Goal: Contribute content: Contribute content

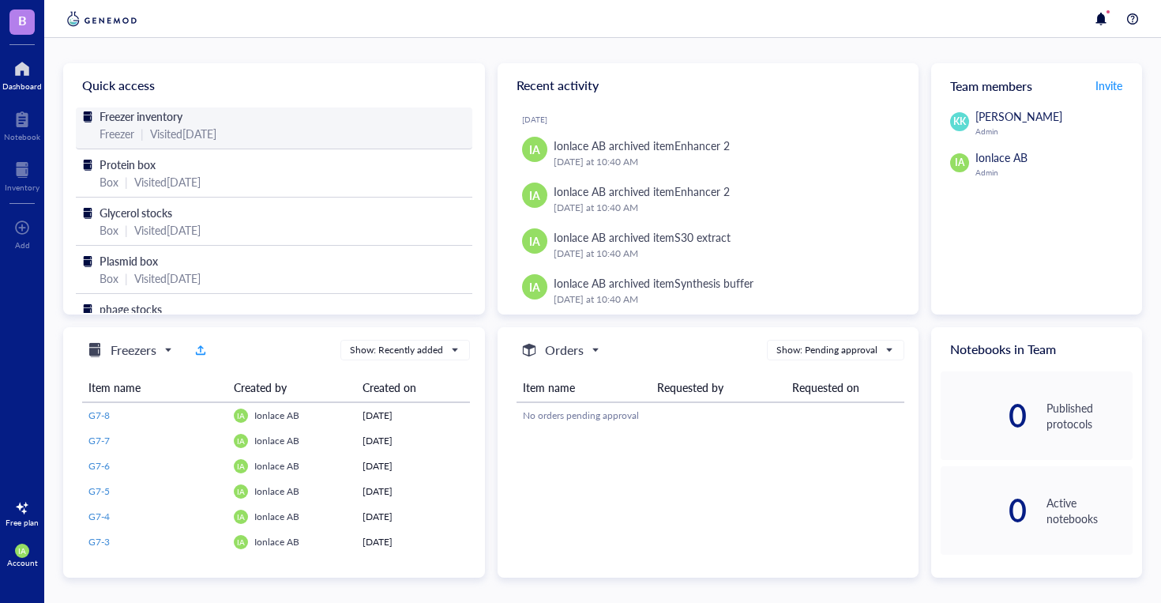
click at [216, 128] on div "Visited [DATE]" at bounding box center [183, 133] width 66 height 17
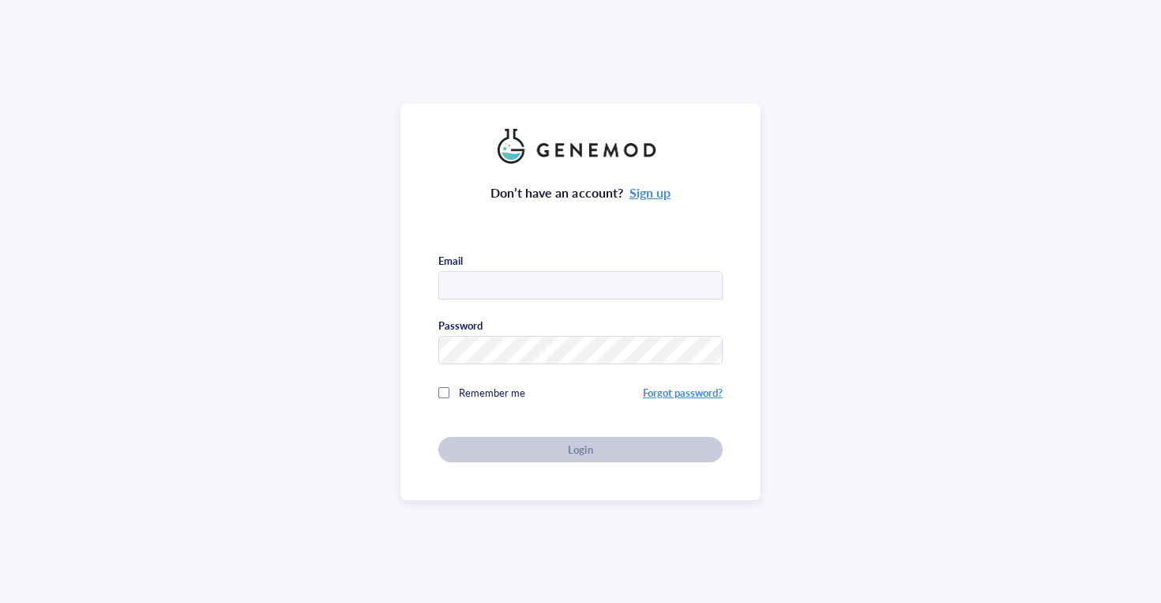
type input "[EMAIL_ADDRESS][DOMAIN_NAME]"
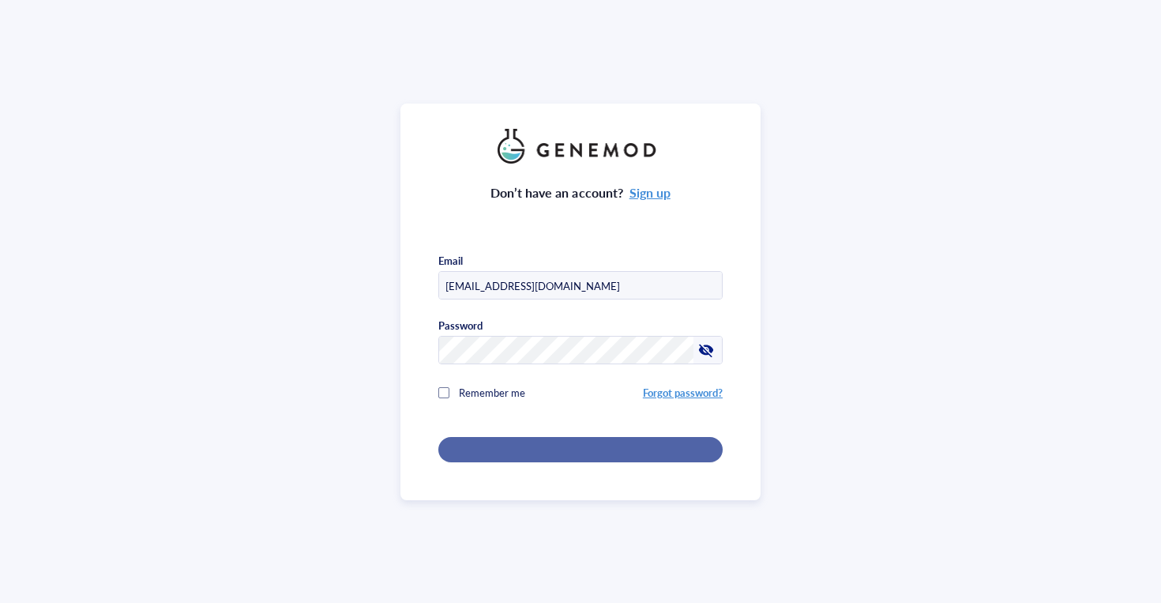
click at [551, 437] on button "Login" at bounding box center [580, 449] width 284 height 25
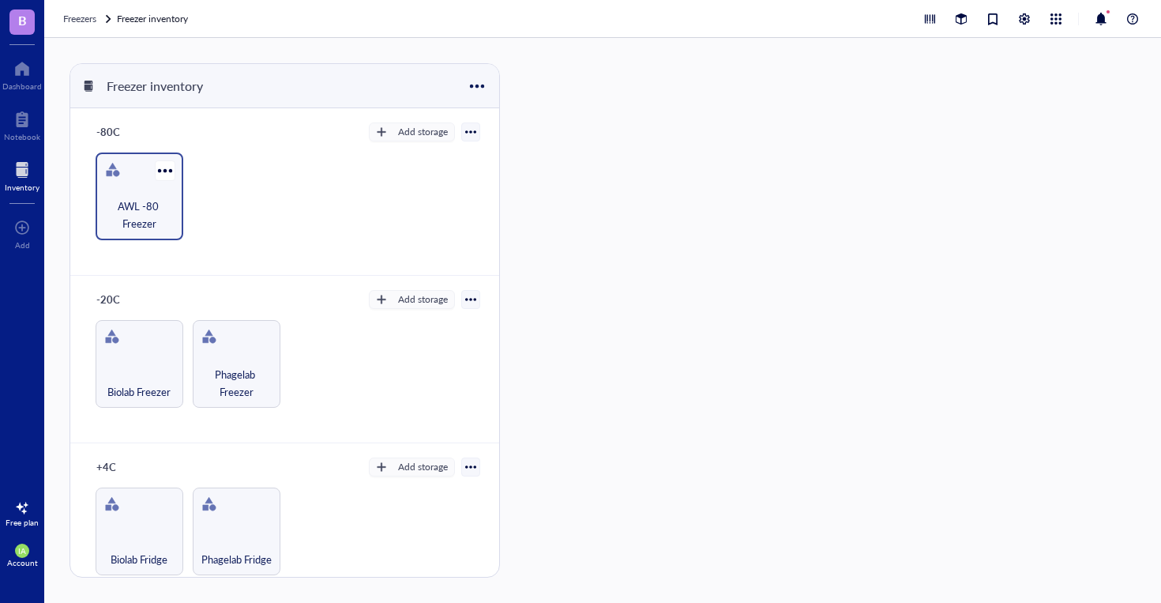
click at [124, 229] on span "AWL -80 Freezer" at bounding box center [139, 214] width 72 height 35
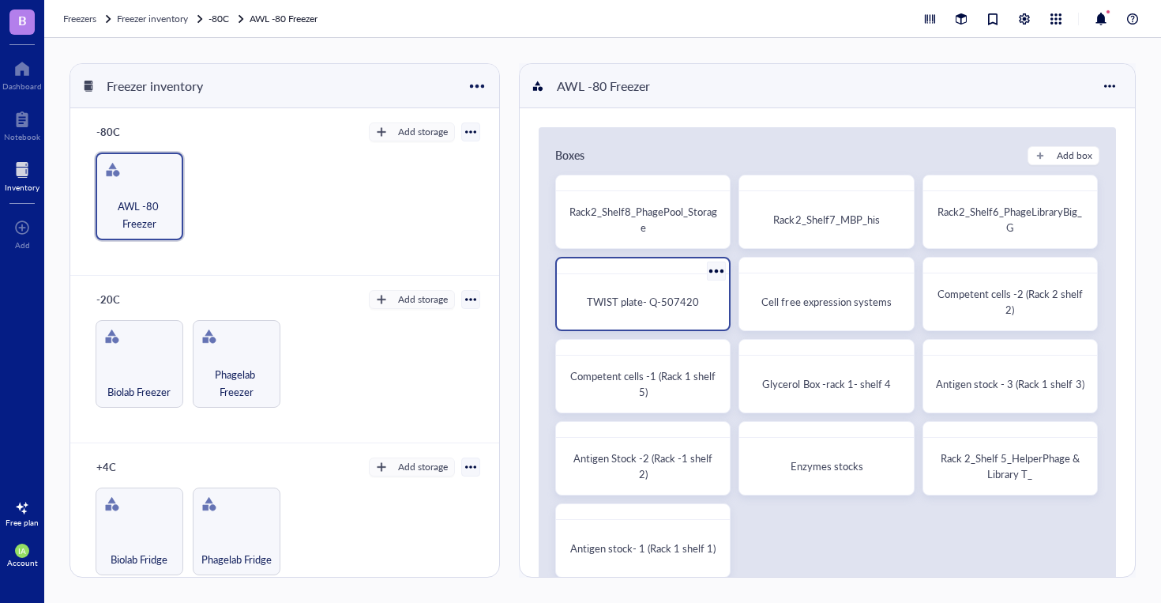
click at [663, 294] on div "TWIST plate- Q-507420" at bounding box center [642, 302] width 147 height 16
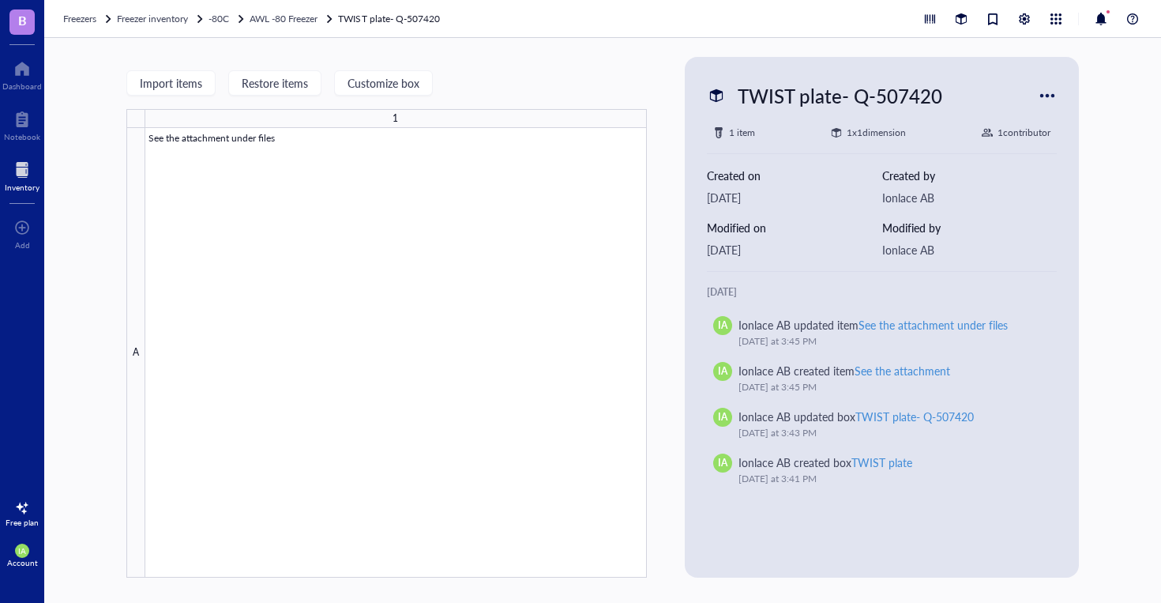
click at [758, 138] on div "1 item 1 x 1 dimension 1 contributor" at bounding box center [882, 133] width 351 height 16
click at [739, 131] on div "1 item" at bounding box center [742, 133] width 26 height 16
click at [874, 131] on div "1 x 1 dimension" at bounding box center [876, 133] width 59 height 16
click at [1030, 137] on div "1 contributor" at bounding box center [1024, 133] width 53 height 16
click at [1039, 100] on div at bounding box center [1047, 95] width 25 height 25
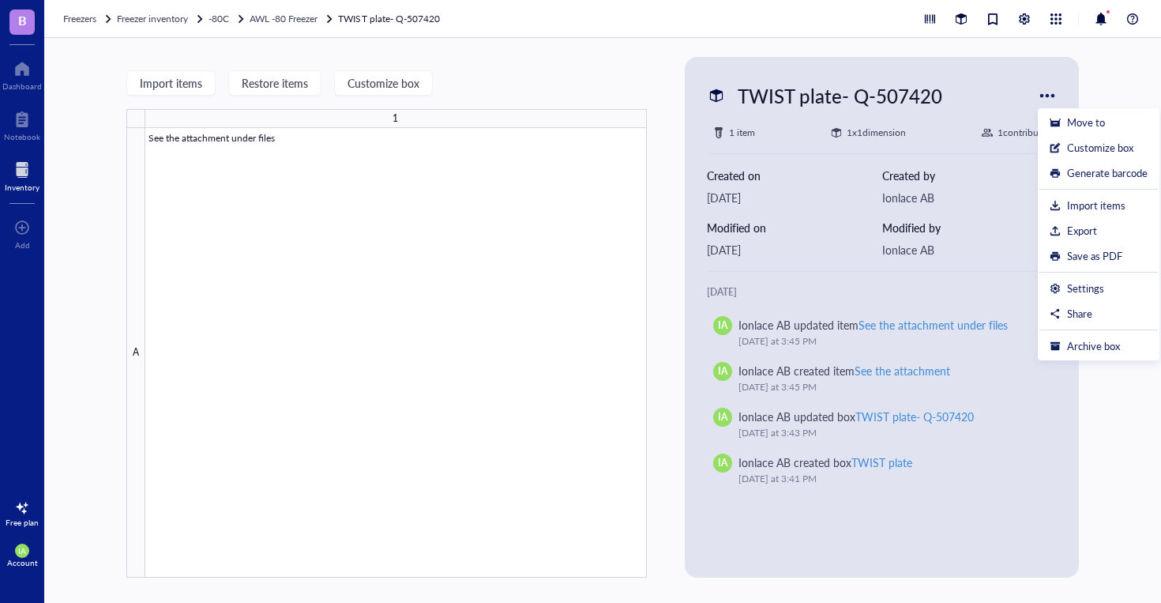
click at [975, 239] on div "Modified by [PERSON_NAME] AB" at bounding box center [969, 238] width 175 height 39
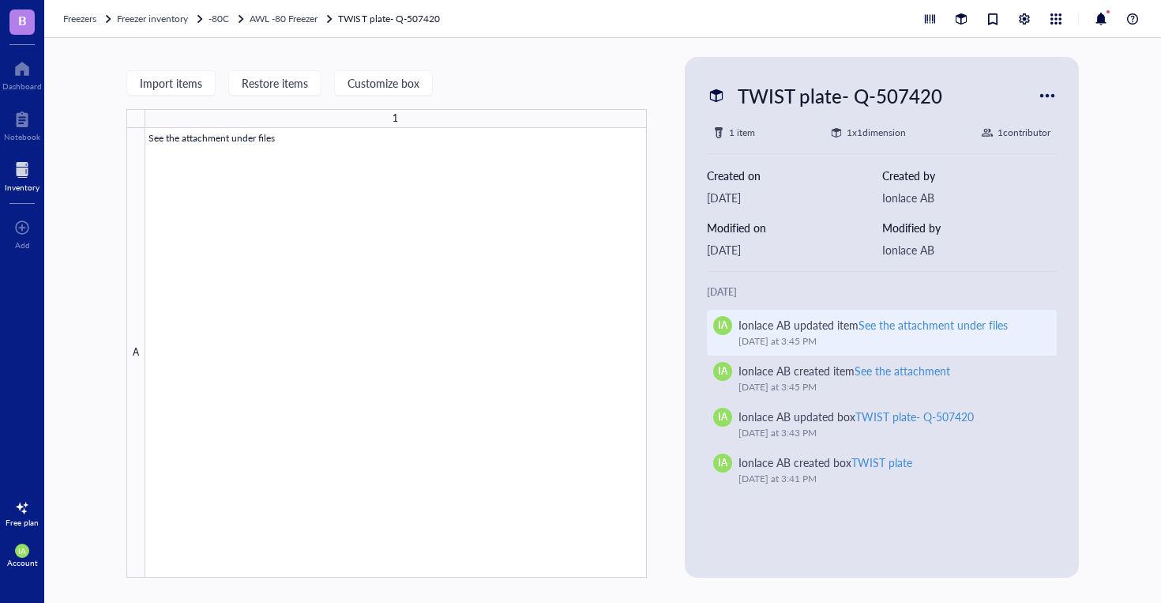
click at [922, 322] on div "See the attachment under files" at bounding box center [933, 325] width 149 height 16
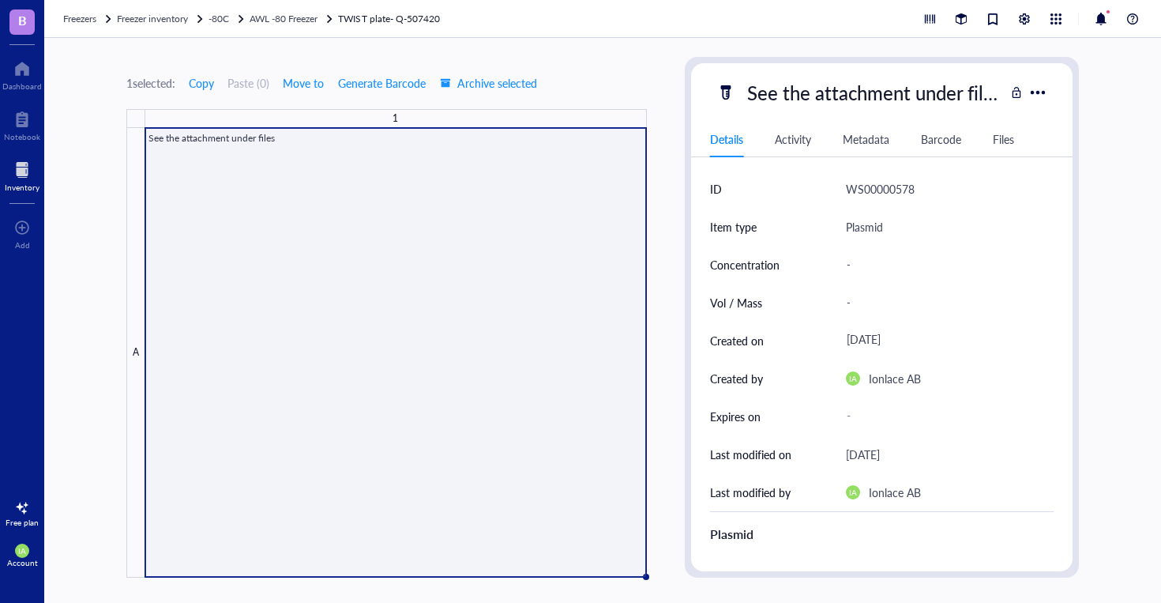
click at [1010, 142] on div "Files" at bounding box center [1003, 138] width 21 height 17
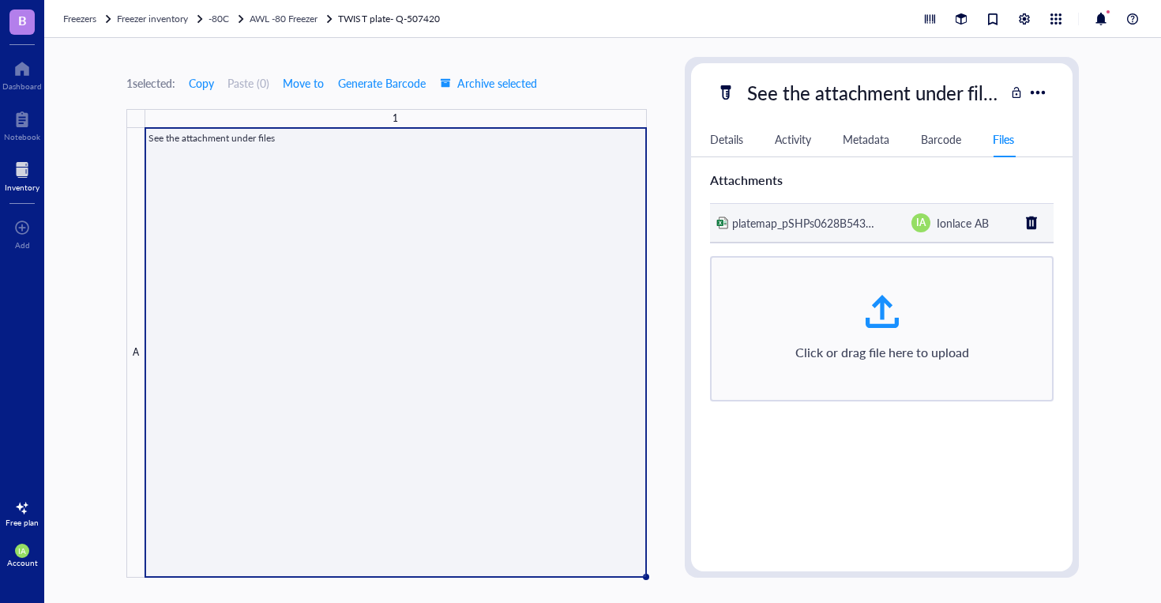
click at [944, 231] on div "IA Ionlace AB" at bounding box center [954, 222] width 85 height 19
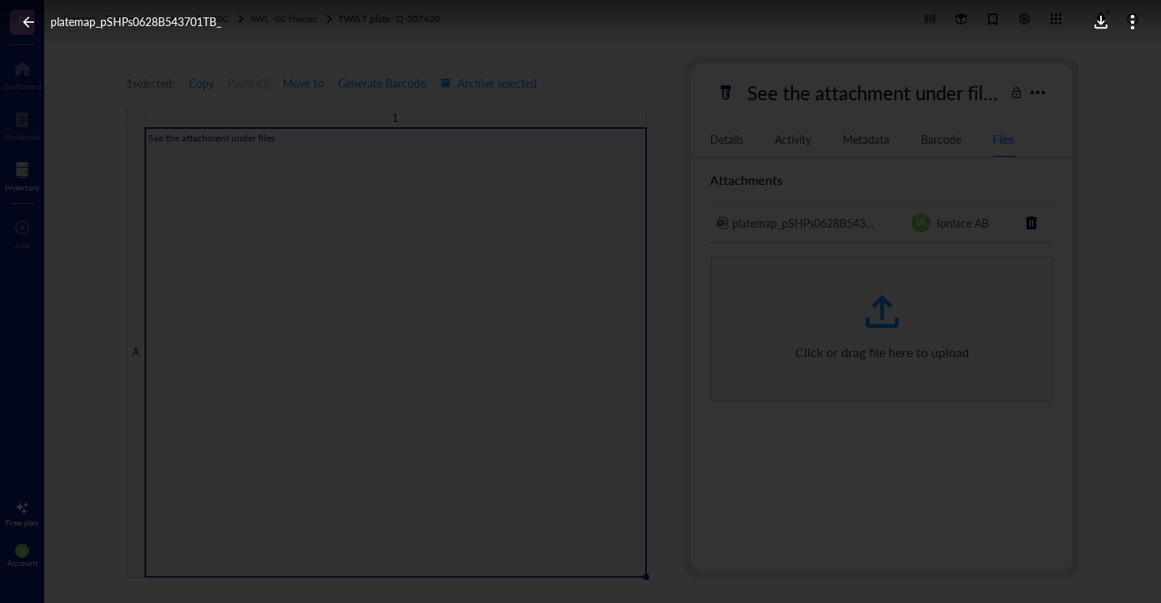
click at [1094, 25] on icon at bounding box center [1101, 22] width 15 height 15
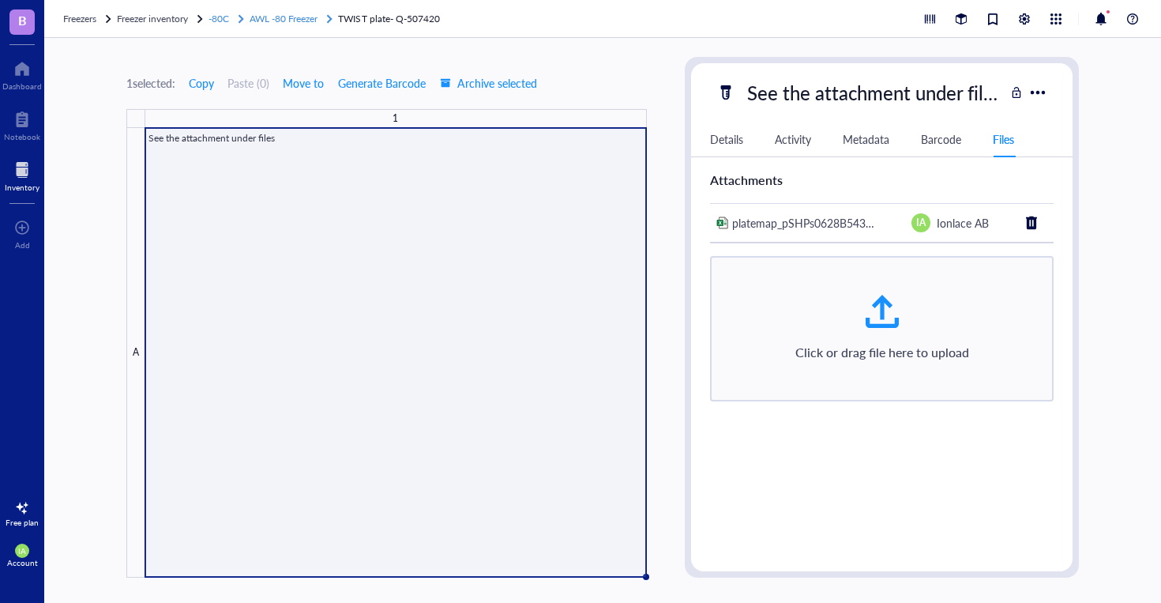
click at [288, 22] on span "AWL -80 Freezer" at bounding box center [284, 18] width 68 height 13
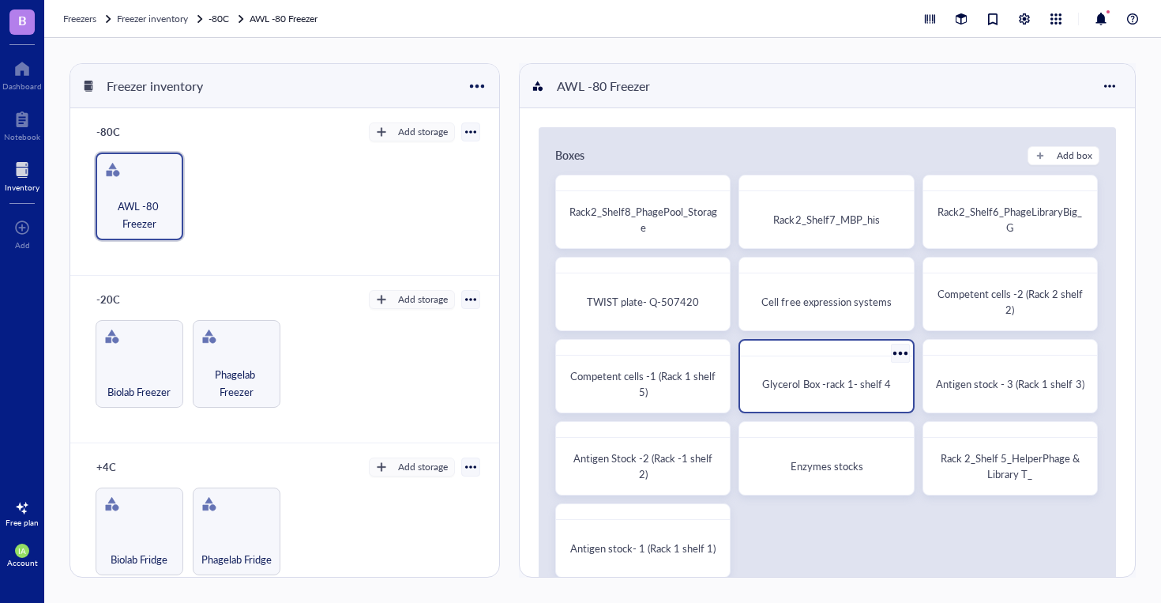
click at [860, 378] on span "Glycerol Box -rack 1- shelf 4" at bounding box center [826, 383] width 128 height 15
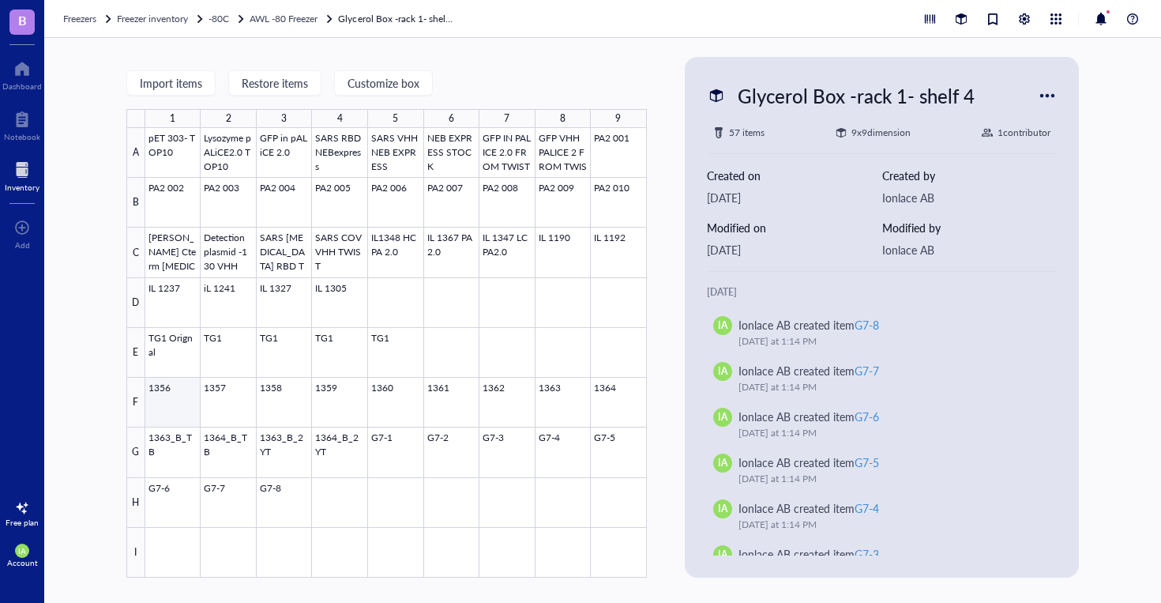
click at [181, 394] on div at bounding box center [396, 352] width 502 height 449
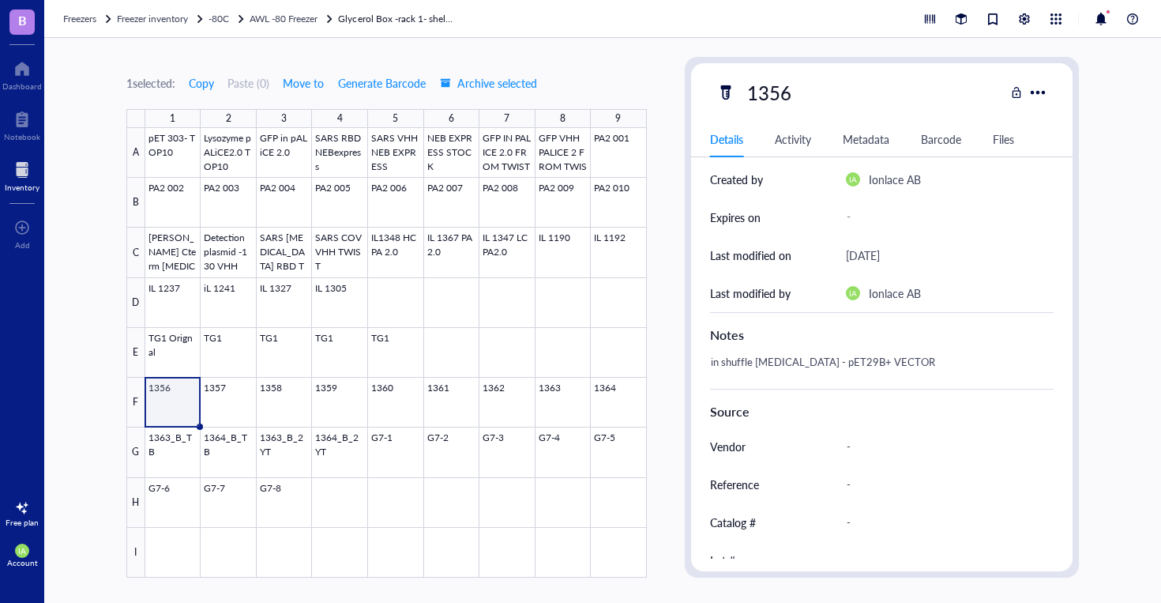
scroll to position [273, 0]
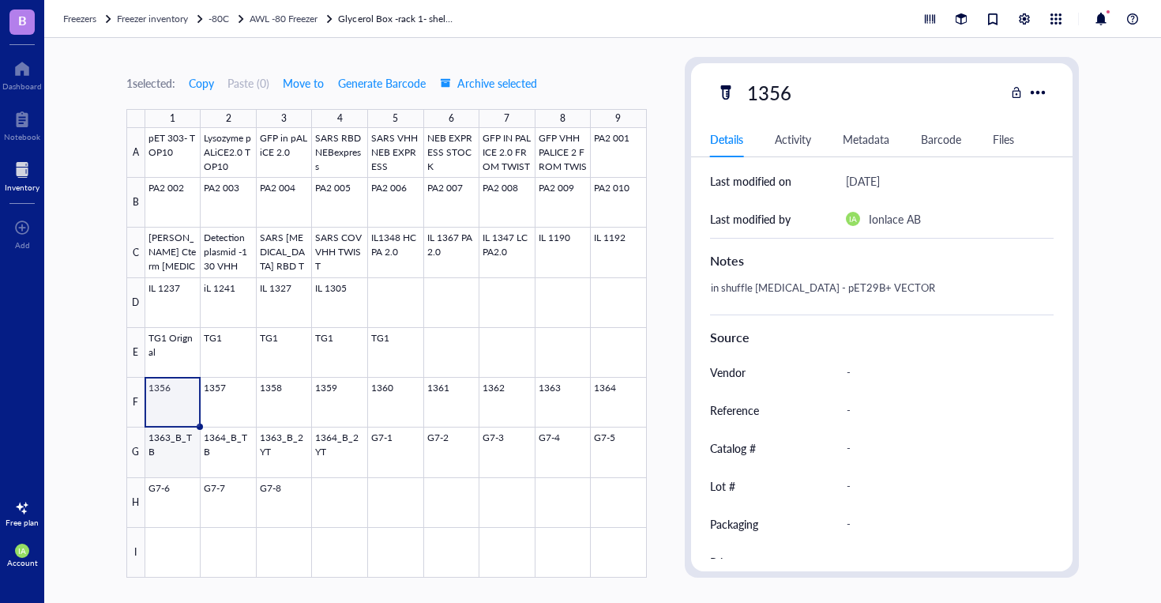
click at [184, 461] on div at bounding box center [396, 352] width 502 height 449
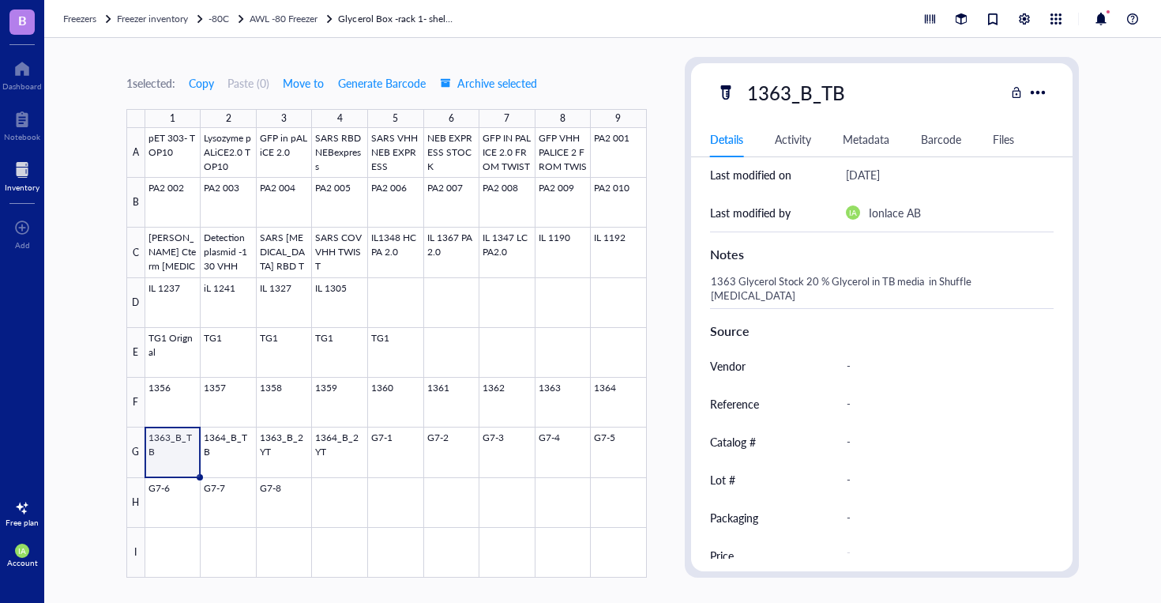
scroll to position [281, 0]
click at [306, 13] on span "AWL -80 Freezer" at bounding box center [284, 18] width 68 height 13
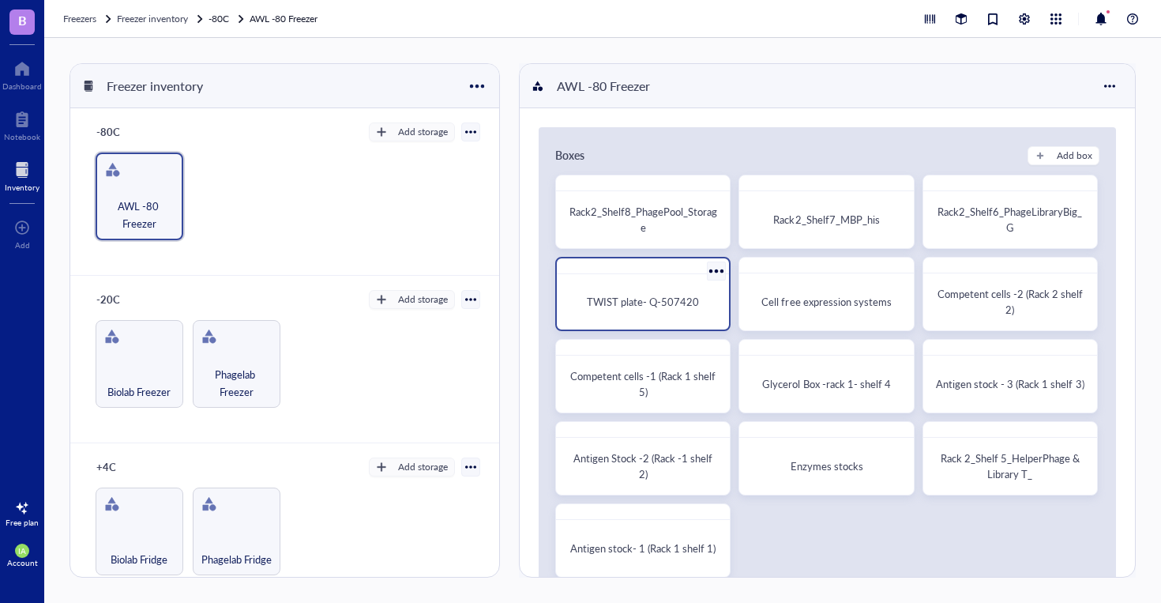
click at [681, 298] on span "TWIST plate- Q-507420" at bounding box center [643, 301] width 112 height 15
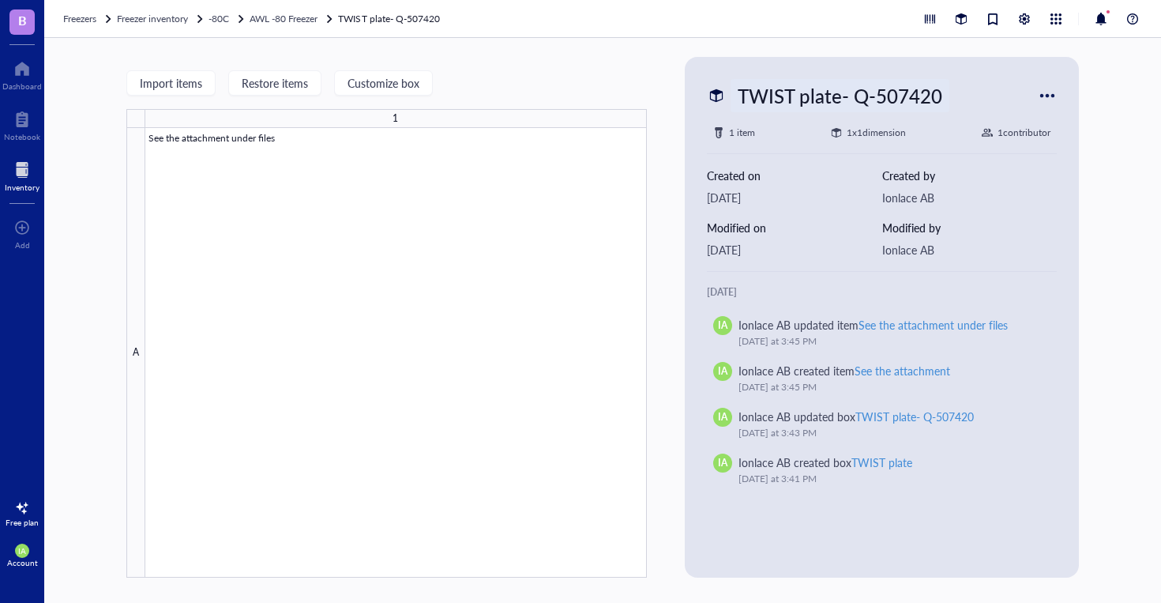
click at [816, 98] on div "TWIST plate- Q-507420" at bounding box center [840, 95] width 219 height 33
type input "TWIST plate- Q-507420 - in Cloning vector"
click at [1077, 201] on div "TWIST plate- Q-507420 - in Cloning vector 1 item 1 x 1 dimension 1 contributor …" at bounding box center [882, 317] width 395 height 521
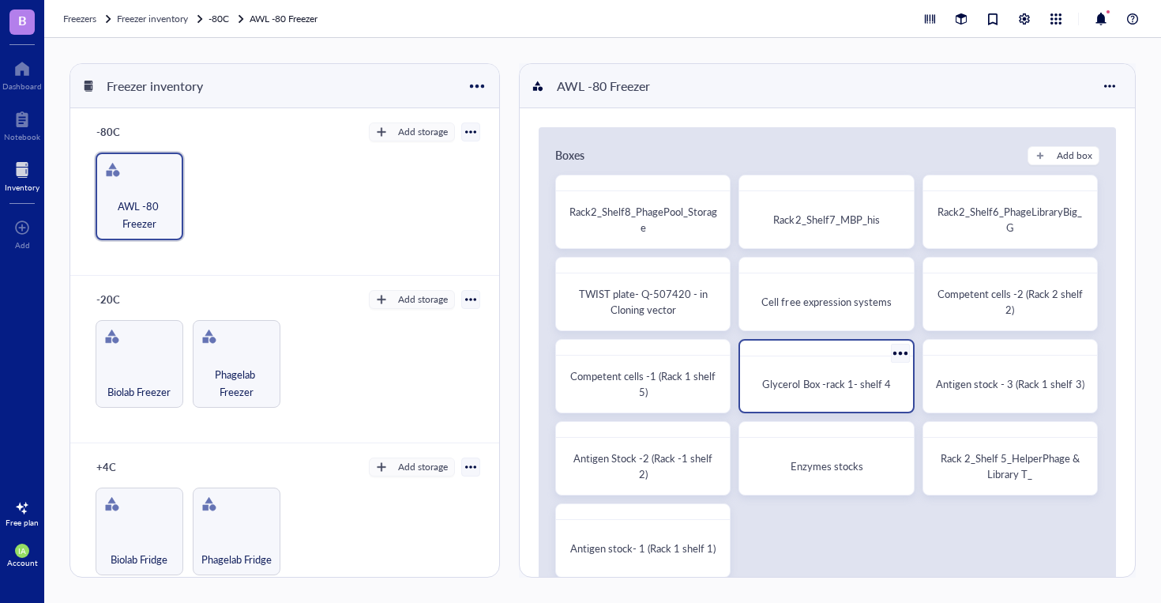
click at [805, 385] on span "Glycerol Box -rack 1- shelf 4" at bounding box center [826, 383] width 128 height 15
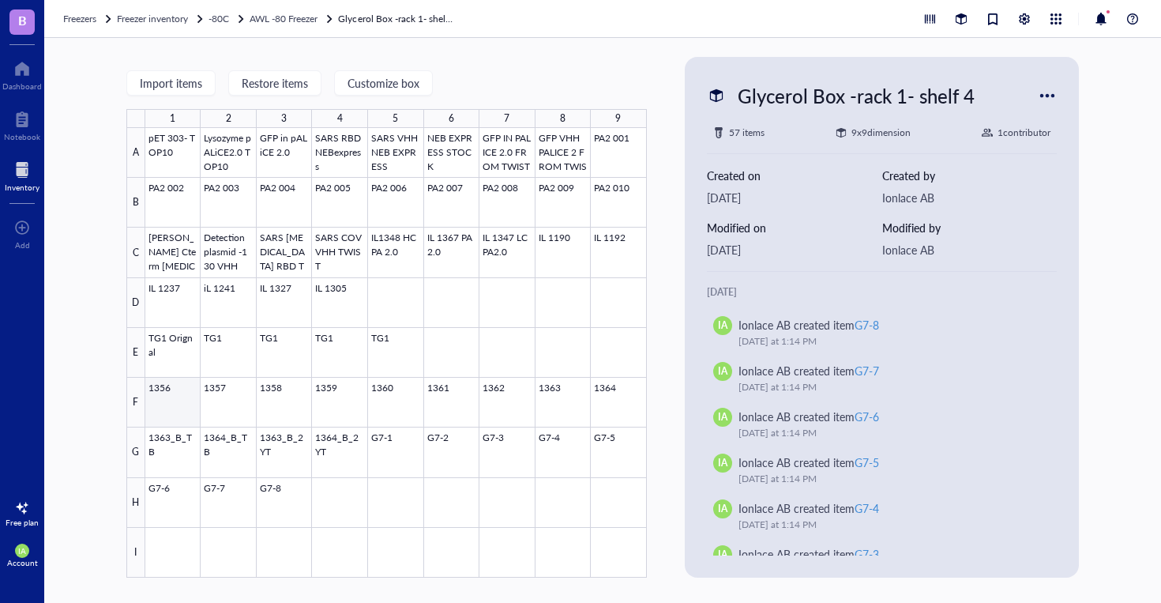
click at [169, 411] on div at bounding box center [396, 352] width 502 height 449
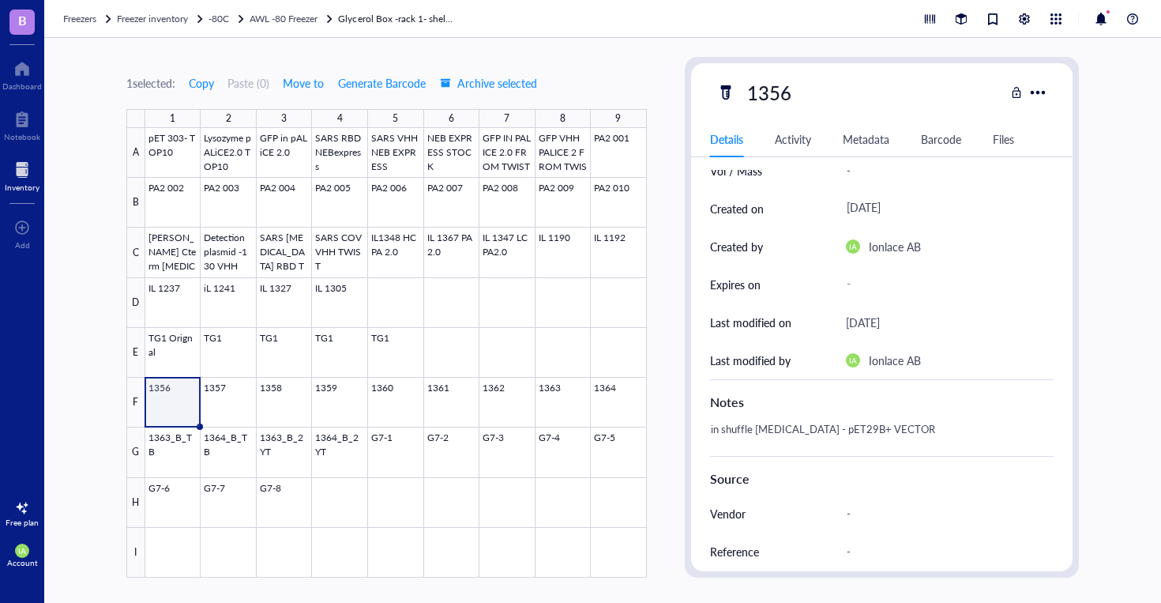
scroll to position [231, 0]
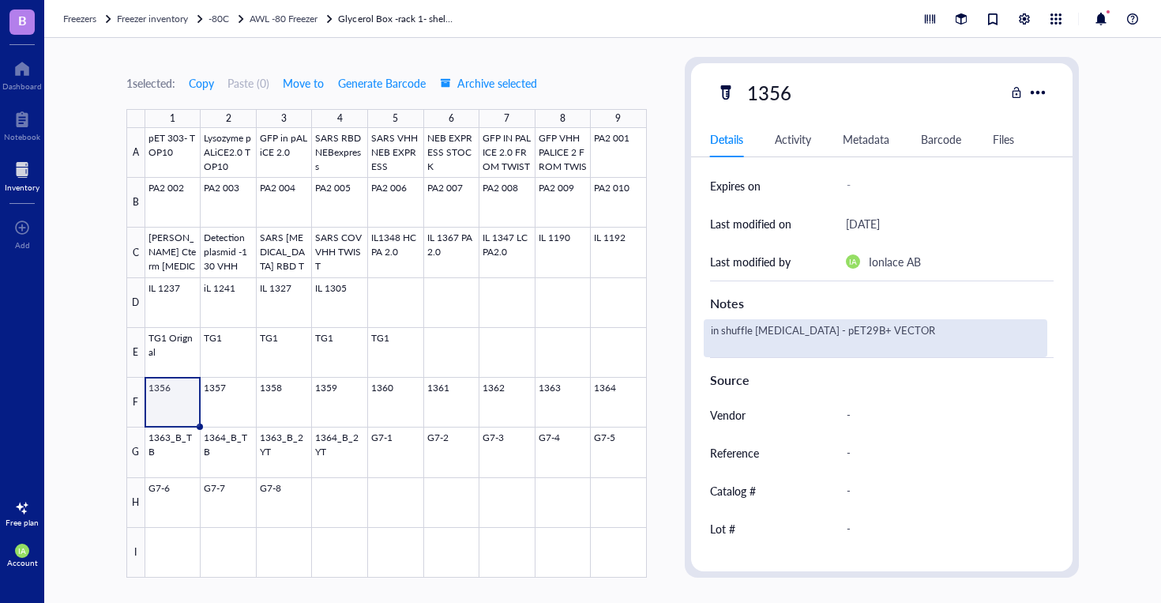
click at [897, 327] on div "in shuffle [MEDICAL_DATA] - pET29B+ VECTOR" at bounding box center [876, 338] width 344 height 38
click at [971, 332] on textarea "in shuffle [MEDICAL_DATA] - pET29B+ VECTOR-" at bounding box center [863, 338] width 316 height 35
click at [872, 345] on textarea "in shuffle [MEDICAL_DATA] - pET29B+ VECTOR 250ul of culture + 250ul of 50% göyc…" at bounding box center [876, 338] width 343 height 35
type textarea "in shuffle [MEDICAL_DATA] - pET29B+ VECTOR 250ul of culture + 250ul of 50% glyc…"
drag, startPoint x: 904, startPoint y: 346, endPoint x: 698, endPoint y: 339, distance: 205.5
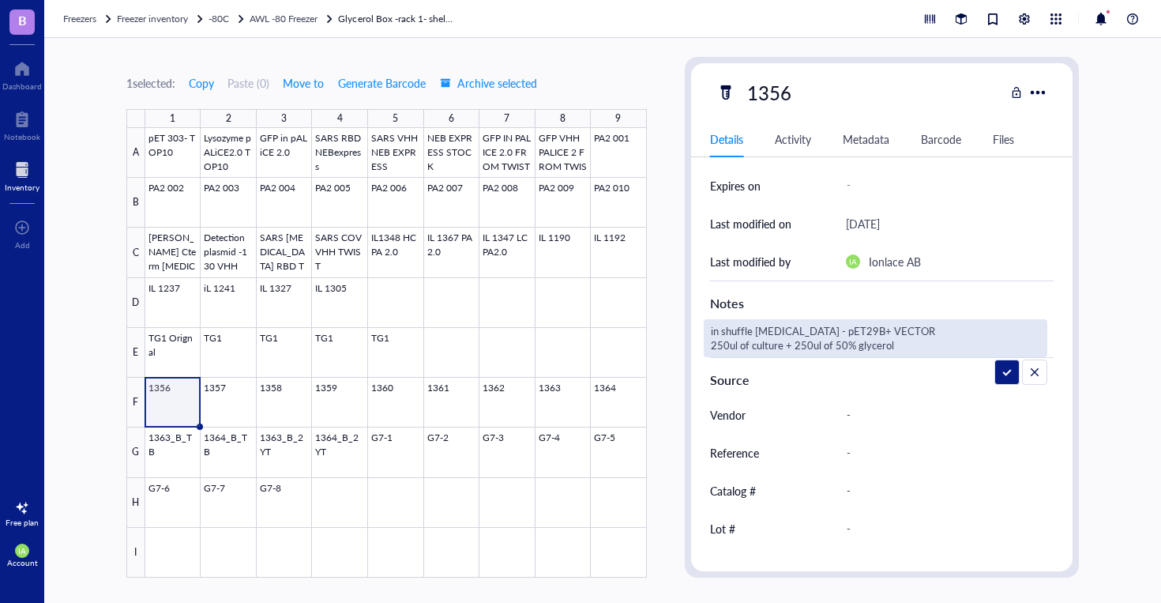
click at [698, 339] on div "ID WS00000809 Item type Default Concentration - Vol / Mass - Created on [DATE] …" at bounding box center [882, 281] width 382 height 684
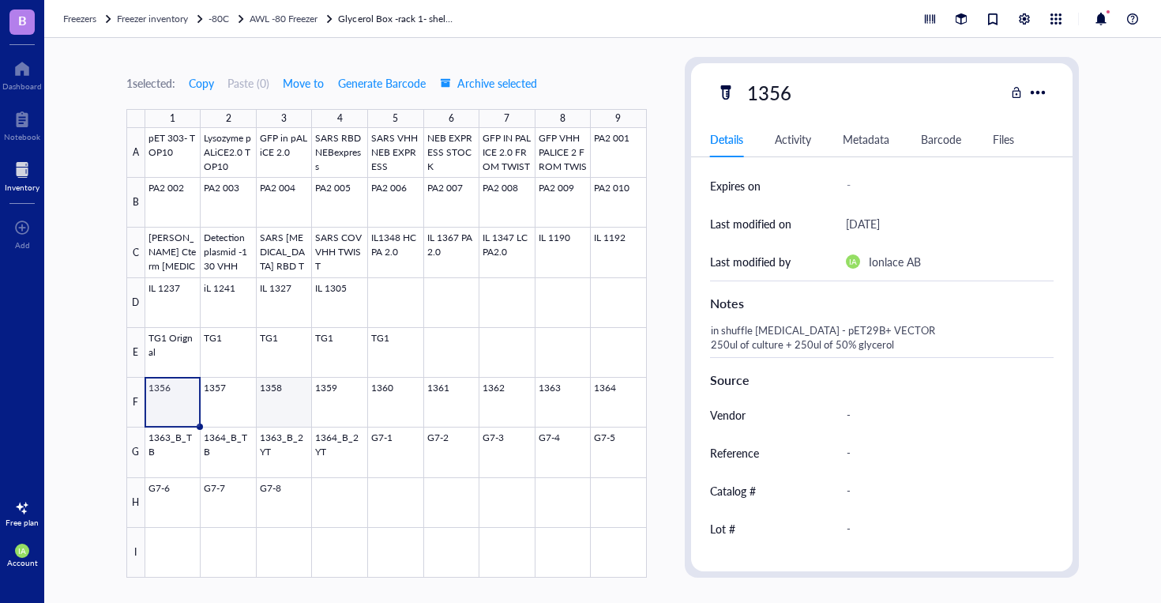
click at [244, 400] on div at bounding box center [396, 352] width 502 height 449
click at [168, 408] on div at bounding box center [396, 352] width 502 height 449
click at [216, 401] on div at bounding box center [396, 352] width 502 height 449
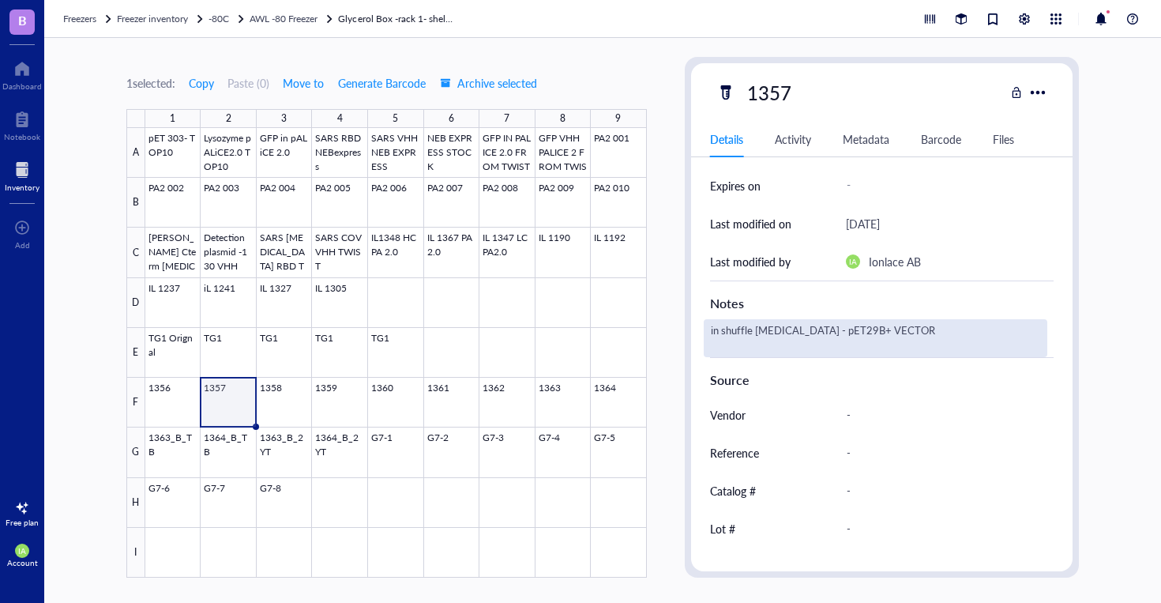
click at [768, 344] on div "in shuffle [MEDICAL_DATA] - pET29B+ VECTOR" at bounding box center [876, 338] width 344 height 38
click at [760, 345] on textarea "in shuffle [MEDICAL_DATA] - pET29B+ VECTOR" at bounding box center [860, 338] width 310 height 35
type textarea "in shuffle [MEDICAL_DATA] - pET29B+ VECTOR 250ul of culture + 250ul of 50% glyc…"
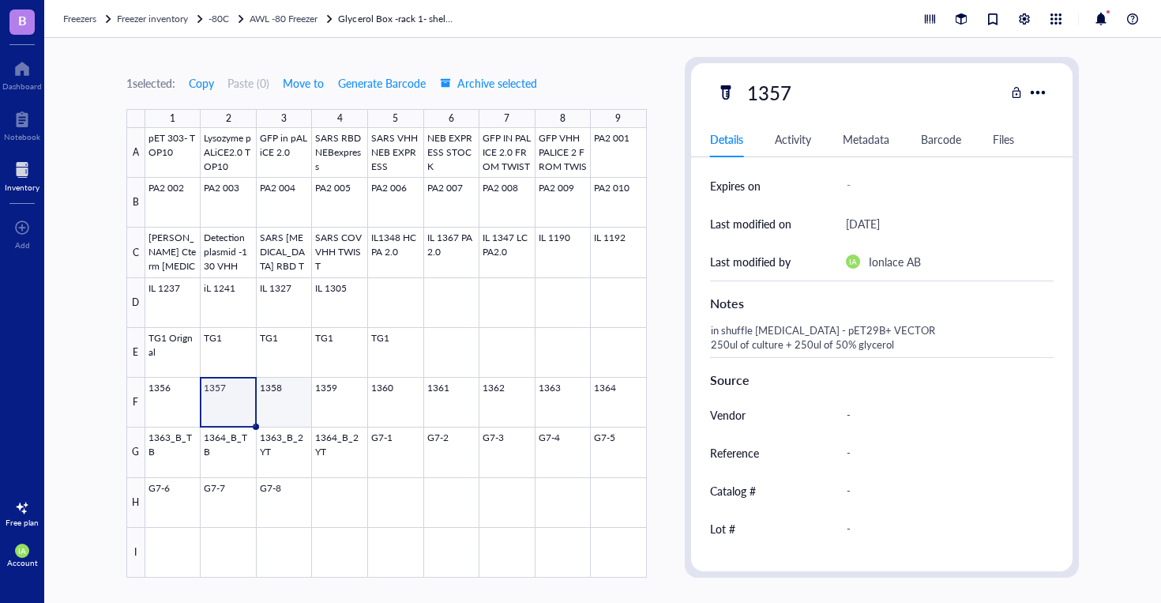
click at [276, 396] on div at bounding box center [396, 352] width 502 height 449
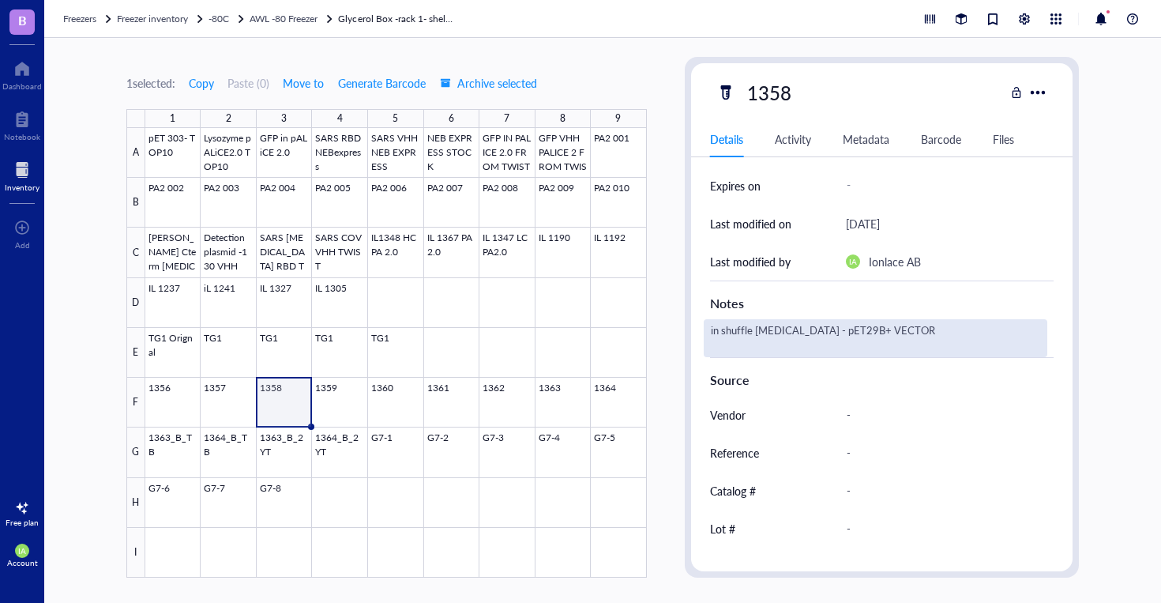
click at [833, 347] on div "in shuffle [MEDICAL_DATA] - pET29B+ VECTOR" at bounding box center [876, 338] width 344 height 38
type textarea "in shuffle [MEDICAL_DATA] - pET29B+ VECTOR 250ul of culture + 250ul of 50% glyc…"
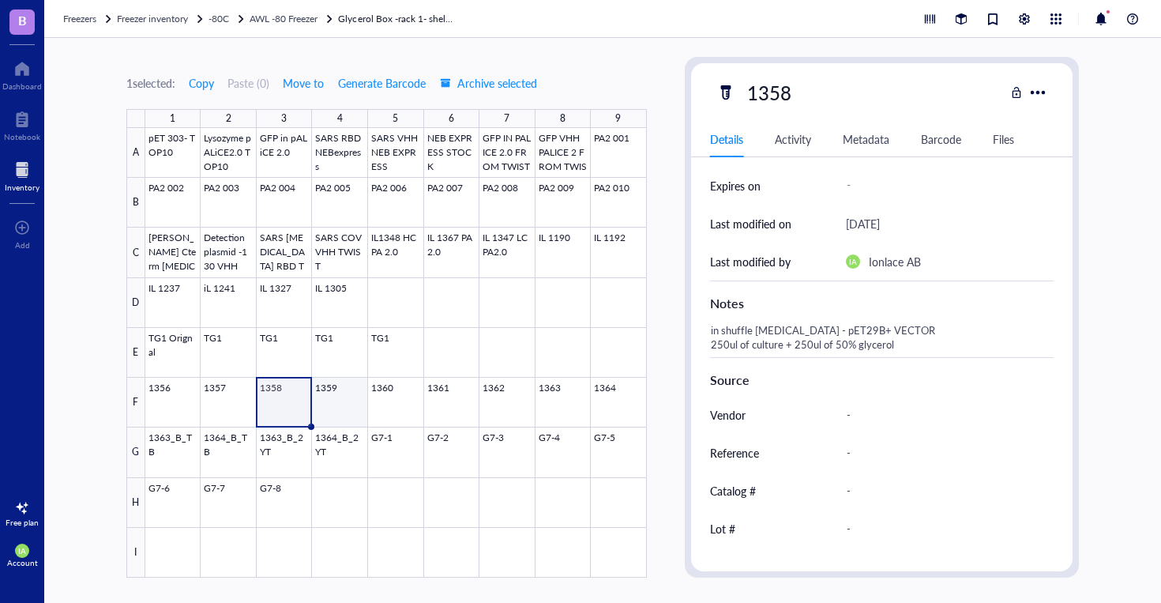
click at [334, 404] on div at bounding box center [396, 352] width 502 height 449
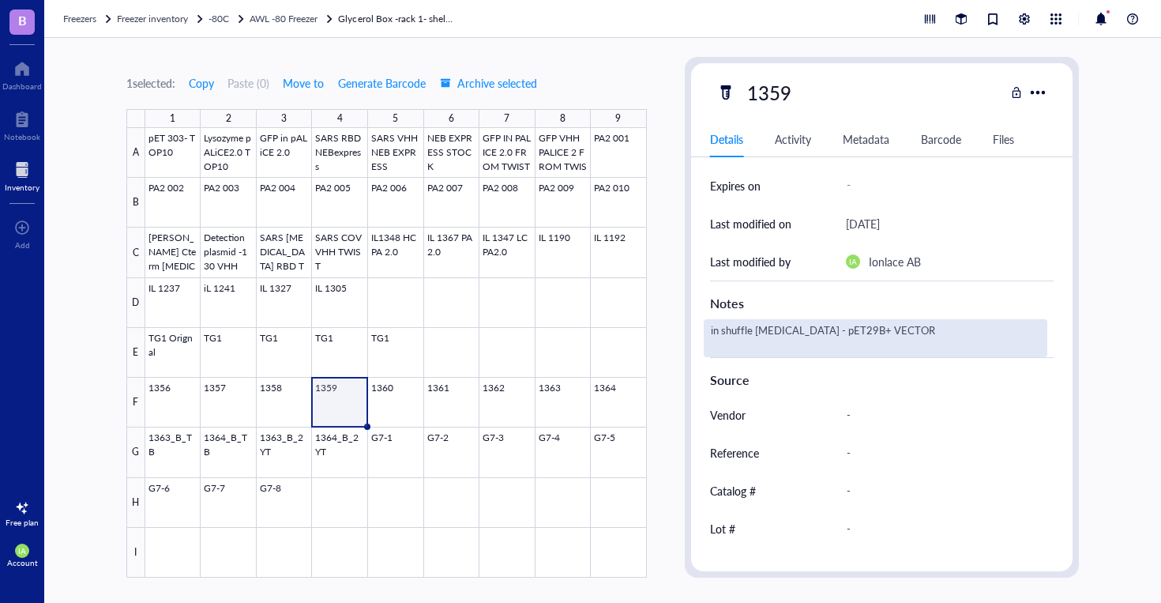
click at [892, 338] on div "in shuffle [MEDICAL_DATA] - pET29B+ VECTOR" at bounding box center [876, 338] width 344 height 38
type textarea "in shuffle [MEDICAL_DATA] - pET29B+ VECTOR 250ul of culture + 250ul of 50% glyc…"
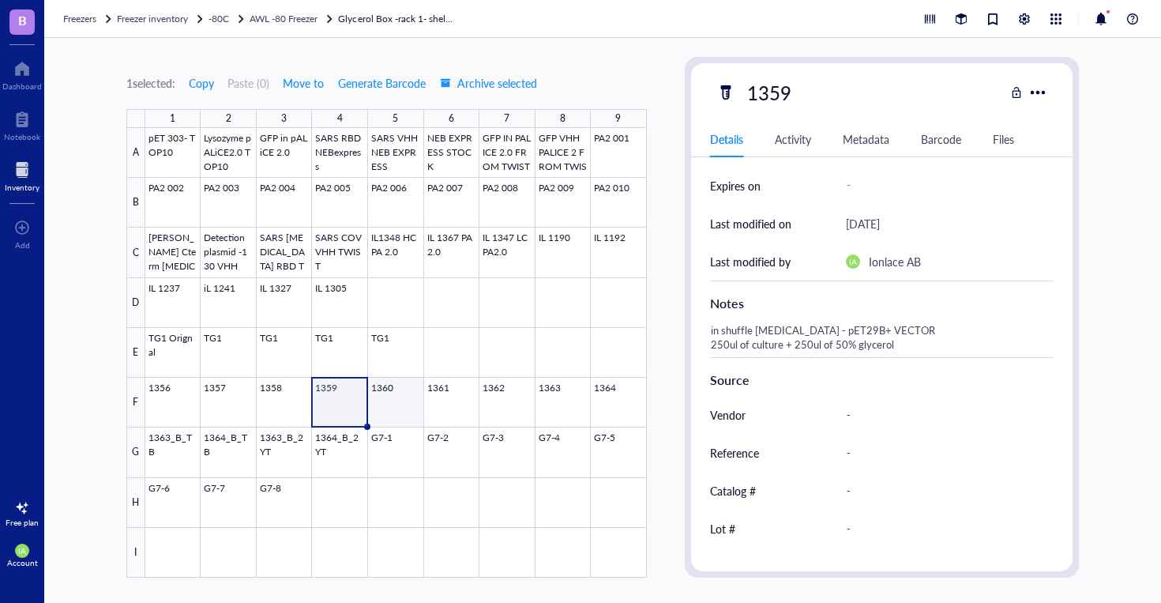
click at [401, 401] on div at bounding box center [396, 352] width 502 height 449
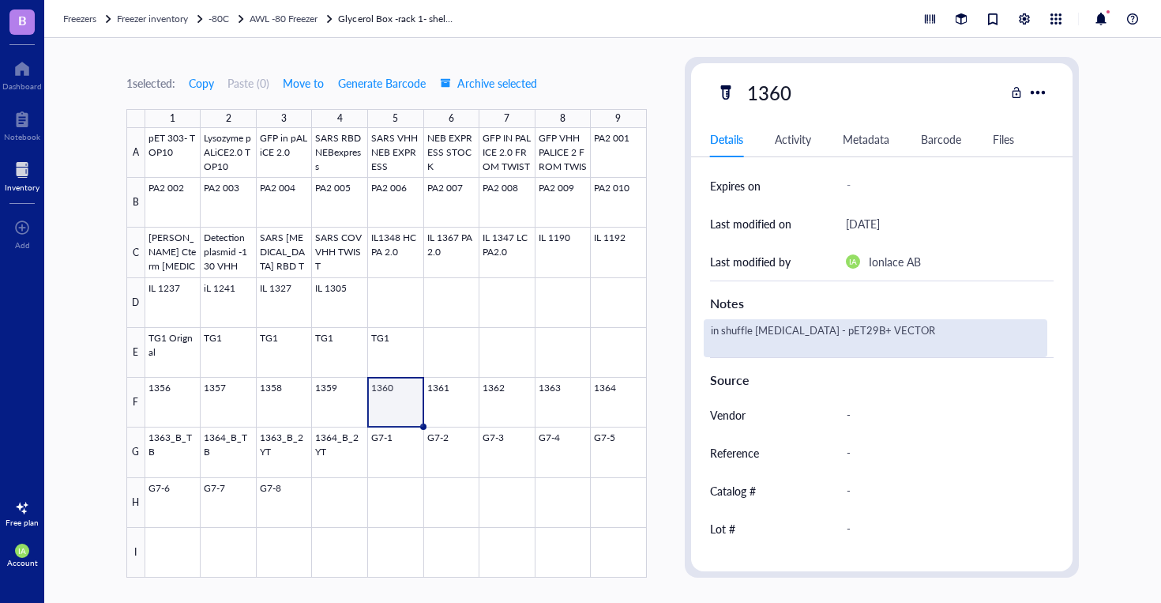
click at [930, 343] on div "in shuffle [MEDICAL_DATA] - pET29B+ VECTOR" at bounding box center [876, 338] width 344 height 38
type textarea "in shuffle [MEDICAL_DATA] - pET29B+ VECTOR 250ul of culture + 250ul of 50% glyc…"
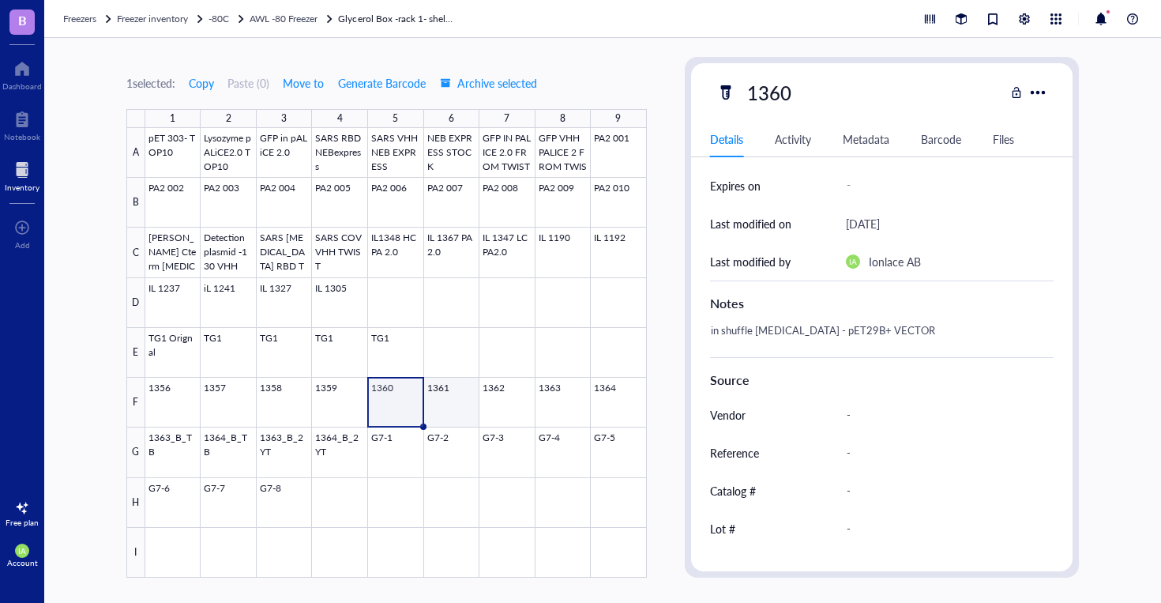
click at [449, 401] on div at bounding box center [396, 352] width 502 height 449
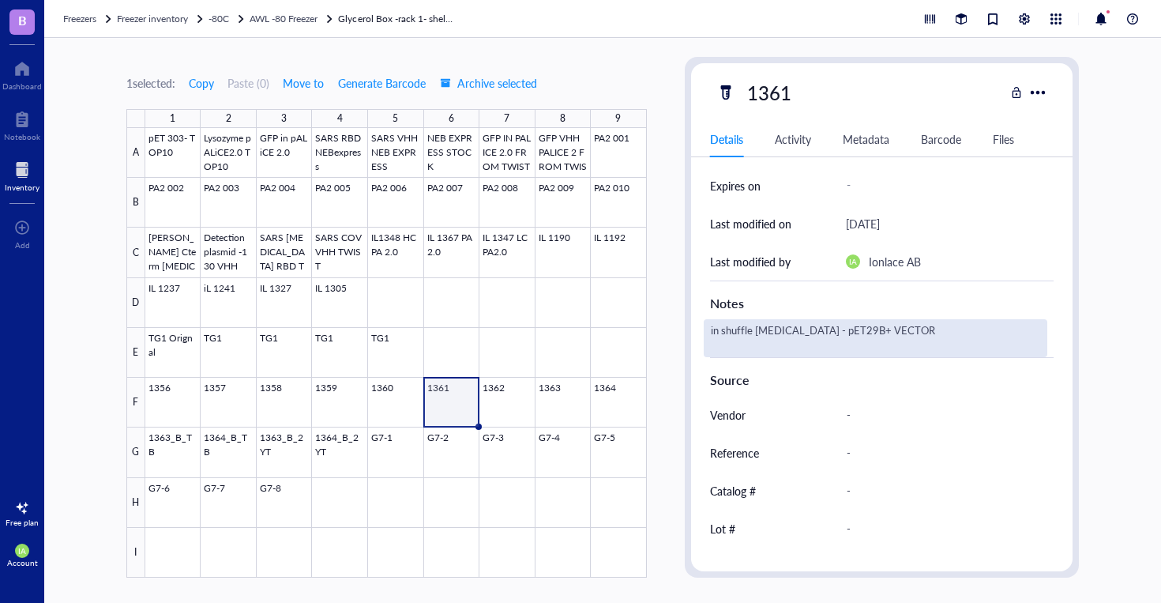
click at [932, 333] on div "in shuffle [MEDICAL_DATA] - pET29B+ VECTOR" at bounding box center [876, 338] width 344 height 38
type textarea "in shuffle [MEDICAL_DATA] - pET29B+ VECTOR 250ul of culture + 250ul of 50% glyc…"
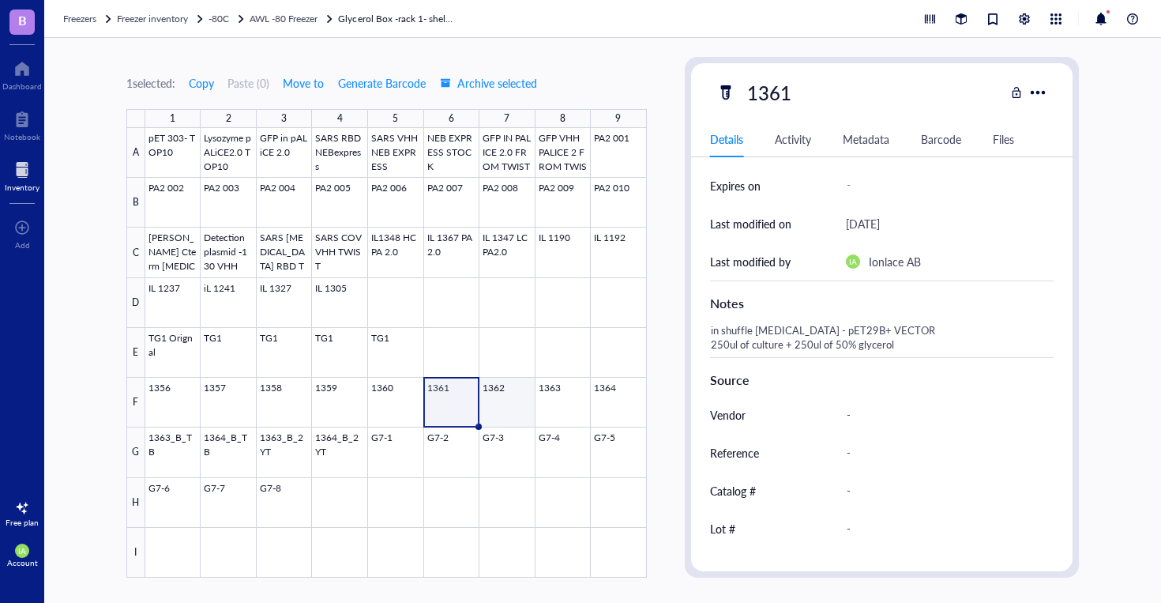
click at [510, 397] on div at bounding box center [396, 352] width 502 height 449
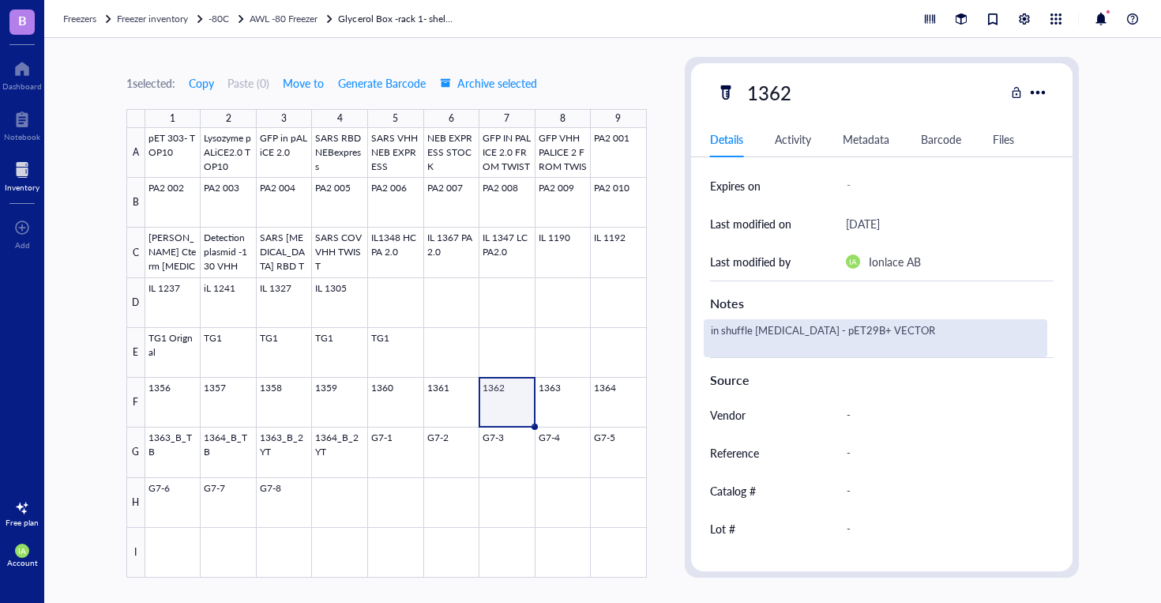
click at [917, 329] on div "in shuffle [MEDICAL_DATA] - pET29B+ VECTOR" at bounding box center [876, 338] width 344 height 38
type textarea "in shuffle [MEDICAL_DATA] - pET29B+ VECTOR 250ul of culture + 250ul of 50% glyc…"
click at [542, 401] on div at bounding box center [396, 352] width 502 height 449
click at [901, 339] on div "in shuffle [MEDICAL_DATA] - pET29B+ VECTOR" at bounding box center [876, 338] width 344 height 38
click at [895, 333] on textarea "in shuffle [MEDICAL_DATA] - pET29B+ VECTOR 250ul of culture + 250ul of 50% glyc…" at bounding box center [876, 338] width 343 height 35
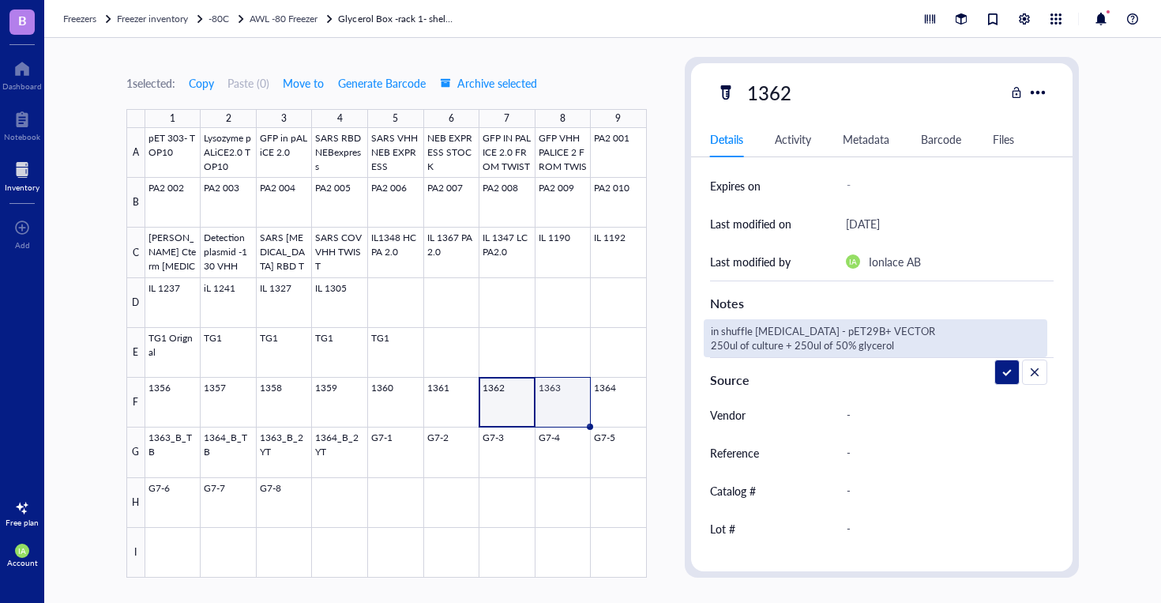
click at [572, 408] on div at bounding box center [396, 352] width 502 height 449
click at [906, 328] on div "in shuffle [MEDICAL_DATA] - pET29B+ VECTOR" at bounding box center [876, 338] width 344 height 38
type textarea "in shuffle [MEDICAL_DATA] - pET29B+ VECTOR 250ul of culture + 250ul of 50% glyc…"
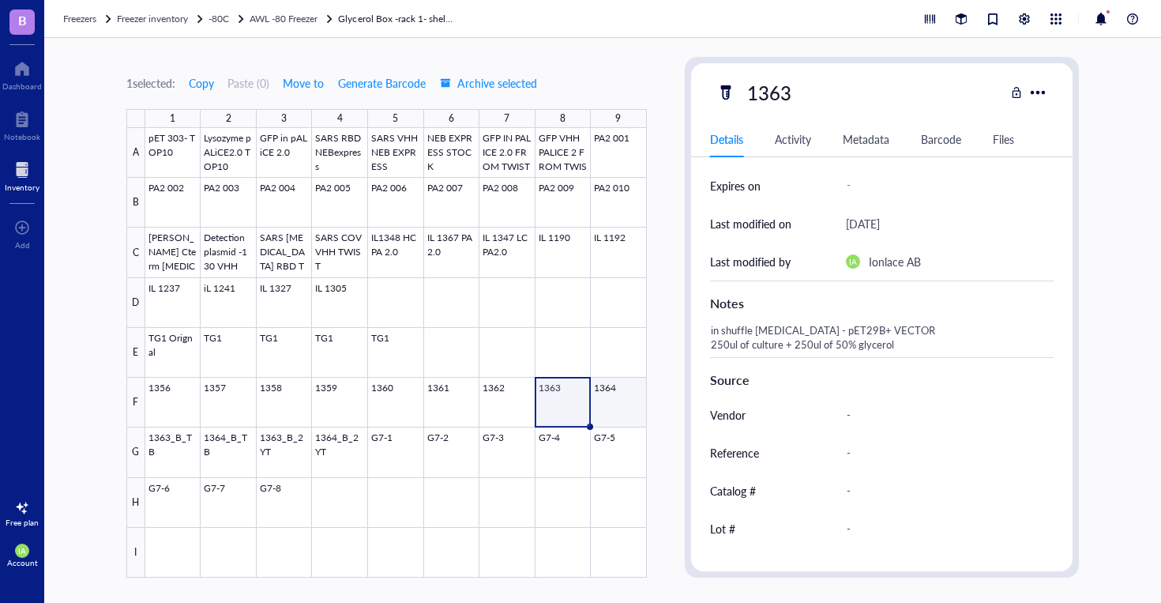
click at [614, 402] on div at bounding box center [396, 352] width 502 height 449
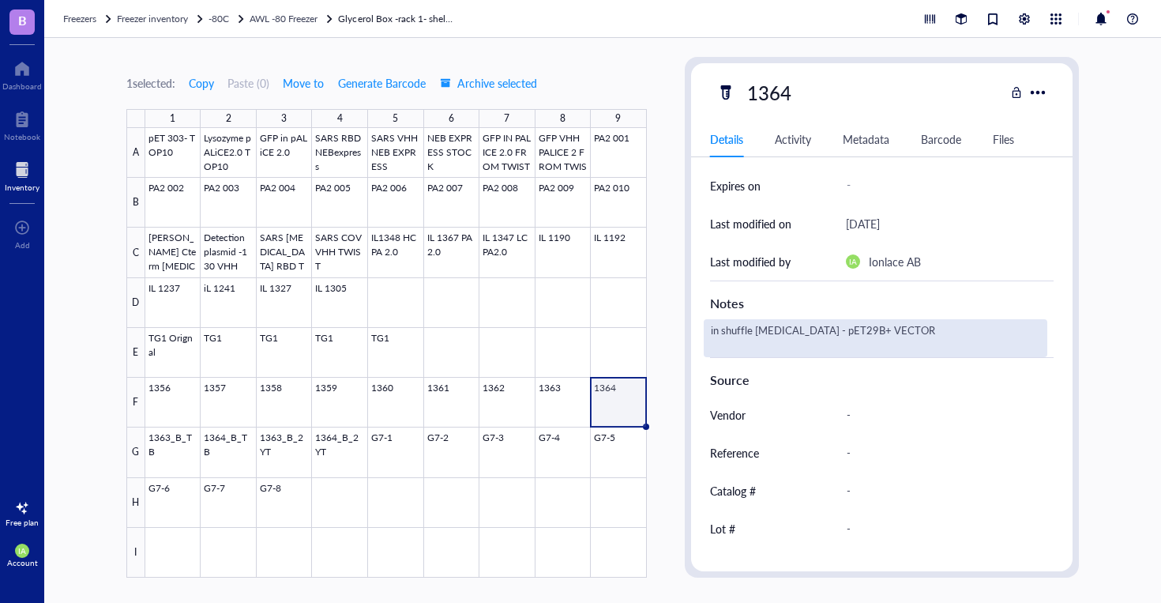
click at [904, 335] on div "in shuffle [MEDICAL_DATA] - pET29B+ VECTOR" at bounding box center [876, 338] width 344 height 38
click at [883, 335] on textarea "in shuffle [MEDICAL_DATA] - pET29B+ VECTOR 250ul of culture + 250ul of 50% glyc…" at bounding box center [876, 338] width 343 height 35
type textarea "in shuffle [MEDICAL_DATA] - pET29B+ VECTOR, 250ul of culture + 250ul of 50% gly…"
click at [227, 451] on div at bounding box center [396, 352] width 502 height 449
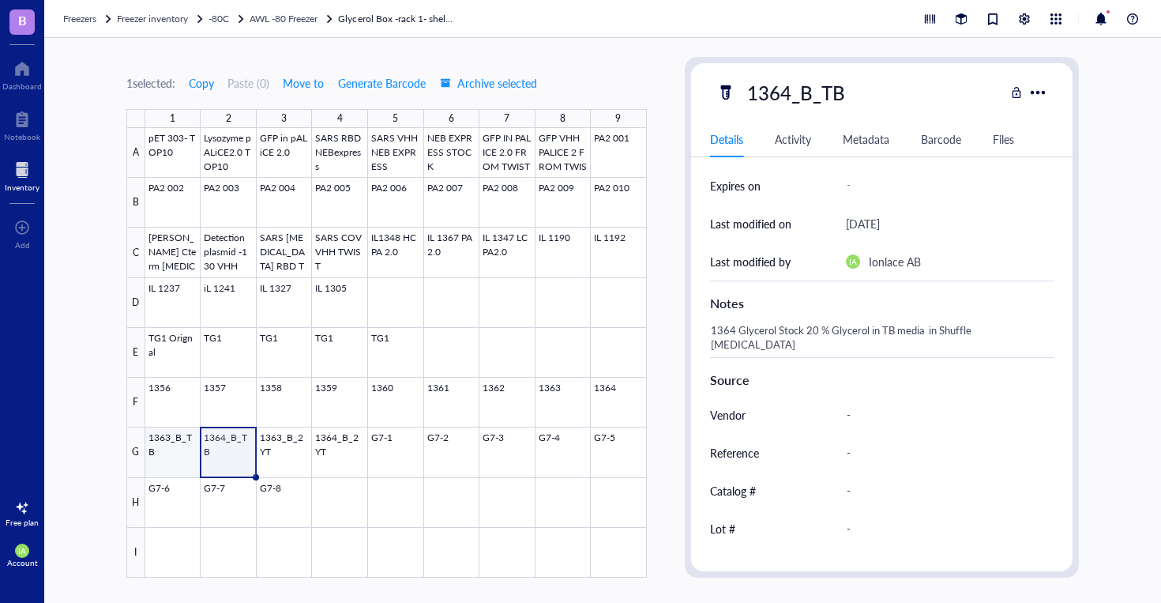
click at [185, 451] on div at bounding box center [396, 352] width 502 height 449
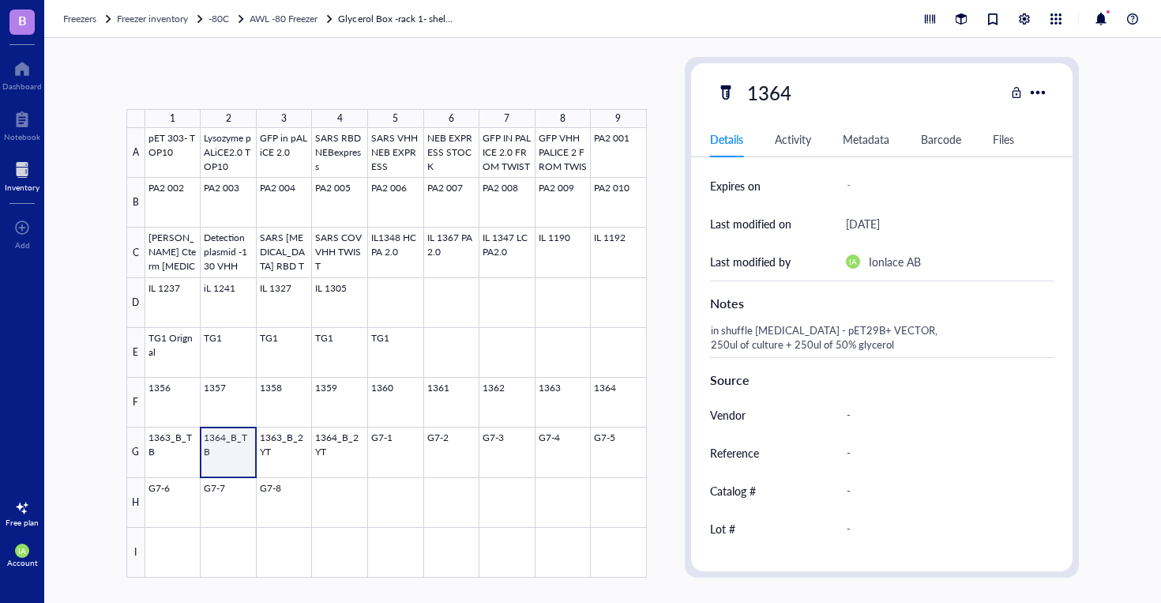
click at [214, 442] on div at bounding box center [396, 352] width 502 height 449
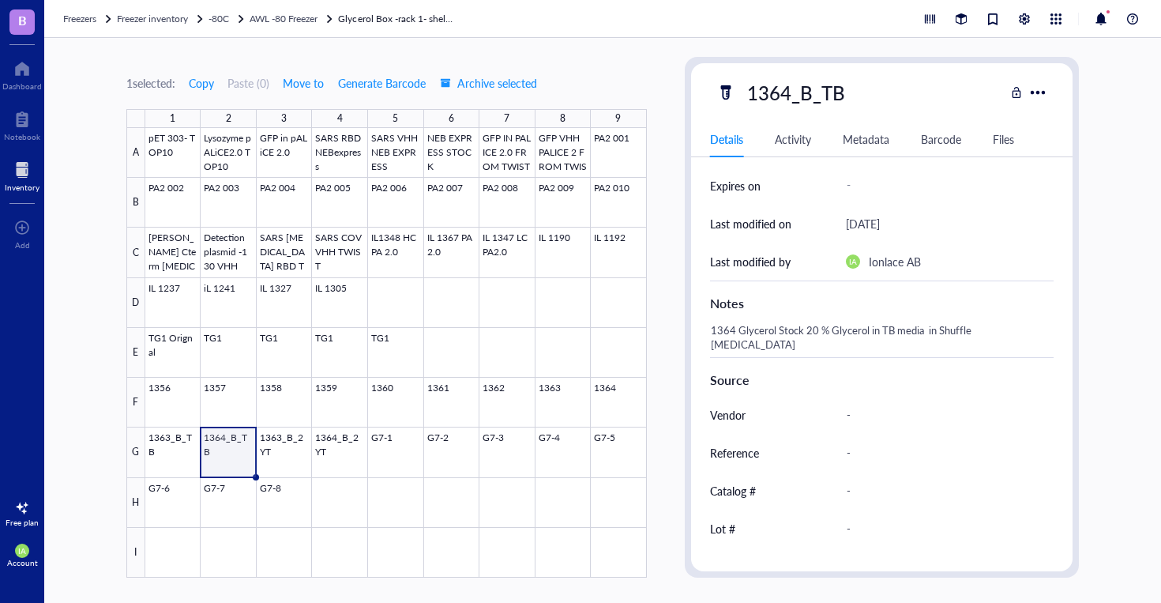
click at [214, 442] on div at bounding box center [396, 352] width 502 height 449
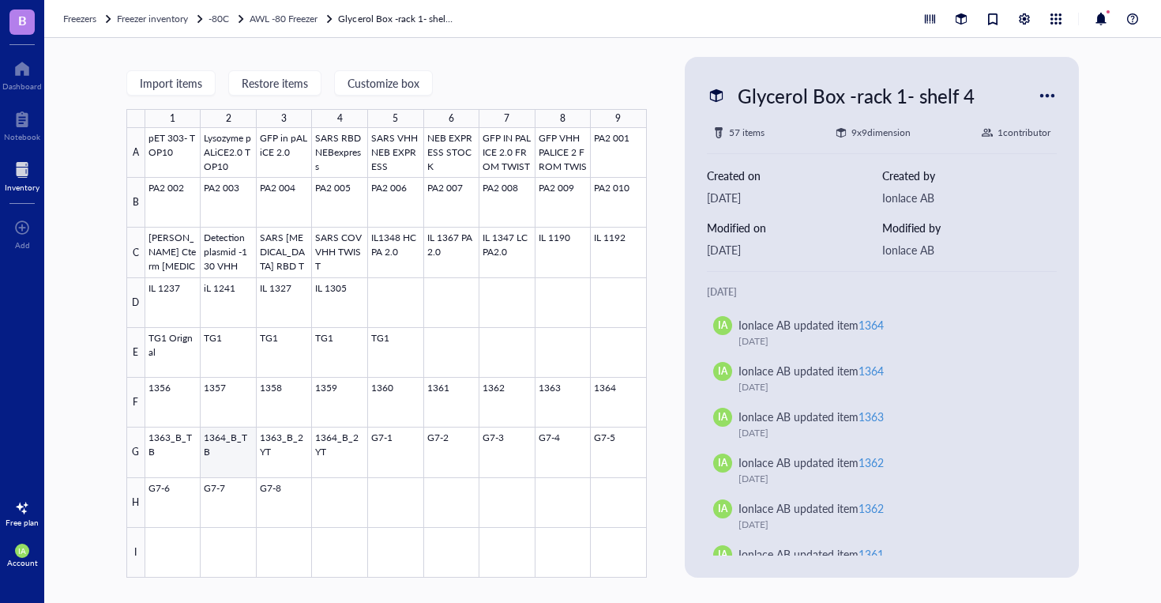
click at [235, 461] on div at bounding box center [396, 352] width 502 height 449
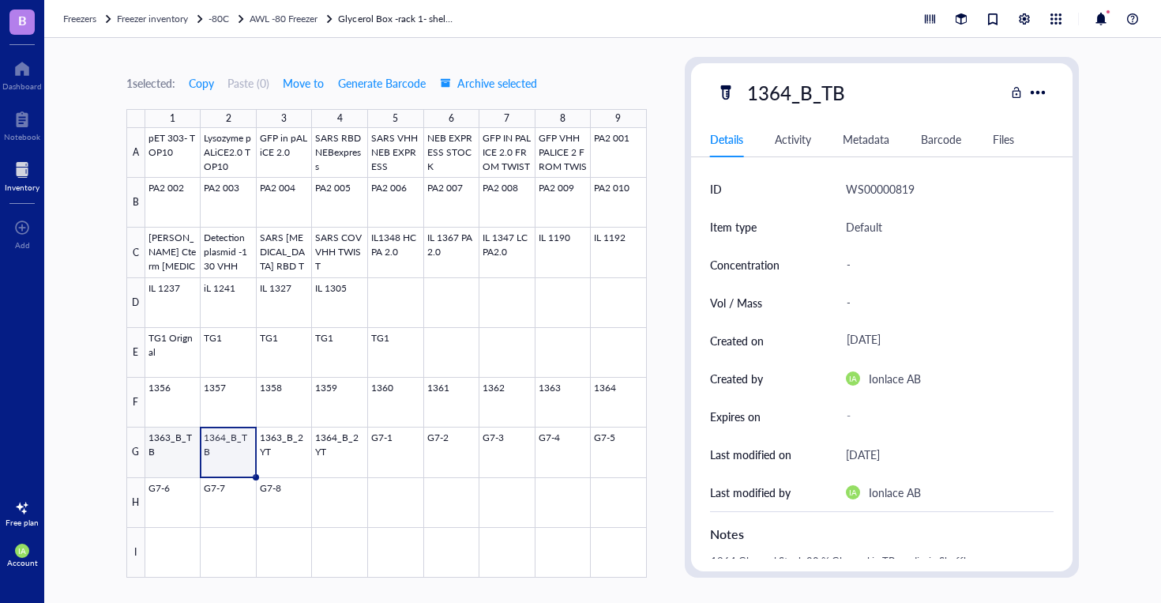
click at [179, 463] on div at bounding box center [396, 352] width 502 height 449
click at [234, 457] on div at bounding box center [396, 352] width 502 height 449
click at [584, 402] on div at bounding box center [396, 352] width 502 height 449
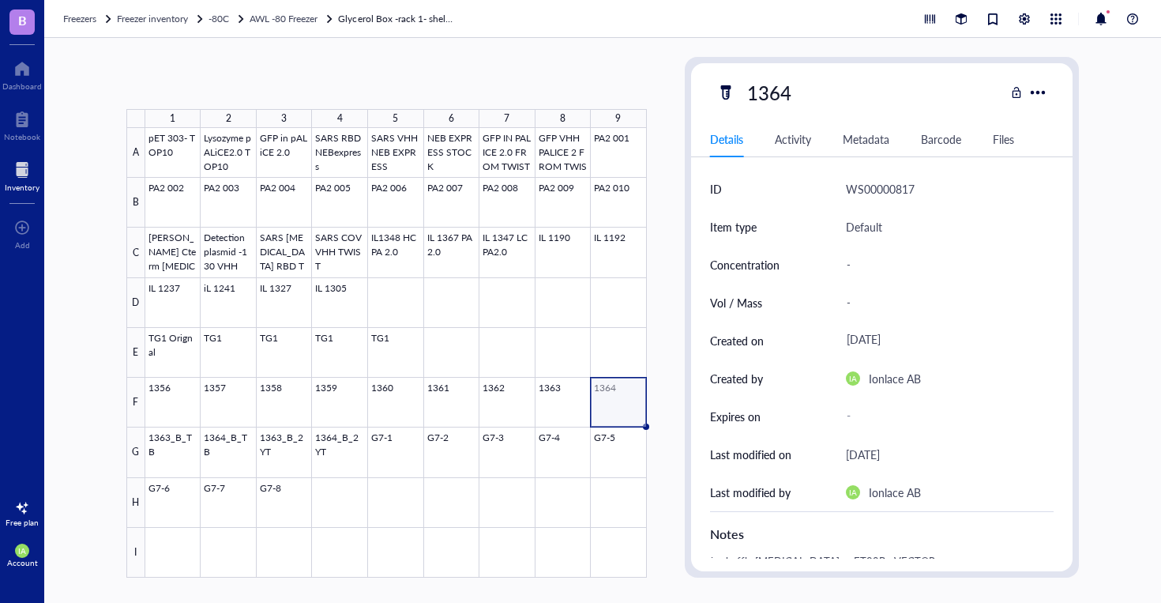
click at [609, 402] on div at bounding box center [396, 352] width 502 height 449
click at [573, 402] on div at bounding box center [396, 352] width 502 height 449
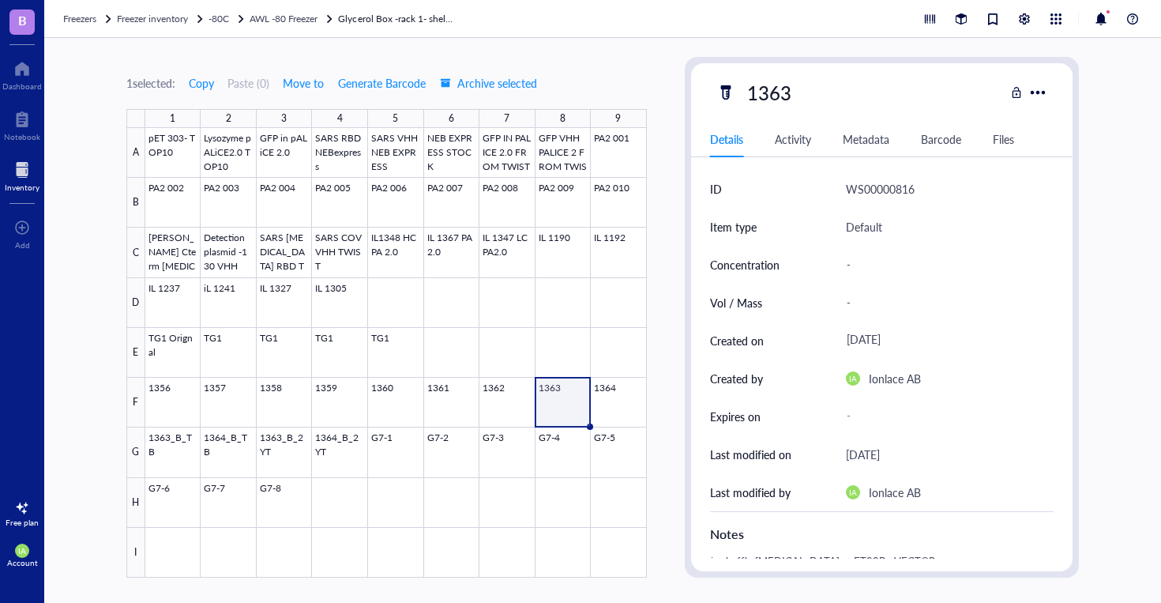
click at [573, 402] on div at bounding box center [396, 352] width 502 height 449
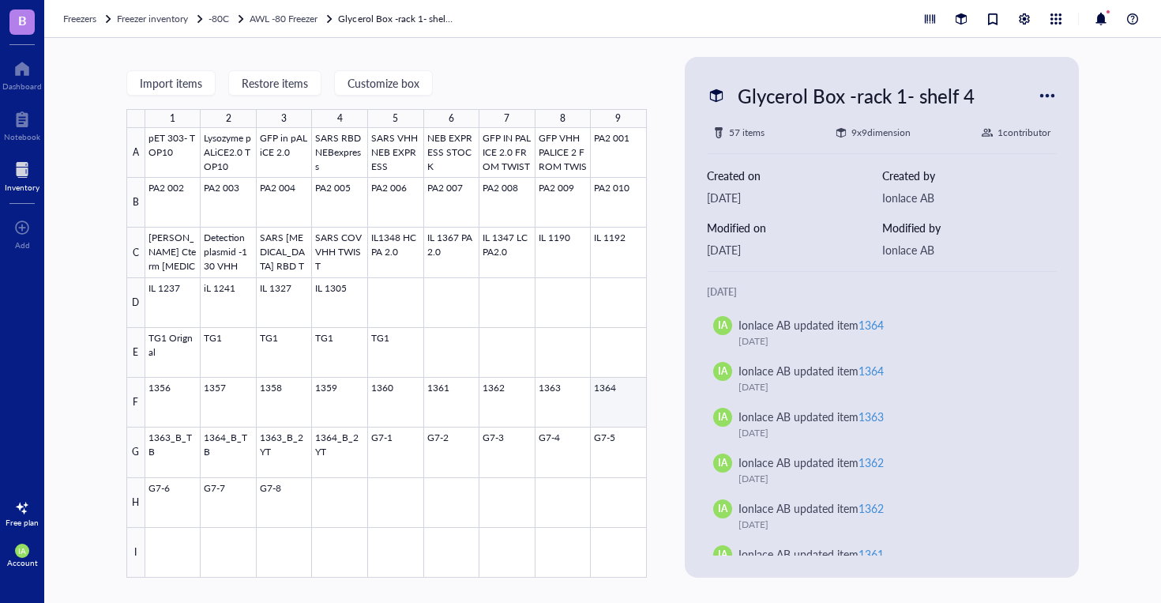
click at [605, 393] on div at bounding box center [396, 352] width 502 height 449
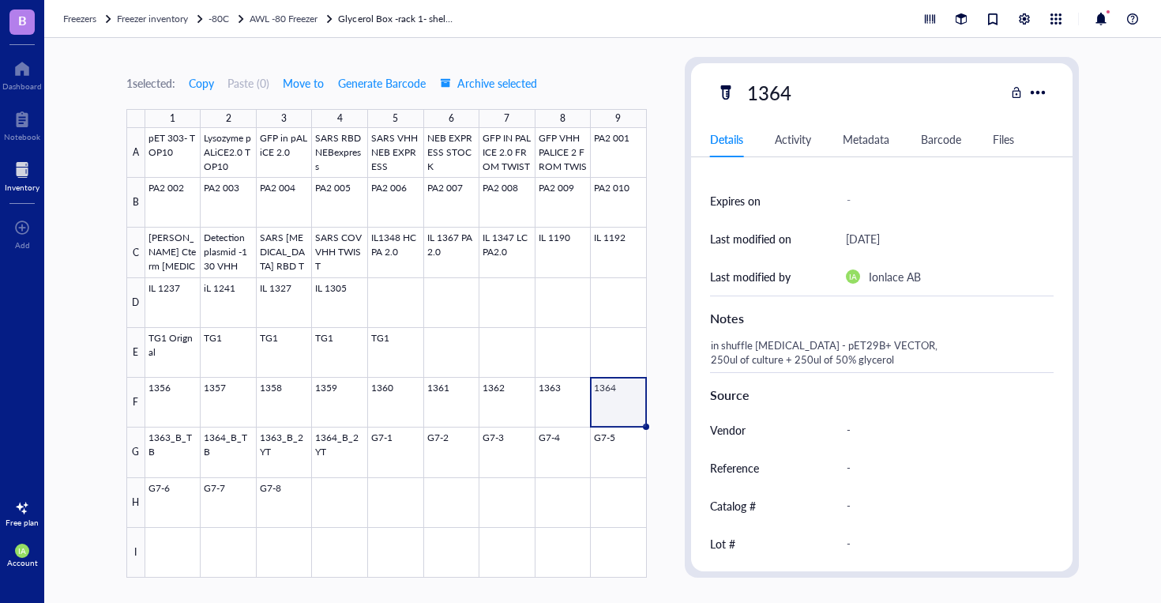
scroll to position [295, 0]
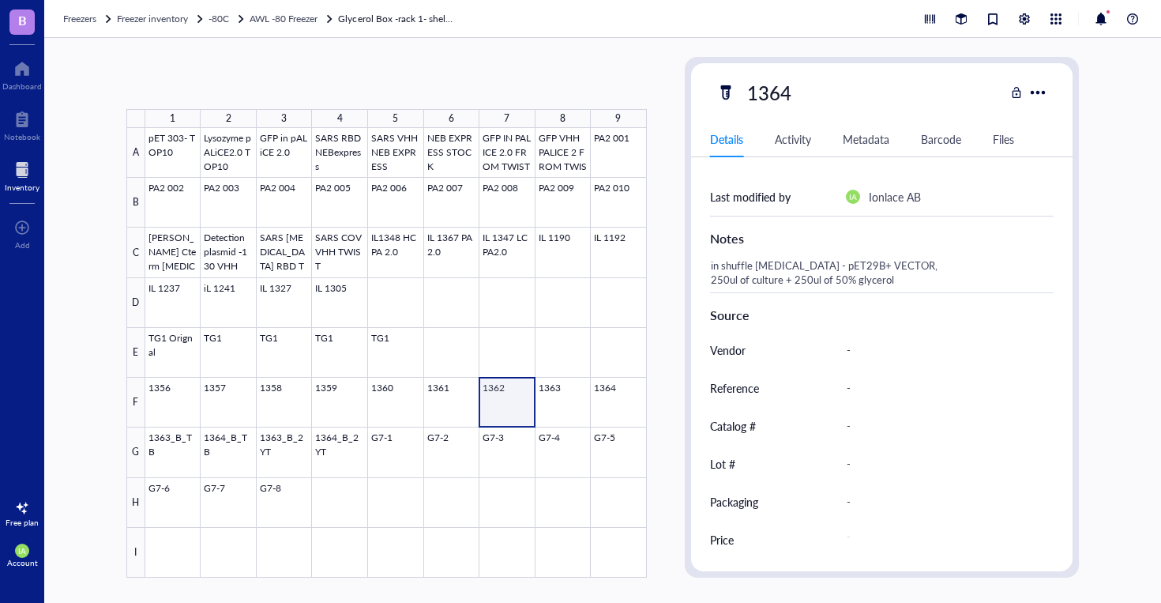
click at [498, 403] on div at bounding box center [396, 352] width 502 height 449
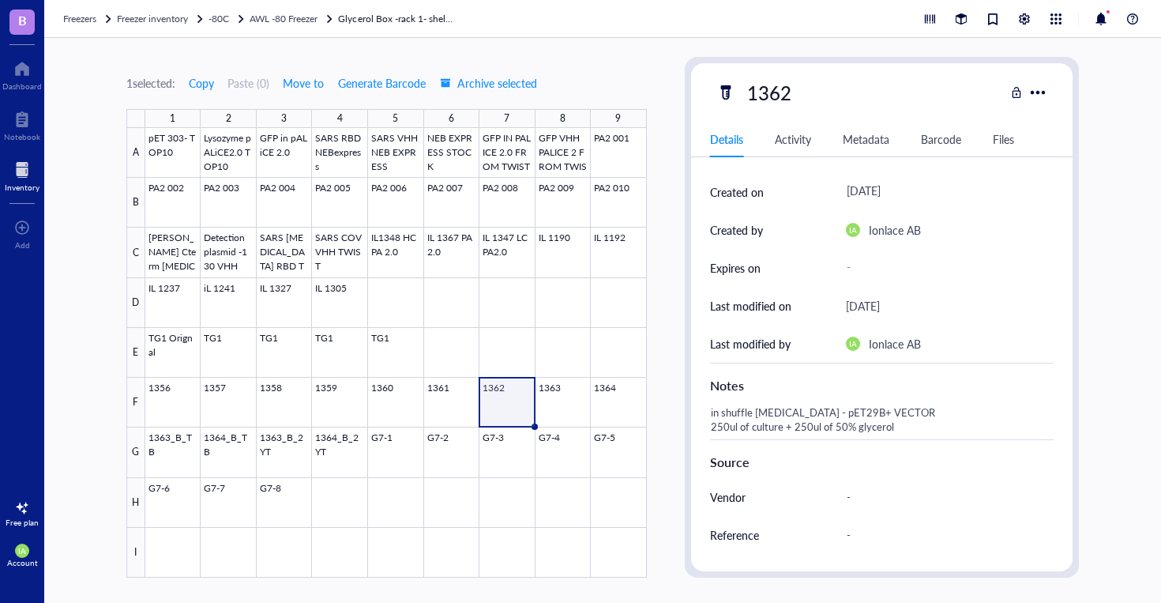
scroll to position [194, 0]
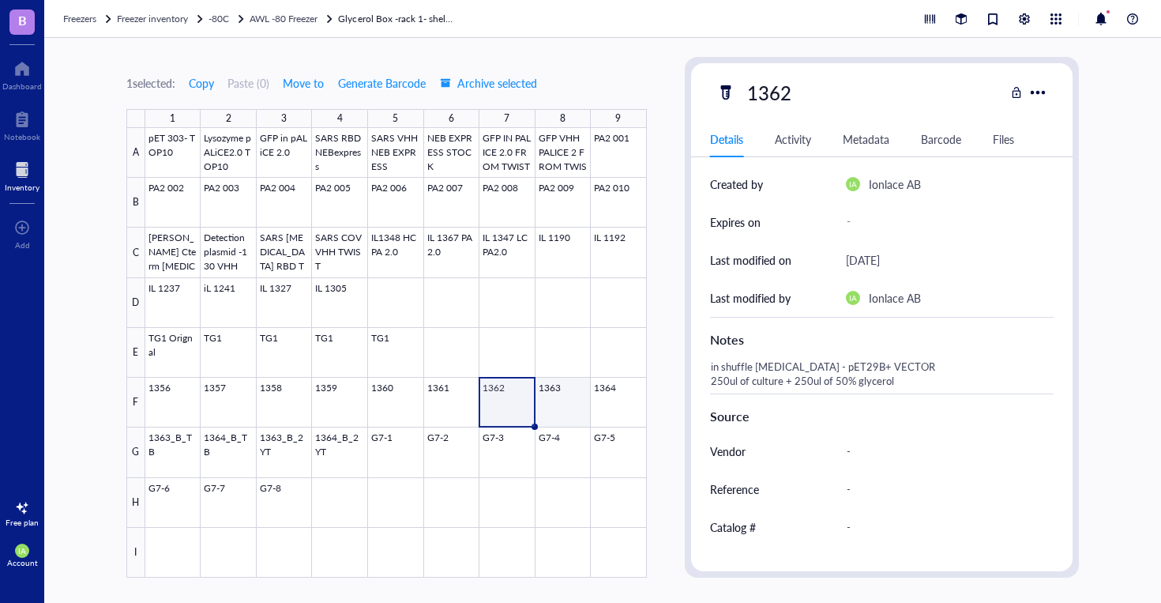
click at [566, 401] on div at bounding box center [396, 352] width 502 height 449
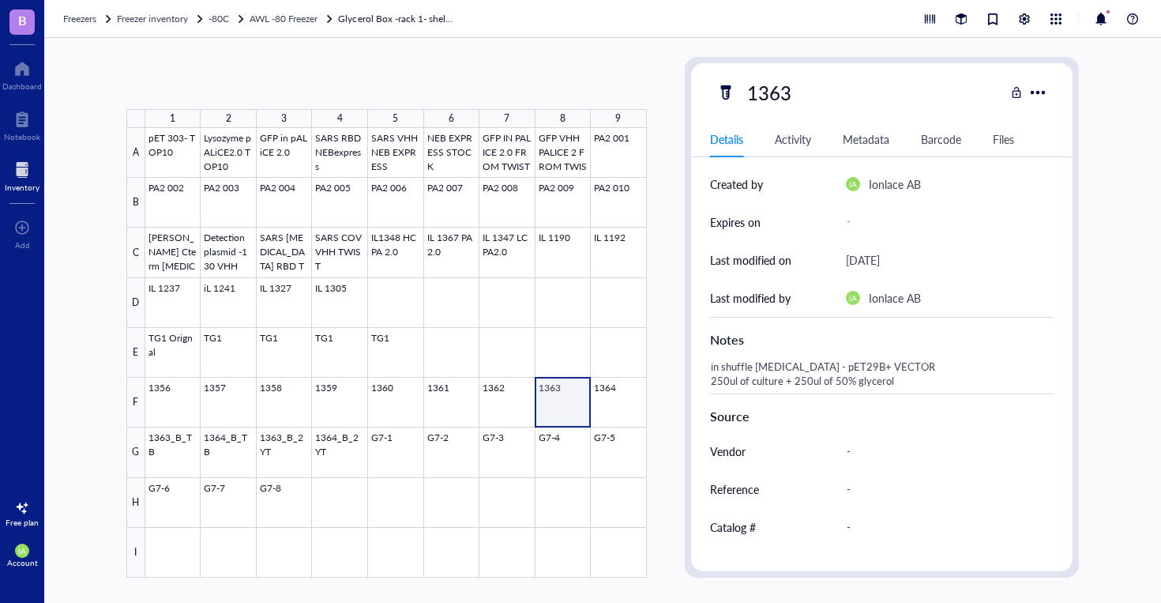
click at [566, 401] on div at bounding box center [396, 352] width 502 height 449
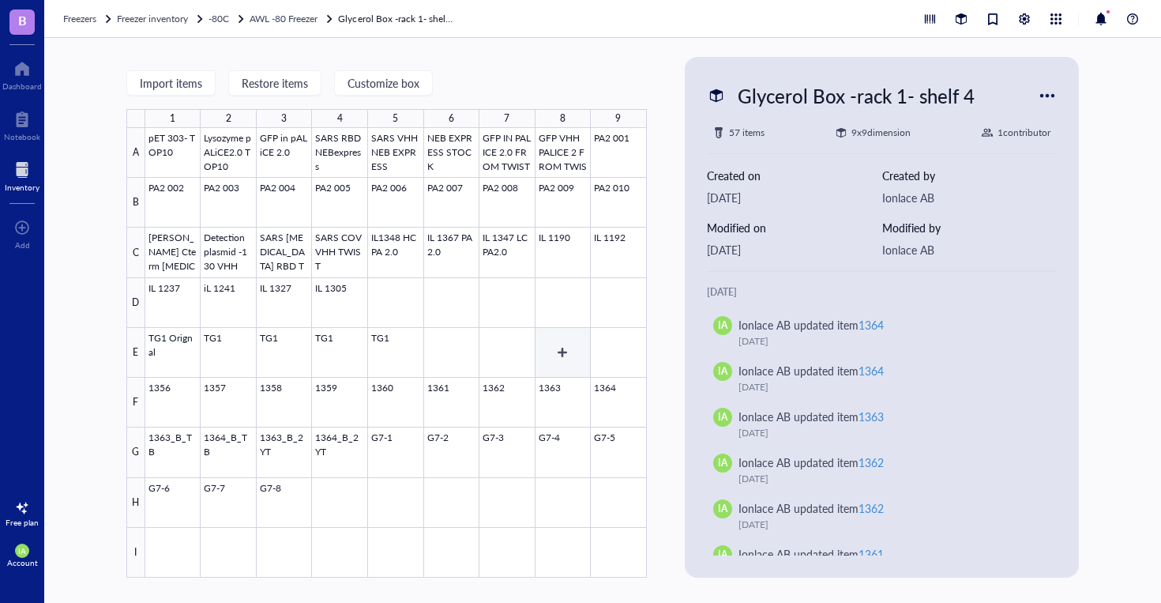
click at [558, 380] on div at bounding box center [396, 352] width 502 height 449
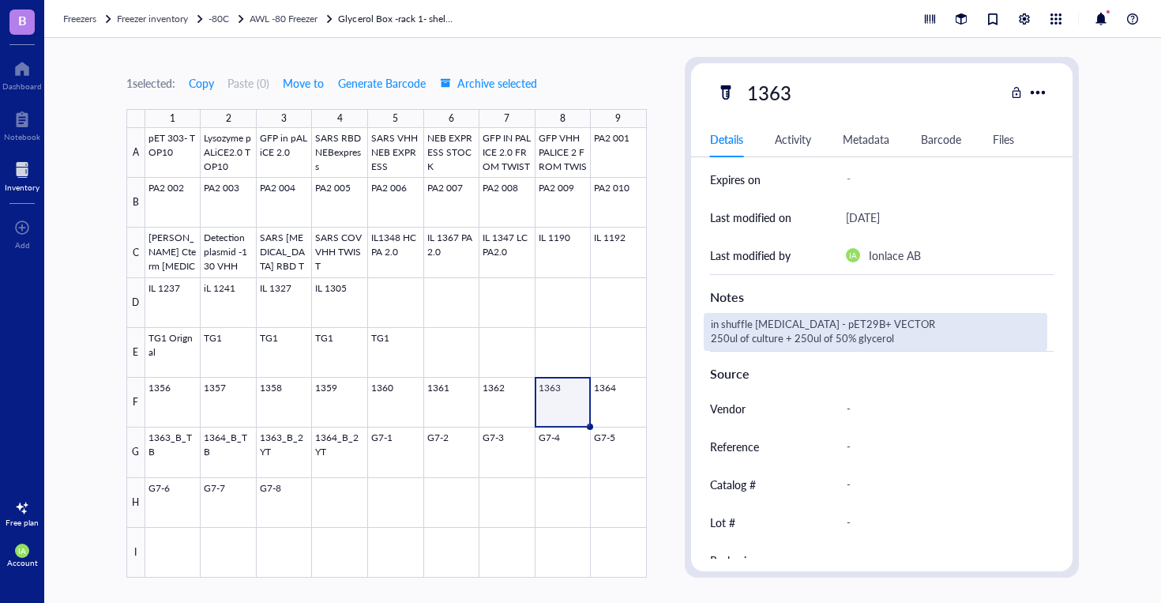
scroll to position [295, 0]
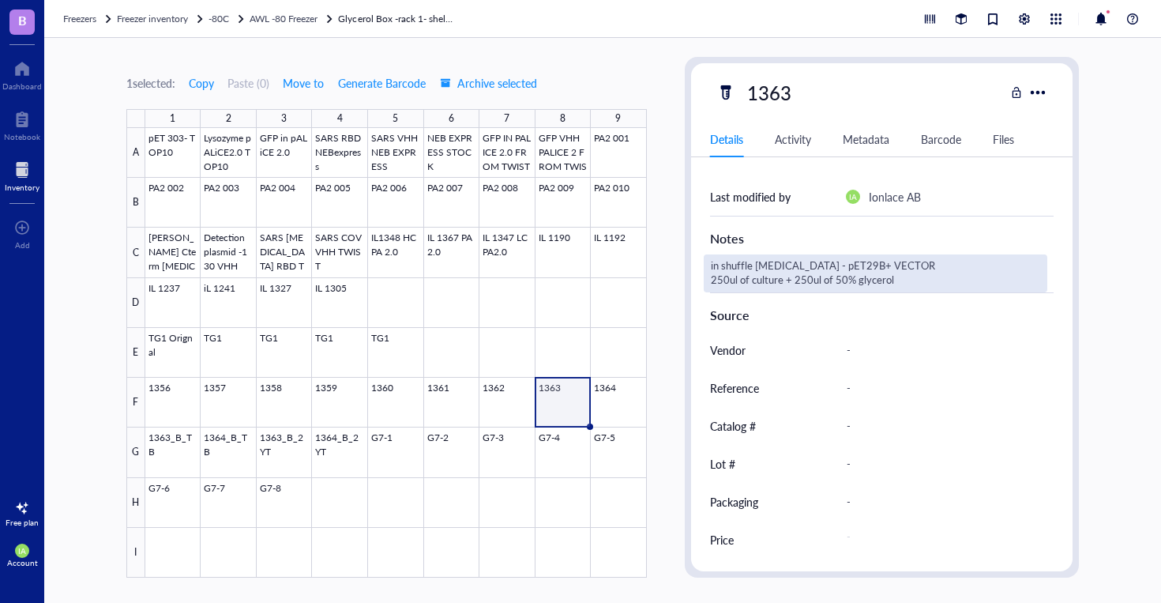
click at [765, 265] on div "in shuffle [MEDICAL_DATA] - pET29B+ VECTOR 250ul of culture + 250ul of 50% glyc…" at bounding box center [876, 273] width 344 height 38
click at [760, 265] on textarea "in shuffle [MEDICAL_DATA] - pET29B+ VECTOR 250ul of culture + 250ul of 50% glyc…" at bounding box center [876, 273] width 343 height 35
type textarea "in shuffle K12 cells - pET29B+ VECTOR 250ul of culture + 250ul of 50% glycerol"
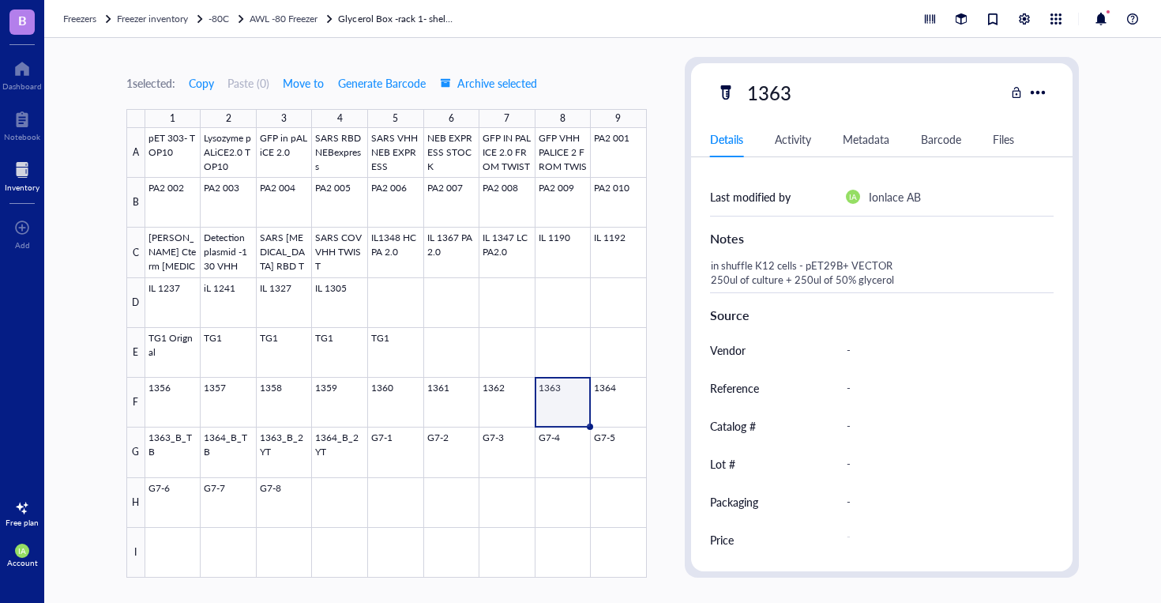
click at [825, 96] on div "1363" at bounding box center [860, 92] width 289 height 33
click at [813, 93] on div "1363" at bounding box center [860, 92] width 289 height 33
click at [794, 94] on div "1363" at bounding box center [769, 92] width 58 height 33
type input "1363- k12_TB"
click at [611, 395] on div at bounding box center [396, 352] width 502 height 449
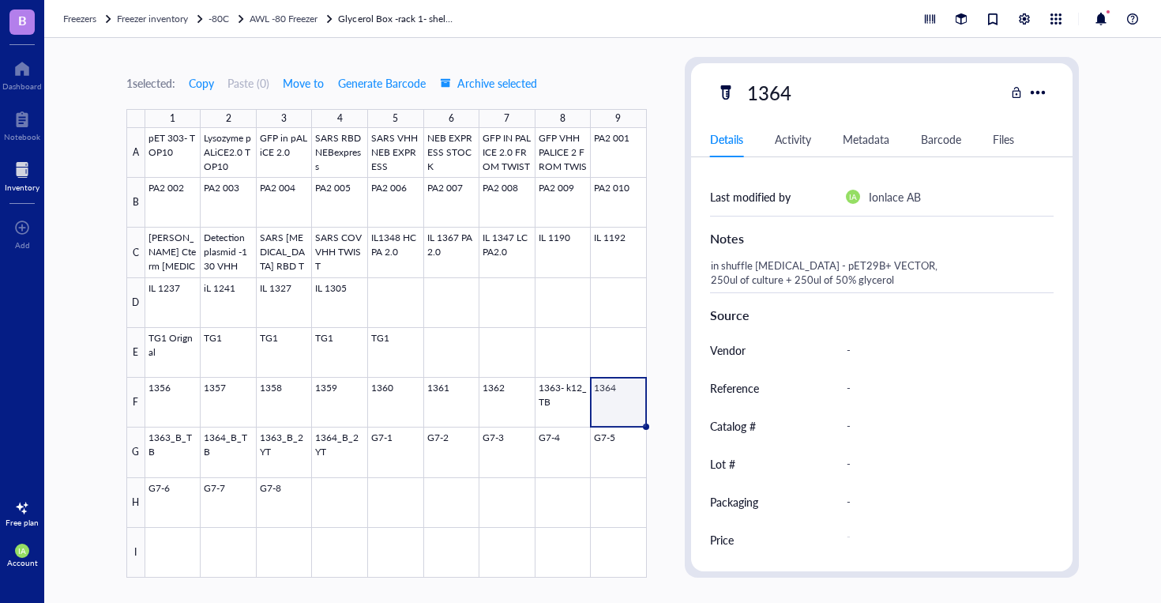
click at [799, 86] on div "1364" at bounding box center [860, 92] width 289 height 33
click at [792, 97] on div "1364" at bounding box center [769, 92] width 58 height 33
type input "1364_K12_TB"
click at [190, 397] on div at bounding box center [396, 352] width 502 height 449
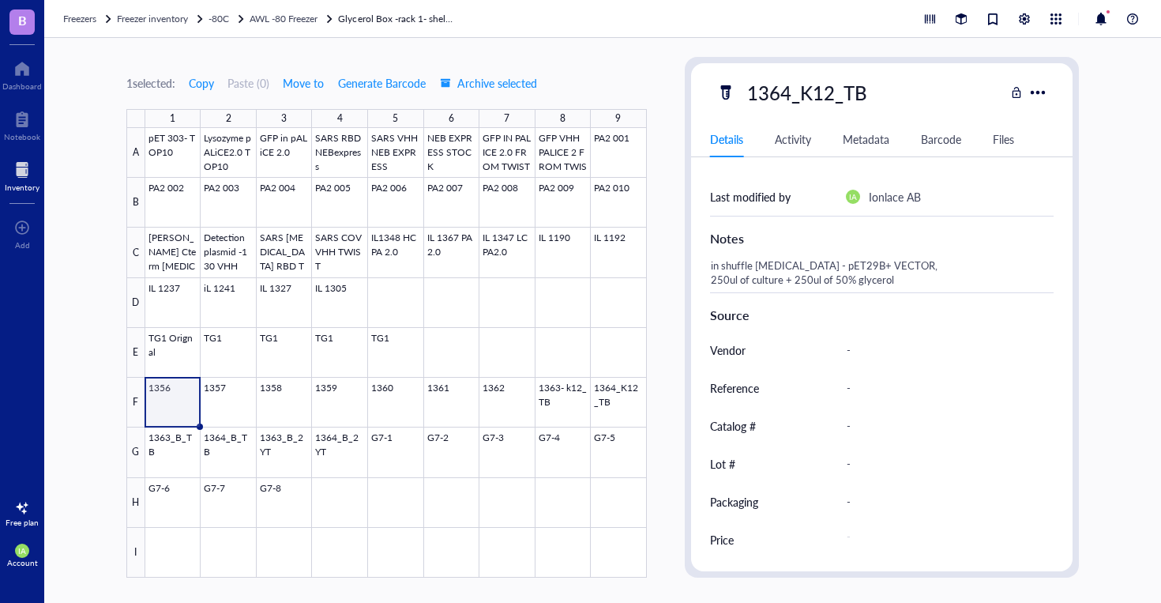
click at [190, 397] on div at bounding box center [396, 352] width 502 height 449
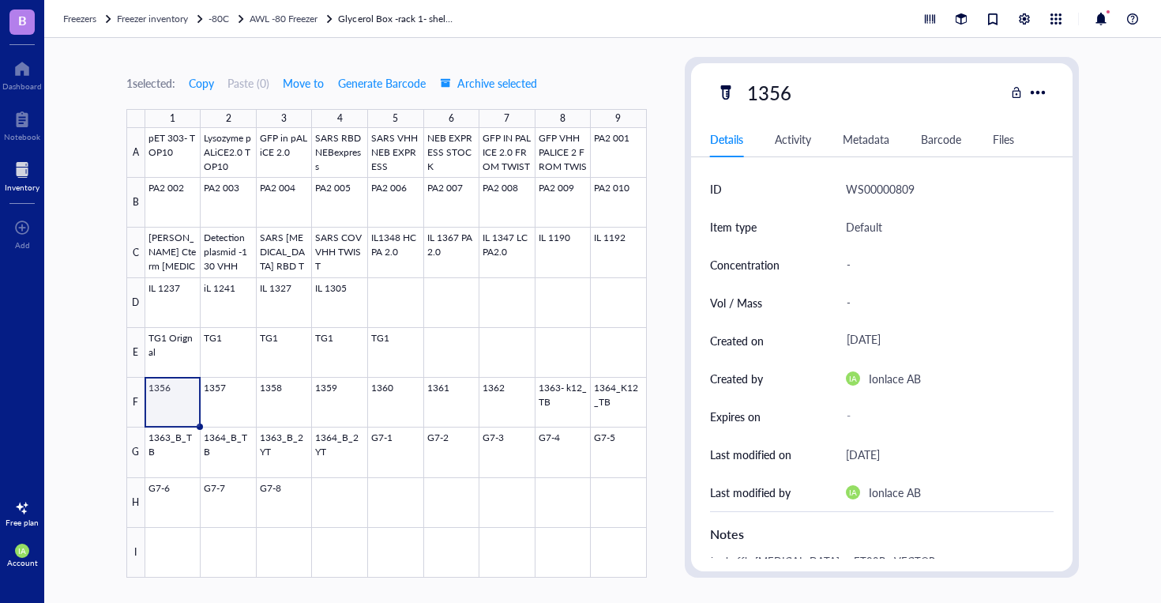
click at [186, 385] on div at bounding box center [396, 352] width 502 height 449
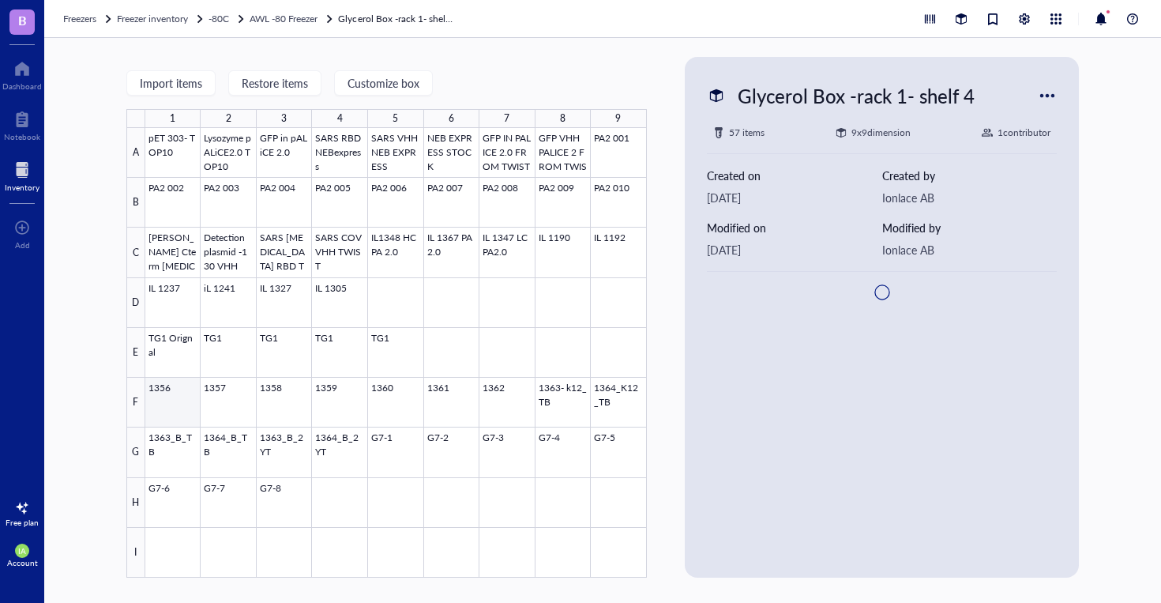
click at [178, 387] on div at bounding box center [396, 352] width 502 height 449
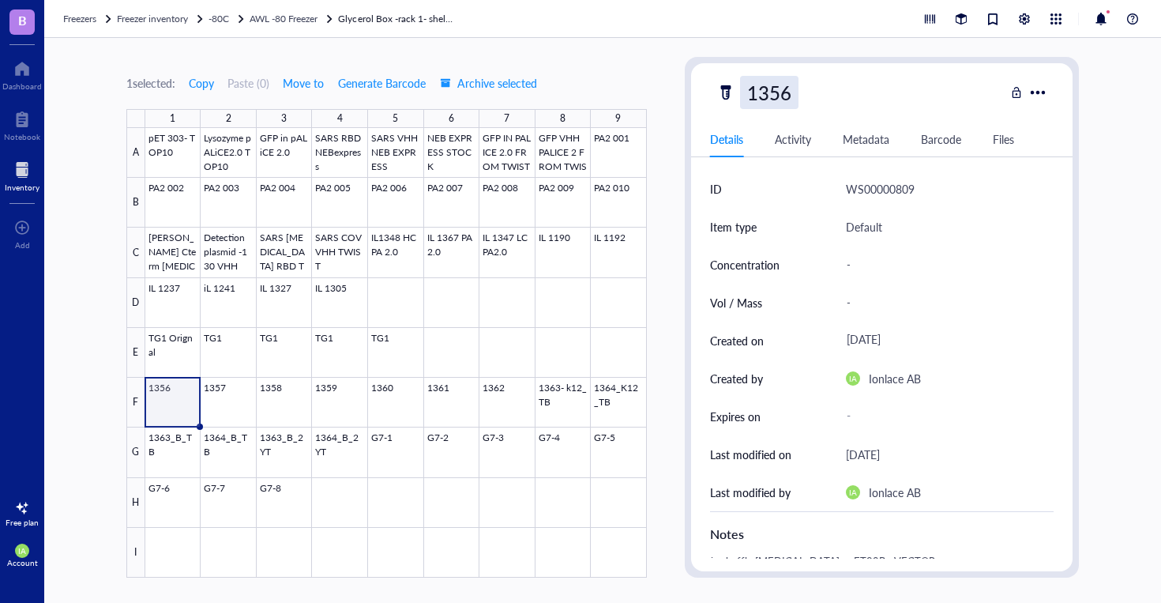
click at [792, 94] on div "1356" at bounding box center [769, 92] width 58 height 33
type input "1356_B_TB"
drag, startPoint x: 841, startPoint y: 91, endPoint x: 802, endPoint y: 92, distance: 39.5
click at [802, 92] on input "1356_B_TB" at bounding box center [802, 93] width 122 height 32
click at [230, 392] on div at bounding box center [396, 352] width 502 height 449
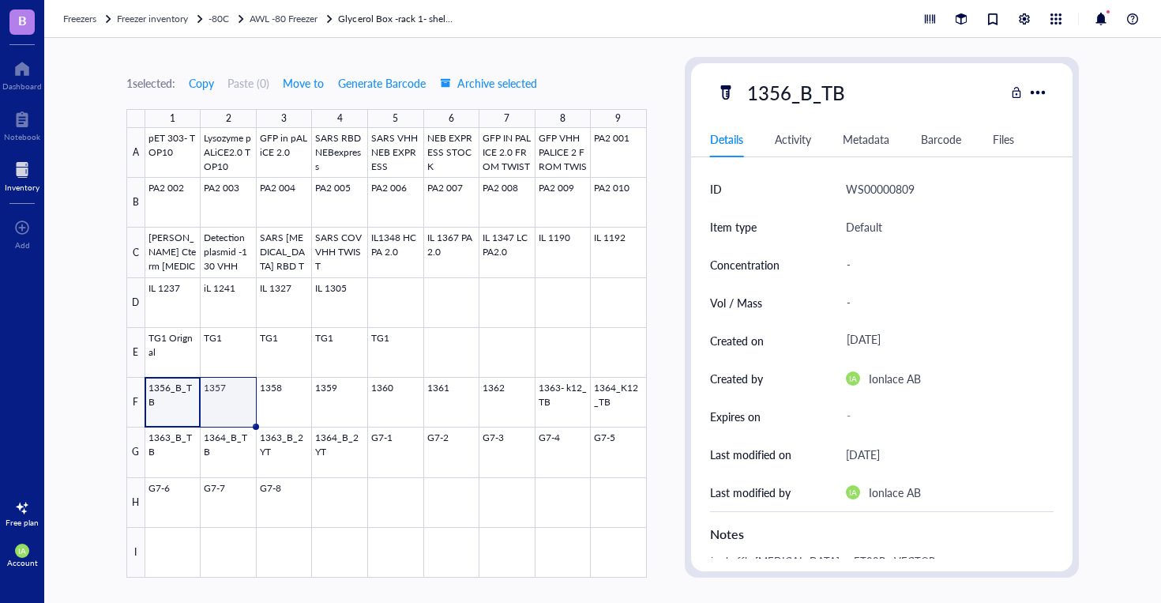
click at [234, 400] on div at bounding box center [396, 352] width 502 height 449
click at [780, 85] on div "1357" at bounding box center [769, 92] width 58 height 33
click at [789, 87] on input "1357" at bounding box center [774, 93] width 66 height 32
click at [792, 94] on input "1357B_TB" at bounding box center [796, 93] width 111 height 32
type input "1357_B_TB"
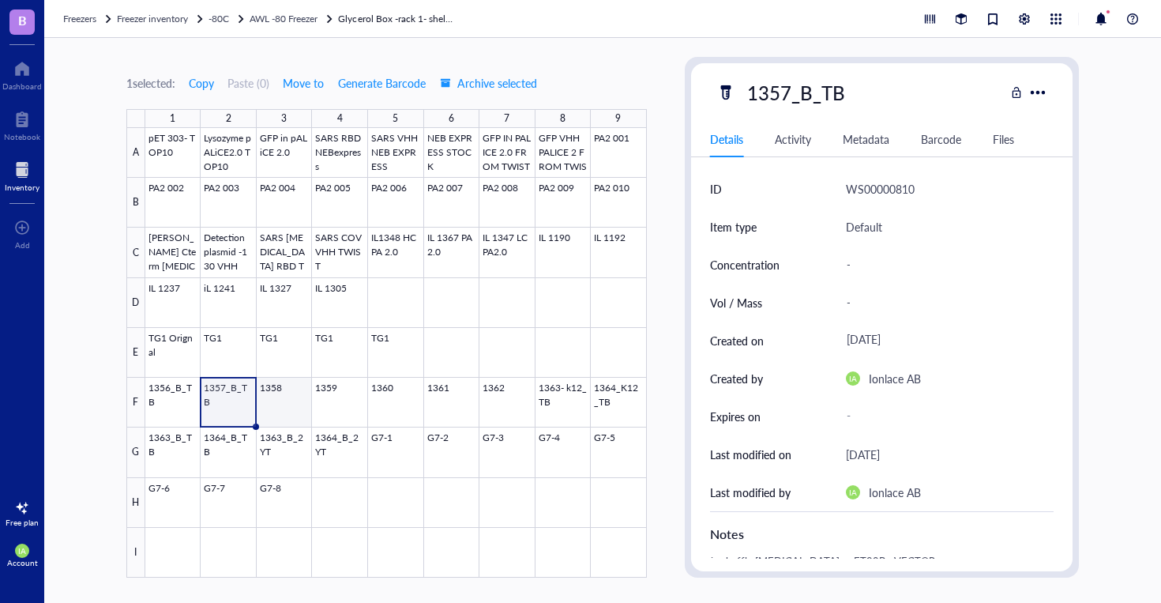
click at [276, 400] on div at bounding box center [396, 352] width 502 height 449
click at [796, 89] on div "1358" at bounding box center [769, 92] width 58 height 33
click at [796, 89] on input "1358" at bounding box center [774, 93] width 66 height 32
type input "1358_B_TB"
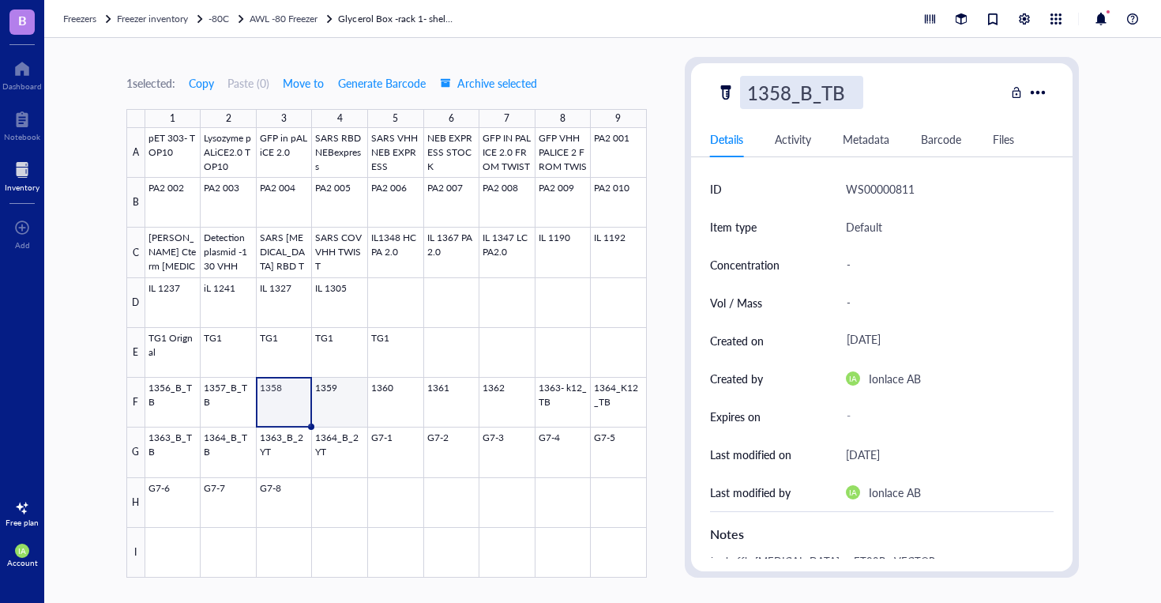
click at [351, 408] on div at bounding box center [396, 352] width 502 height 449
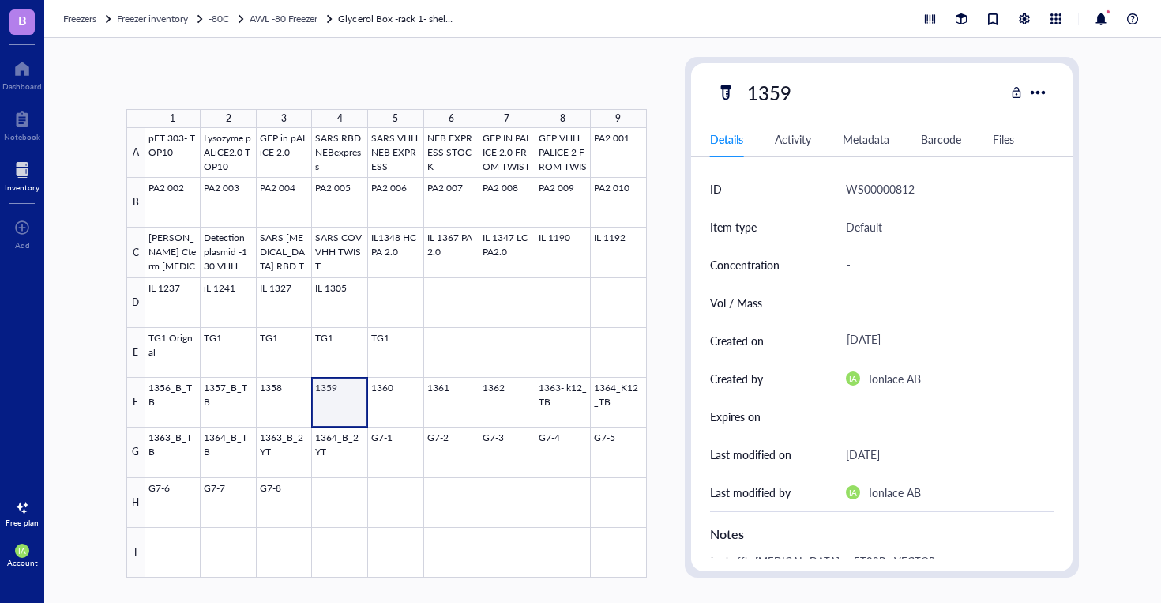
click at [351, 408] on div at bounding box center [396, 352] width 502 height 449
click at [803, 100] on div "1359" at bounding box center [860, 92] width 289 height 33
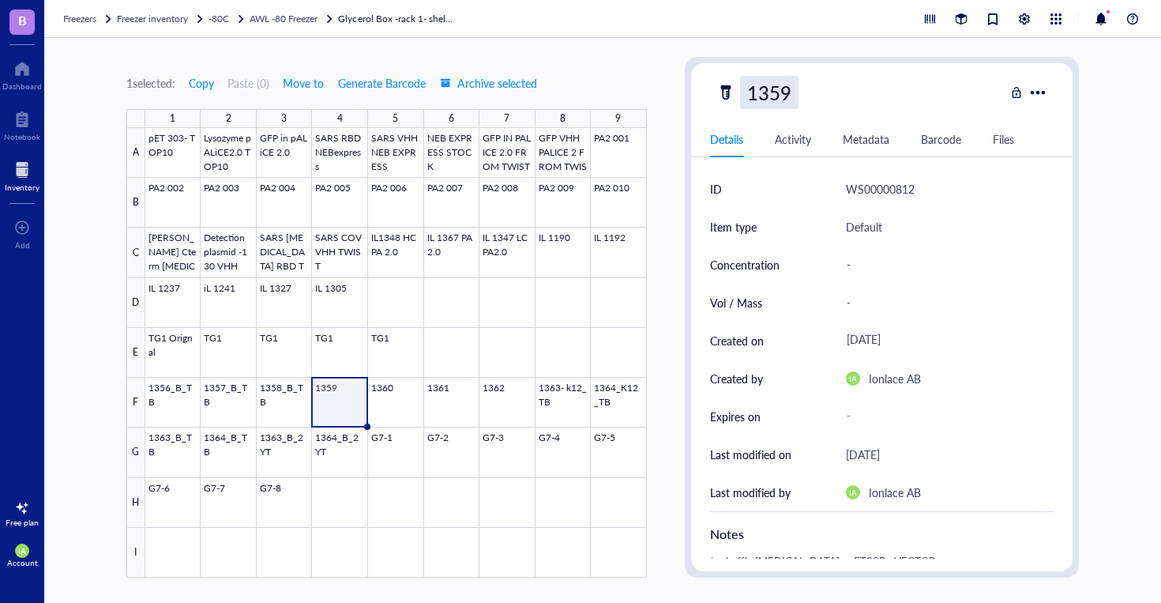
click at [791, 94] on div "1359" at bounding box center [769, 92] width 58 height 33
click at [791, 94] on input "1359" at bounding box center [774, 93] width 66 height 32
type input "1359_B_TB"
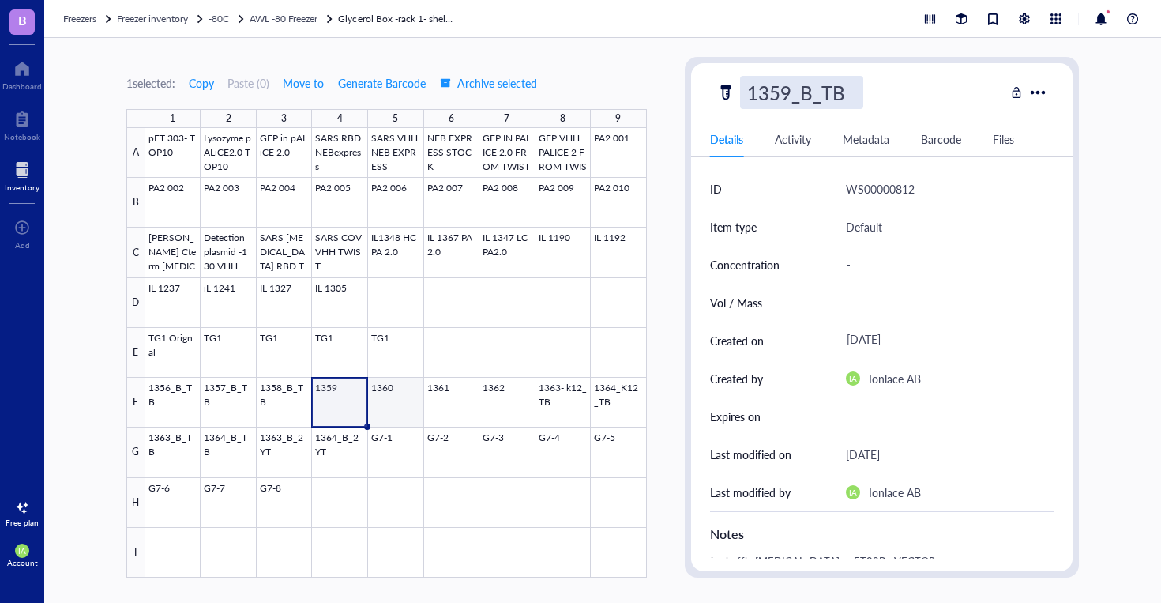
click at [411, 388] on div at bounding box center [396, 352] width 502 height 449
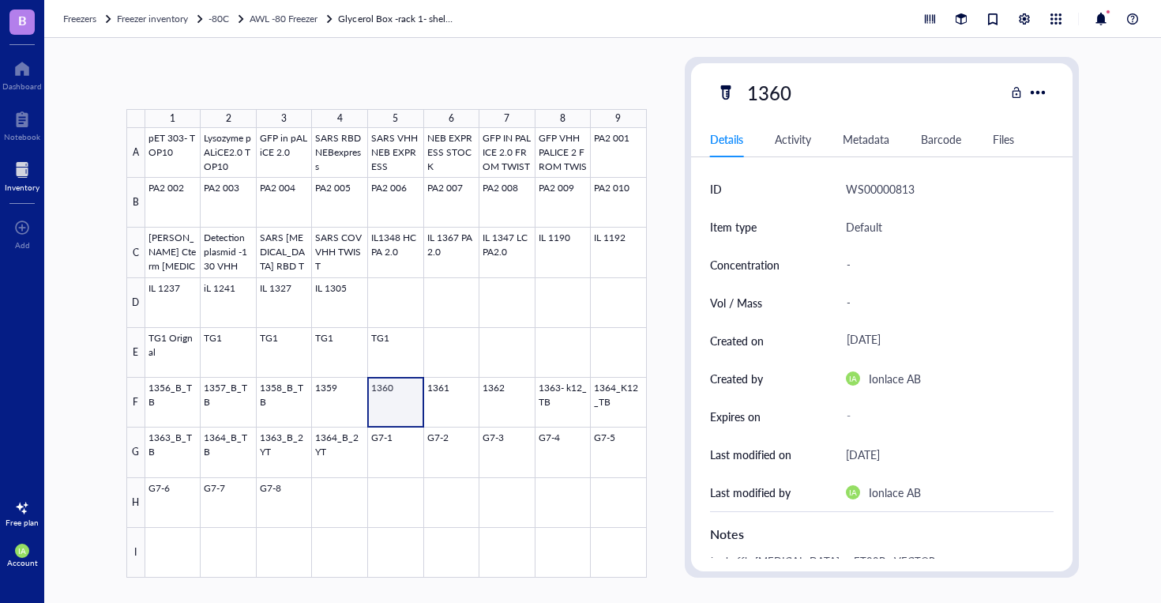
click at [391, 395] on div at bounding box center [396, 352] width 502 height 449
click at [337, 399] on div at bounding box center [396, 352] width 502 height 449
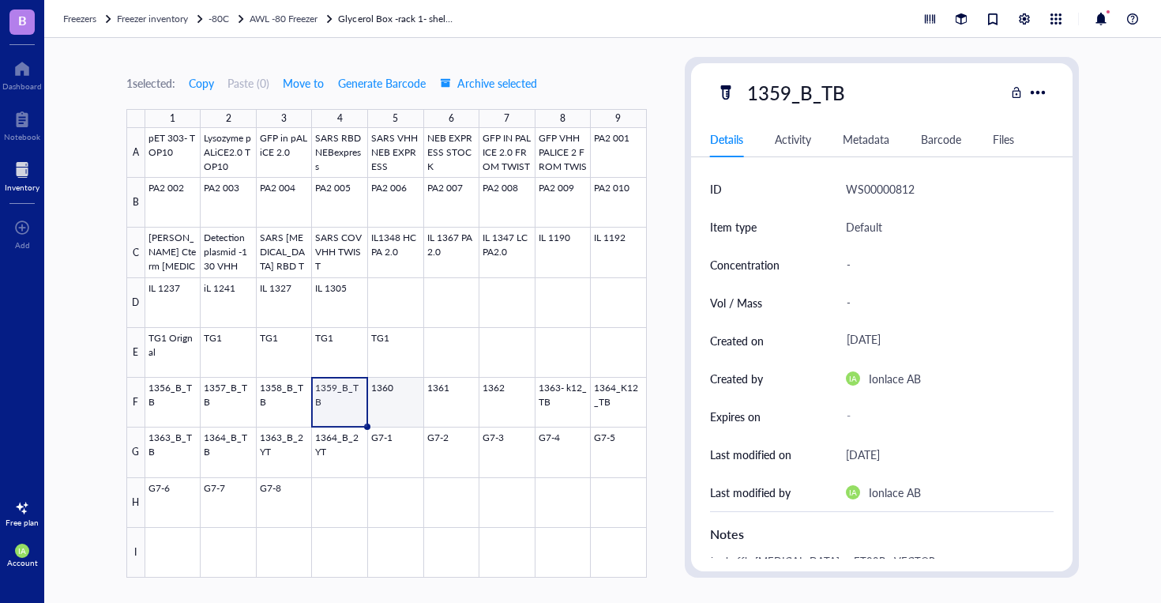
click at [399, 397] on div at bounding box center [396, 352] width 502 height 449
click at [799, 92] on div "1360" at bounding box center [860, 92] width 289 height 33
click at [789, 93] on div "1360" at bounding box center [769, 92] width 58 height 33
type input "1360_ B_TB"
click at [456, 390] on div at bounding box center [396, 352] width 502 height 449
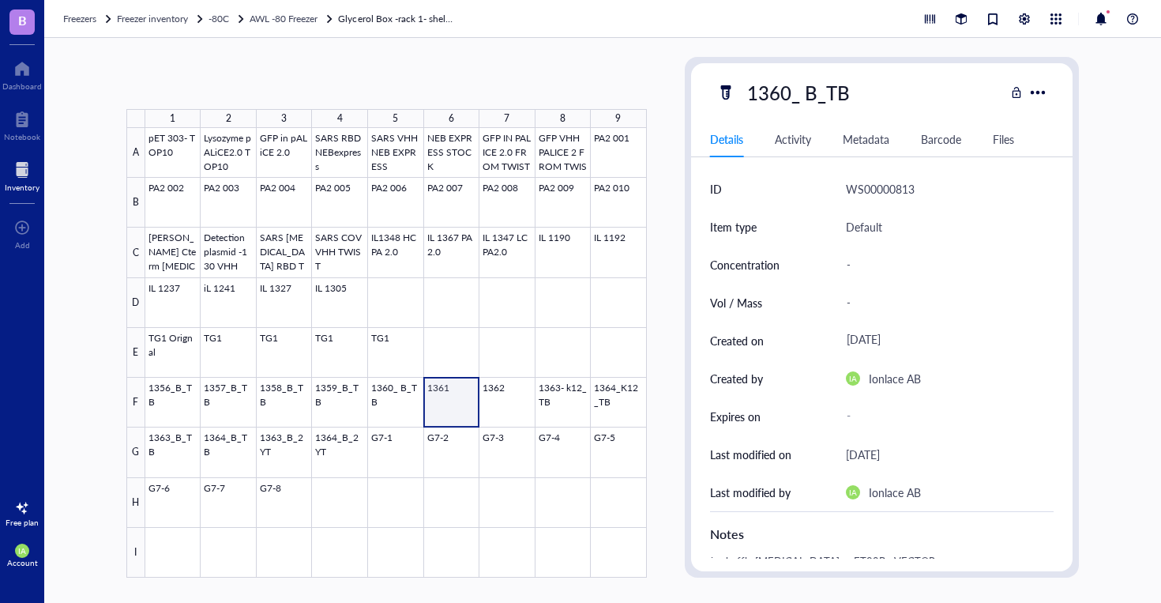
click at [456, 390] on div at bounding box center [396, 352] width 502 height 449
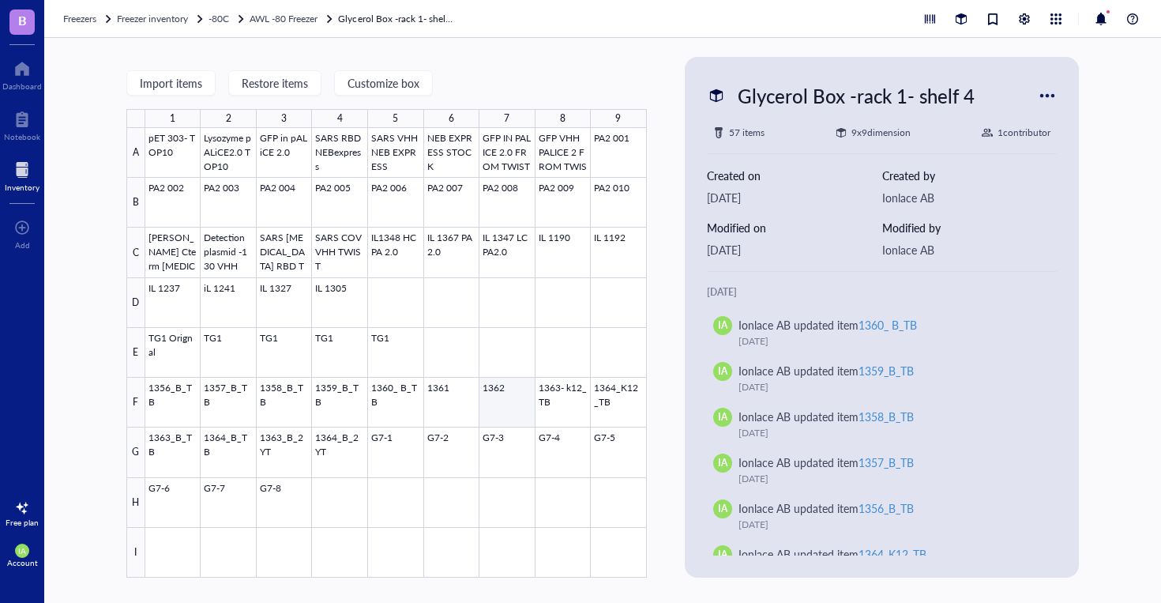
click at [441, 387] on div at bounding box center [396, 352] width 502 height 449
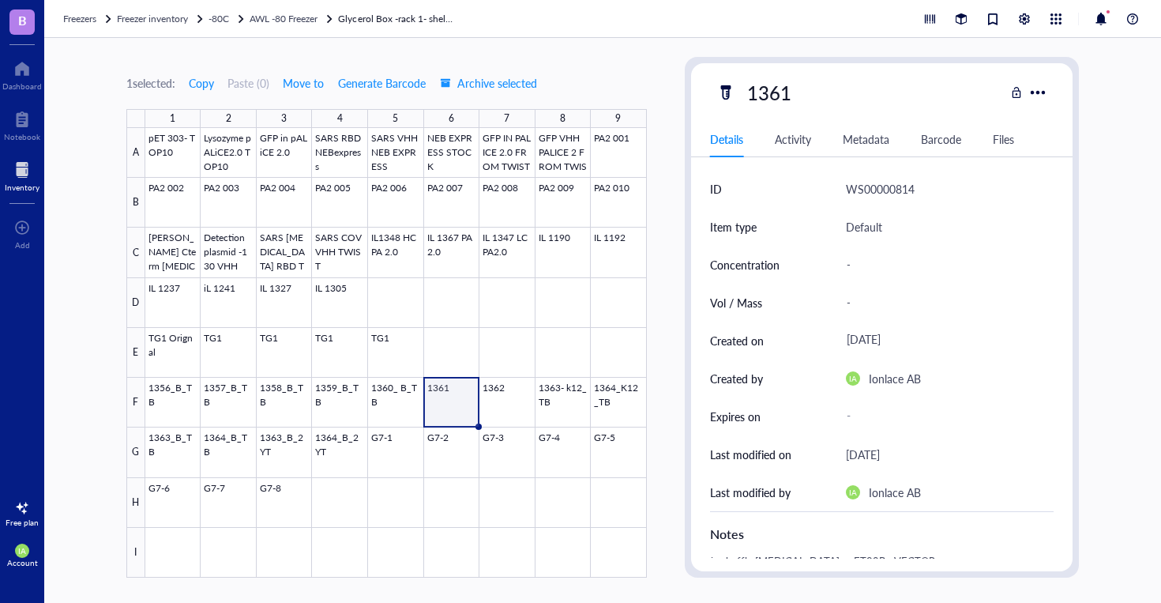
click at [850, 91] on div "1361" at bounding box center [860, 92] width 289 height 33
click at [803, 94] on div "1361" at bounding box center [860, 92] width 289 height 33
click at [783, 94] on div "1361" at bounding box center [769, 92] width 58 height 33
click at [787, 95] on input "1361" at bounding box center [774, 93] width 66 height 32
type input "1361_B_TB"
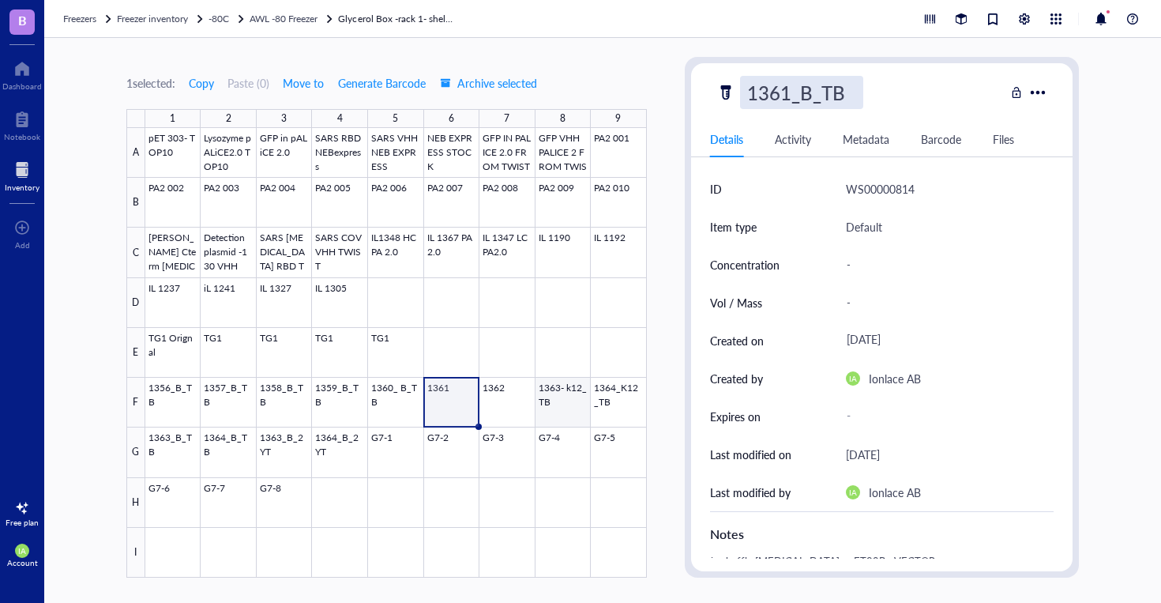
click at [510, 406] on div at bounding box center [396, 352] width 502 height 449
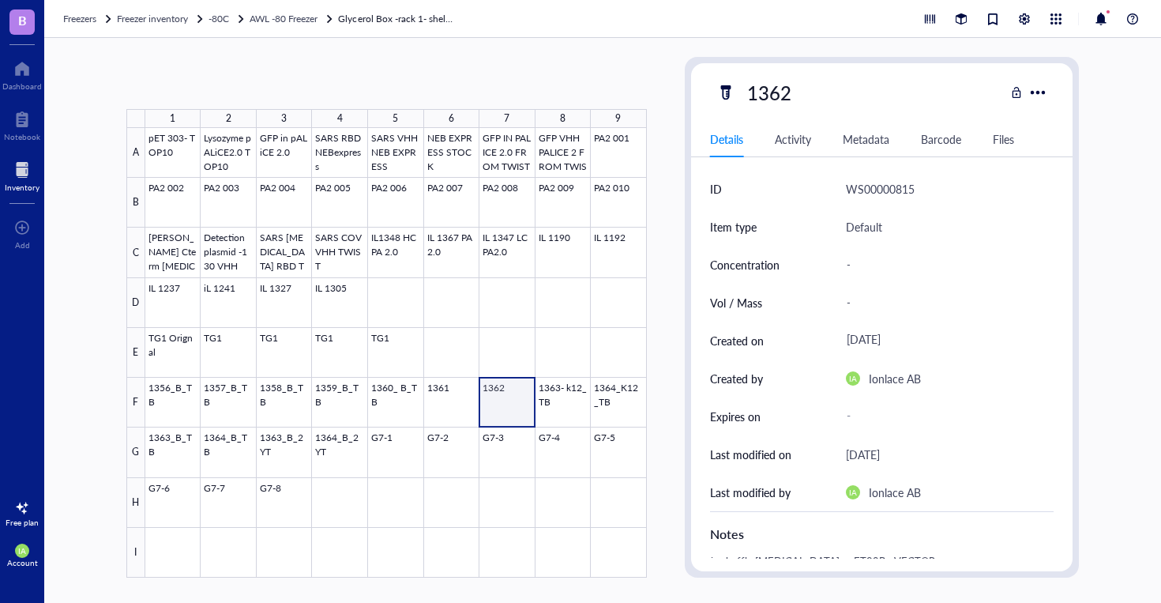
click at [510, 406] on div at bounding box center [396, 352] width 502 height 449
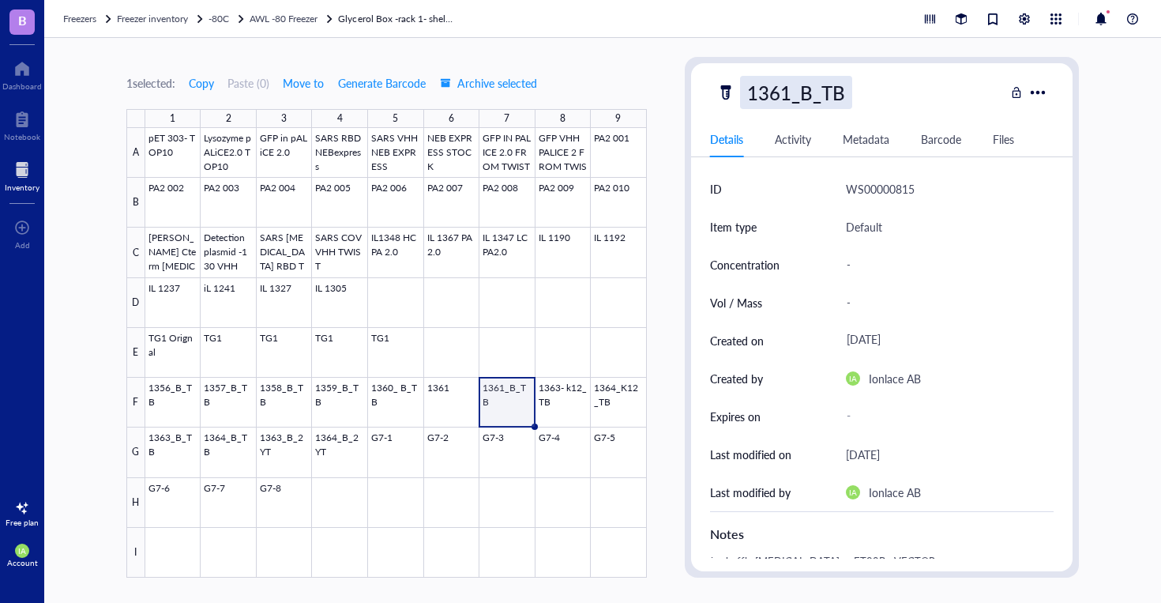
click at [806, 92] on div "1361_B_TB" at bounding box center [796, 92] width 112 height 33
click at [435, 399] on div at bounding box center [396, 352] width 502 height 449
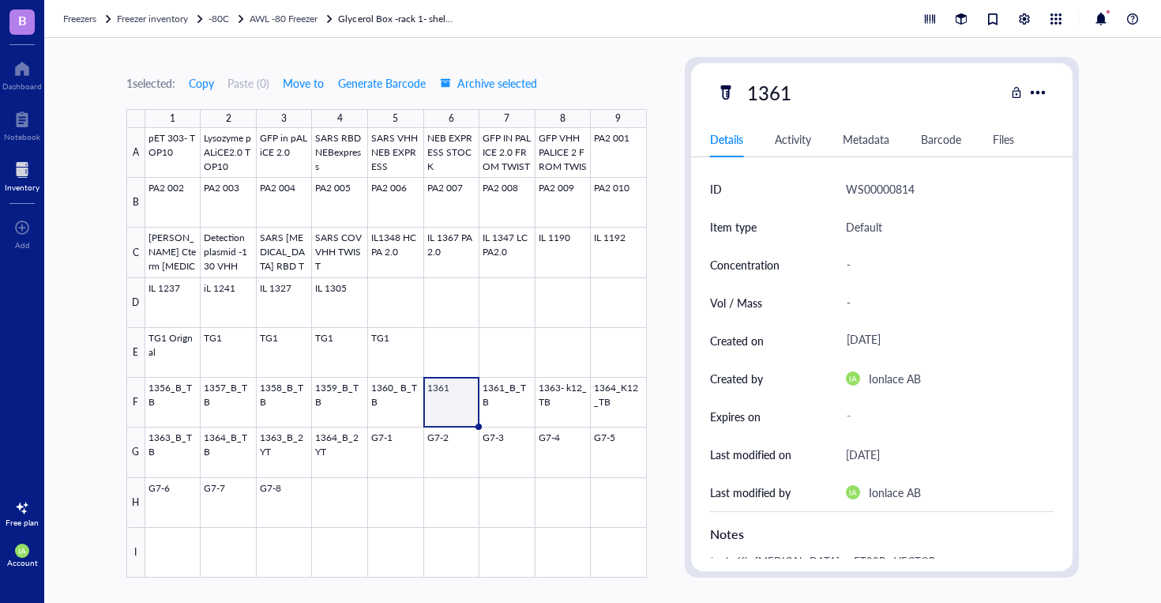
click at [467, 392] on div at bounding box center [396, 352] width 502 height 449
click at [464, 391] on div at bounding box center [396, 352] width 502 height 449
click at [503, 405] on div at bounding box center [396, 352] width 502 height 449
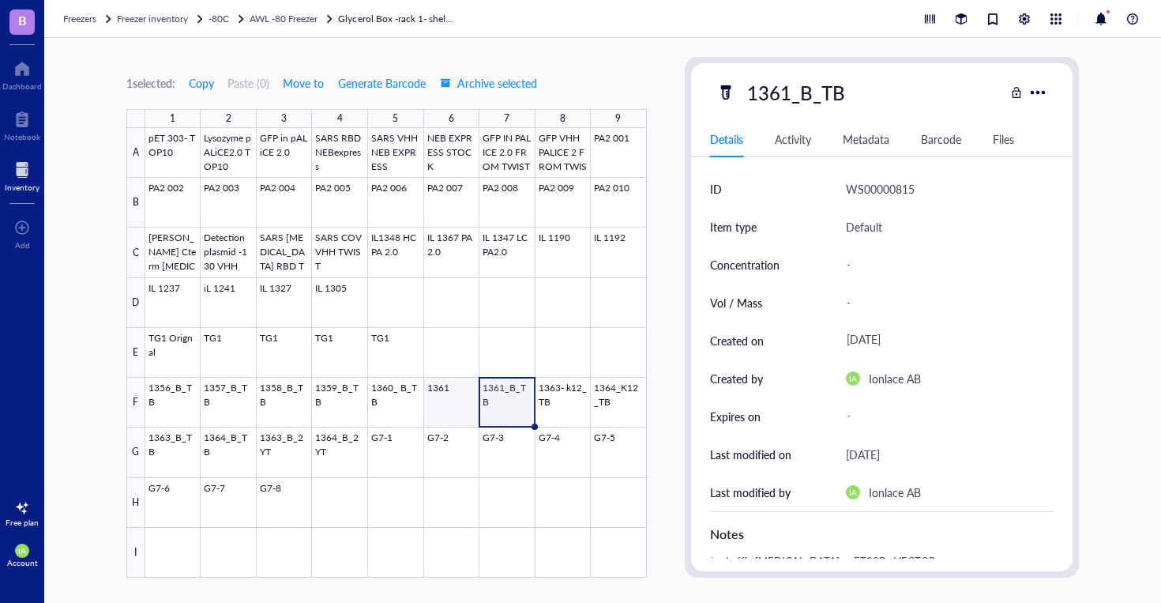
click at [461, 405] on div at bounding box center [396, 352] width 502 height 449
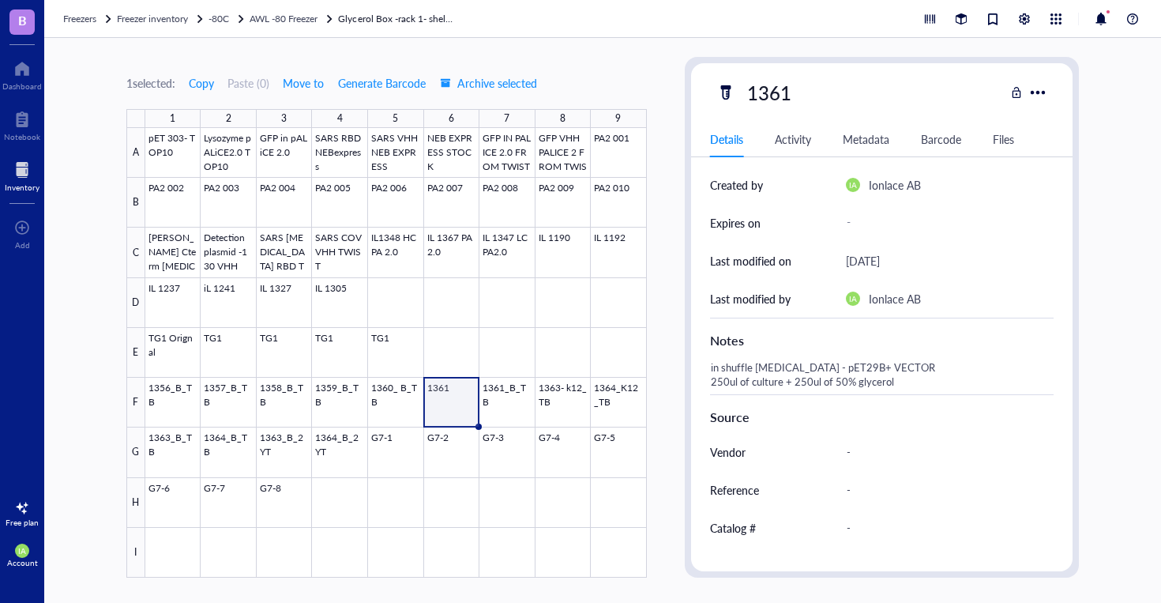
scroll to position [201, 0]
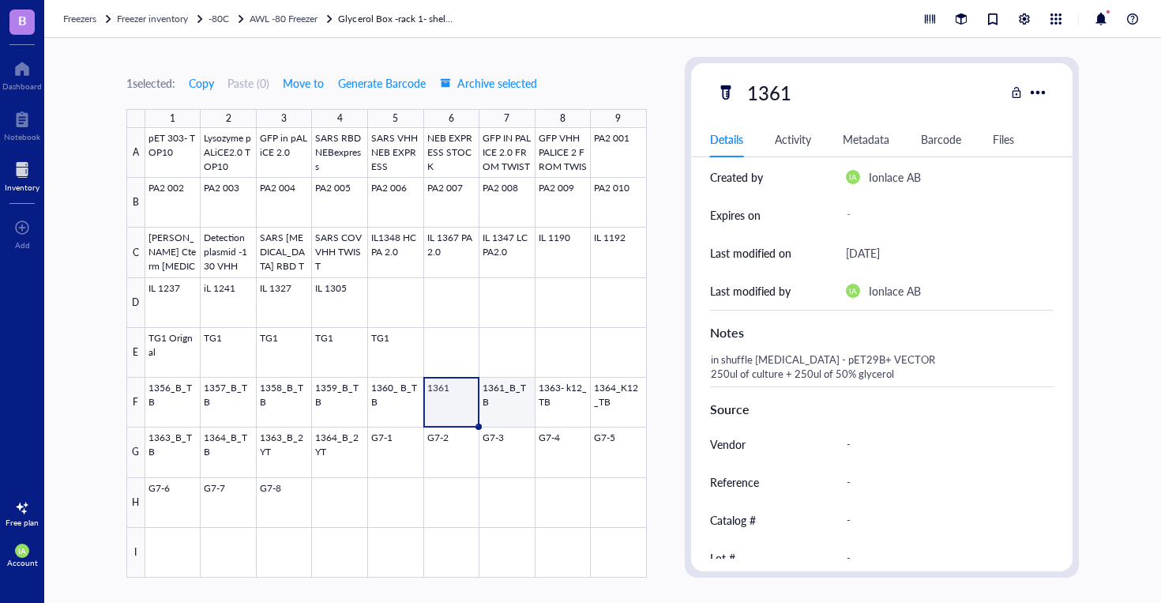
click at [513, 395] on div at bounding box center [396, 352] width 502 height 449
click at [458, 410] on div at bounding box center [396, 352] width 502 height 449
click at [523, 399] on div at bounding box center [396, 352] width 502 height 449
click at [507, 389] on div at bounding box center [396, 352] width 502 height 449
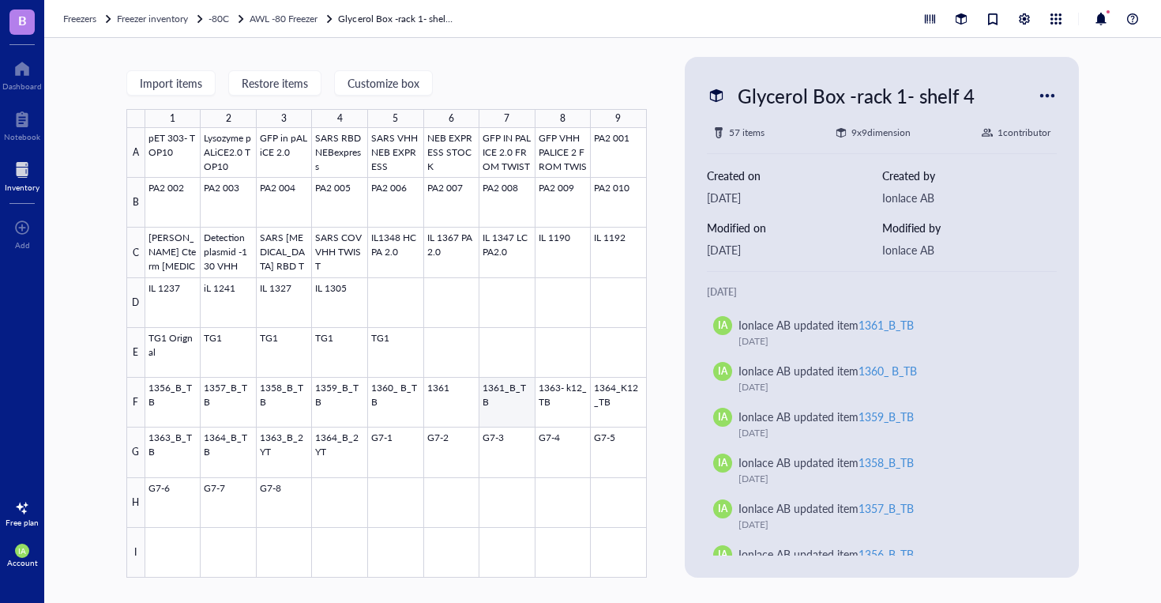
click at [513, 401] on div at bounding box center [396, 352] width 502 height 449
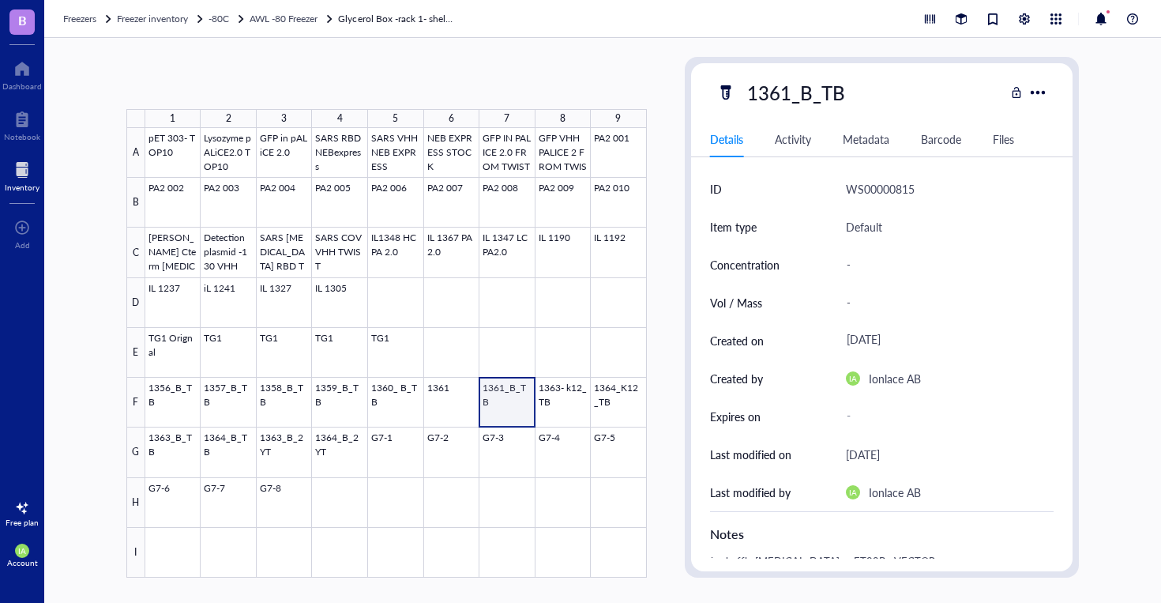
click at [513, 400] on div at bounding box center [396, 352] width 502 height 449
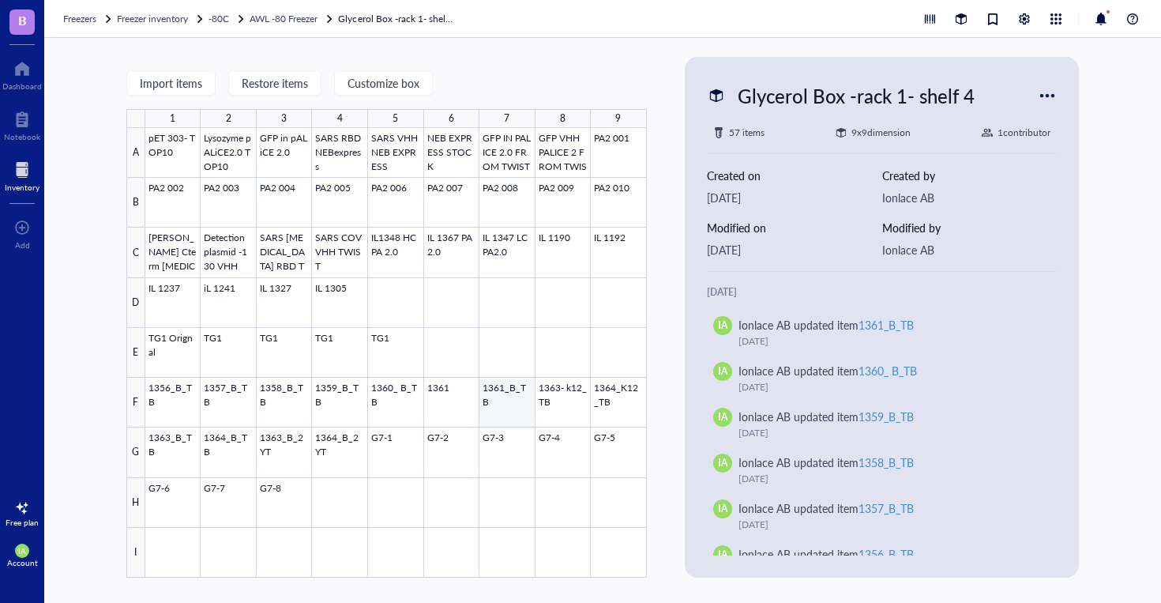
click at [498, 405] on div at bounding box center [396, 352] width 502 height 449
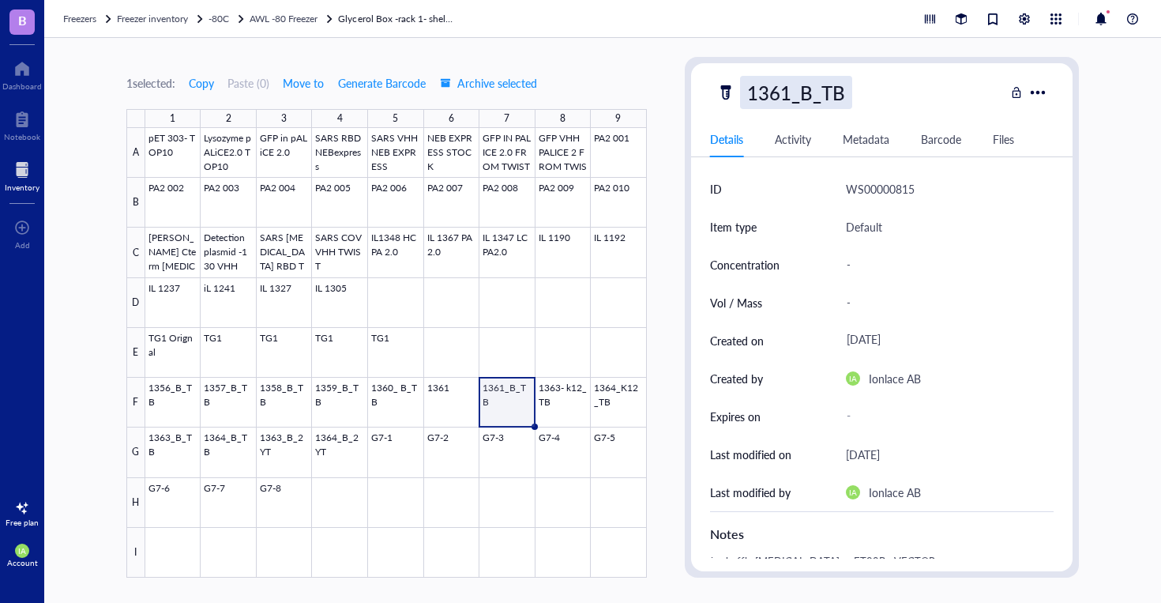
click at [789, 90] on div "1361_B_TB" at bounding box center [796, 92] width 112 height 33
click at [788, 96] on input "1361_B_TB" at bounding box center [802, 93] width 122 height 32
type input "1362_B_TB"
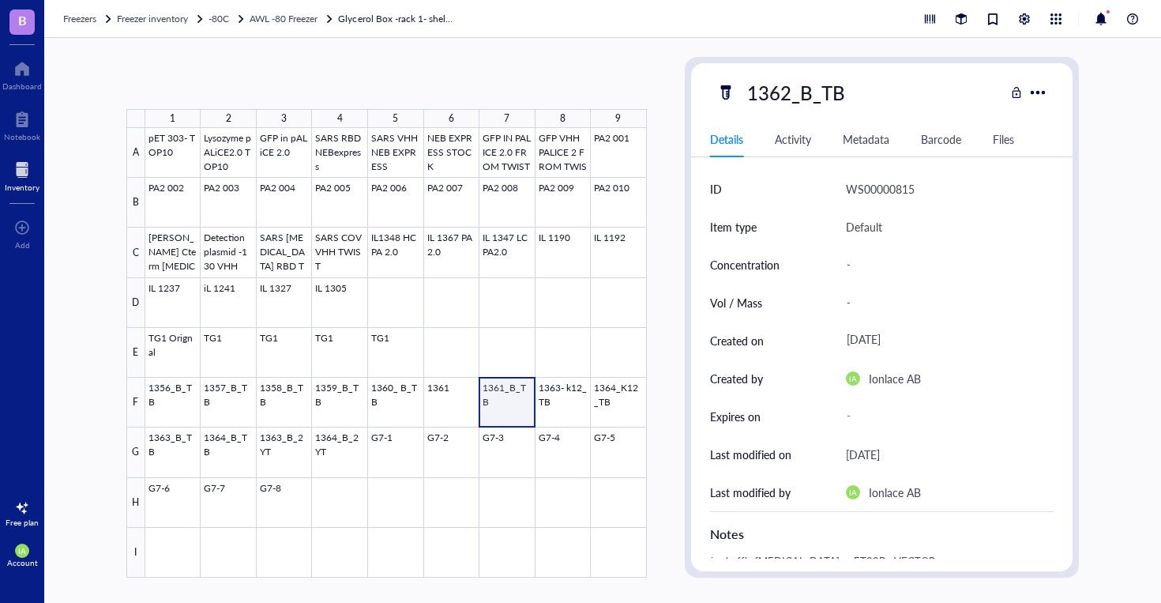
click at [510, 399] on div at bounding box center [396, 352] width 502 height 449
click at [442, 405] on div at bounding box center [396, 352] width 502 height 449
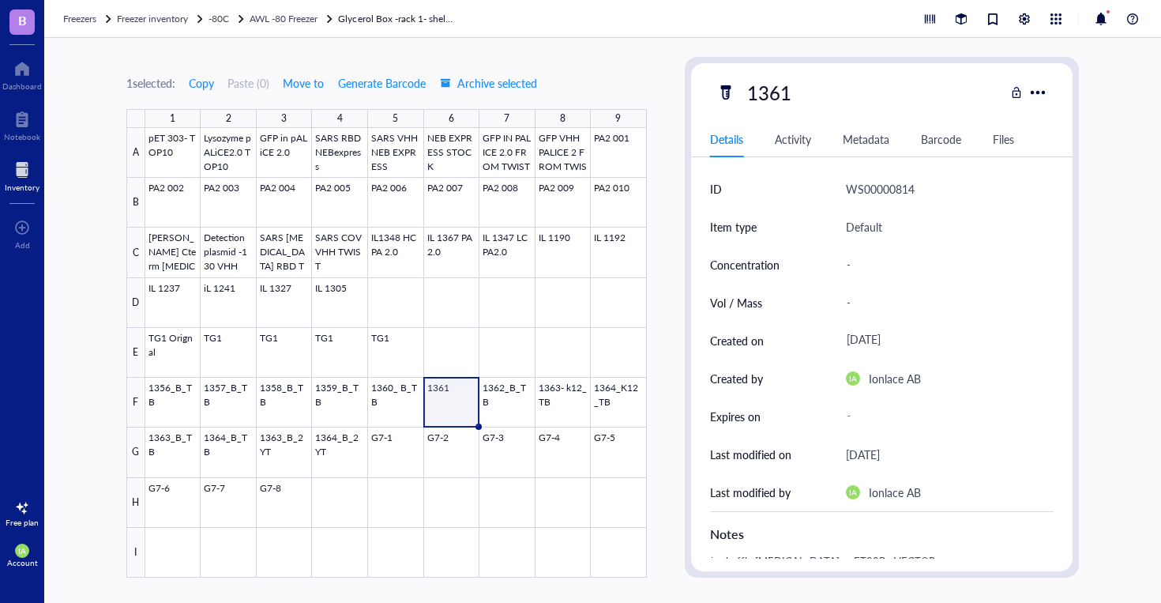
click at [825, 92] on div "1361" at bounding box center [860, 92] width 289 height 33
click at [793, 96] on div "1361" at bounding box center [769, 92] width 58 height 33
click at [793, 96] on input "1361" at bounding box center [774, 93] width 66 height 32
click at [795, 96] on input "1361" at bounding box center [774, 93] width 66 height 32
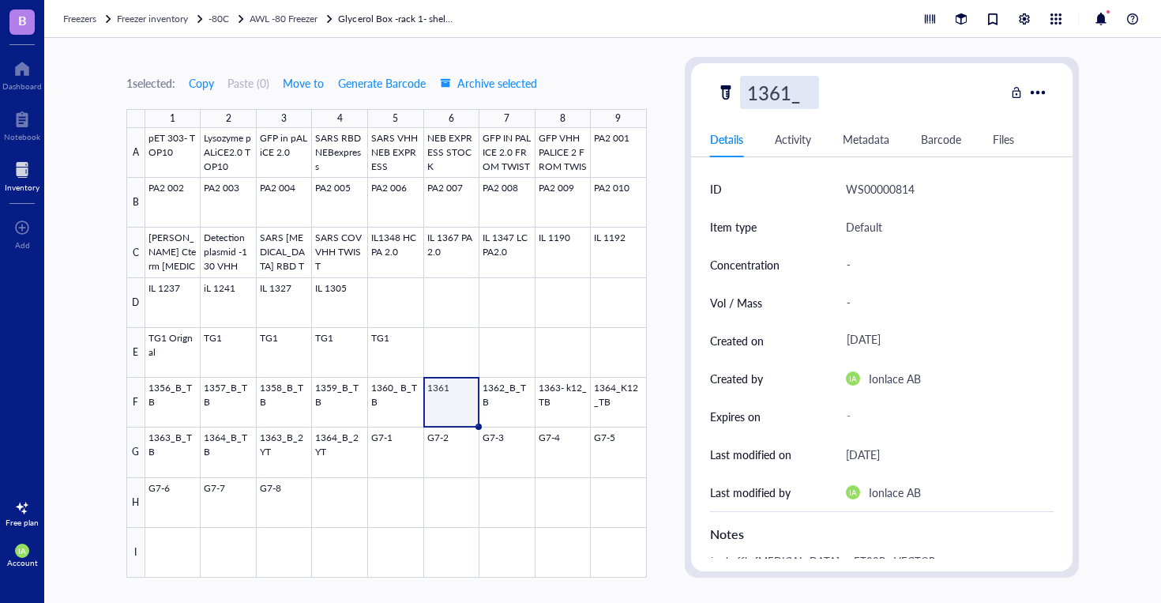
type input "1361_B_TB"
click at [517, 333] on div at bounding box center [396, 352] width 502 height 449
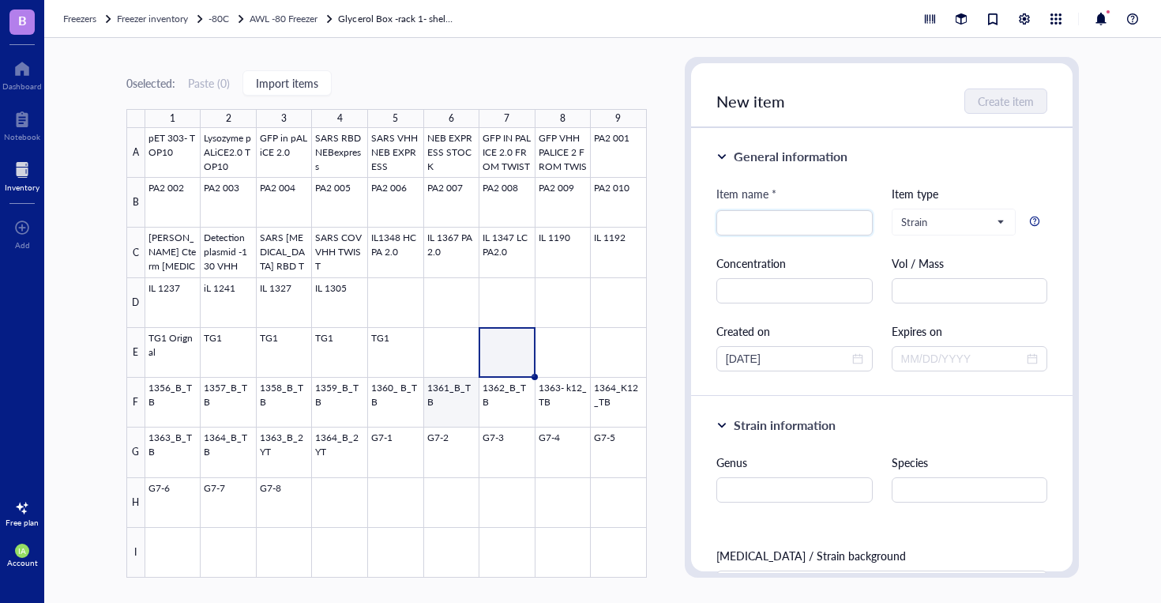
click at [460, 387] on div at bounding box center [396, 352] width 502 height 449
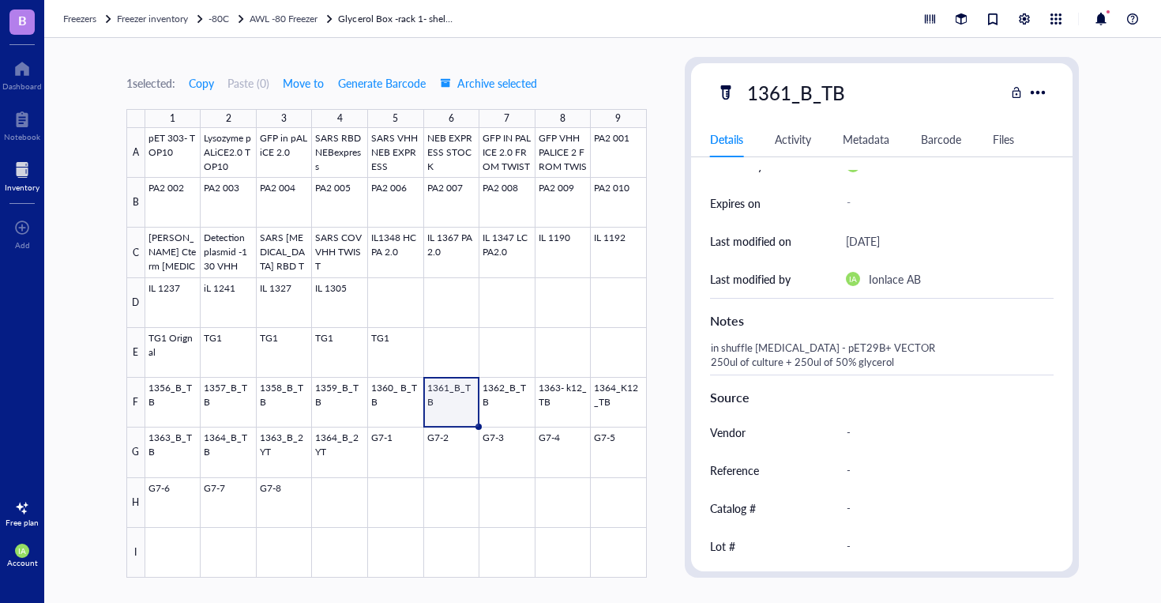
scroll to position [214, 0]
click at [515, 415] on div at bounding box center [396, 352] width 502 height 449
click at [556, 404] on div at bounding box center [396, 352] width 502 height 449
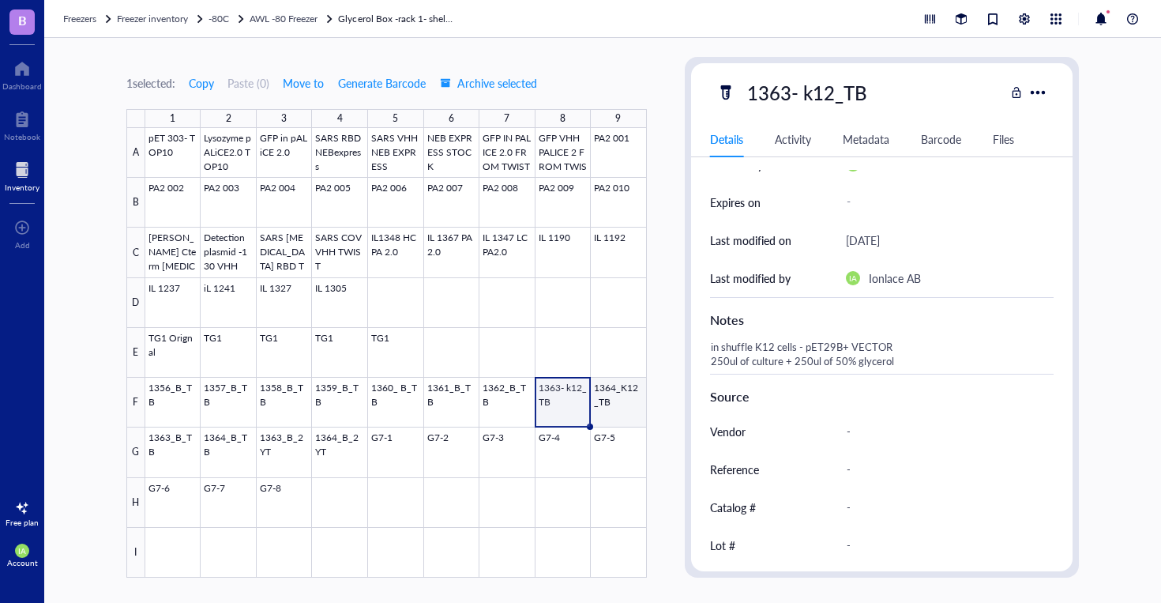
click at [630, 397] on div at bounding box center [396, 352] width 502 height 449
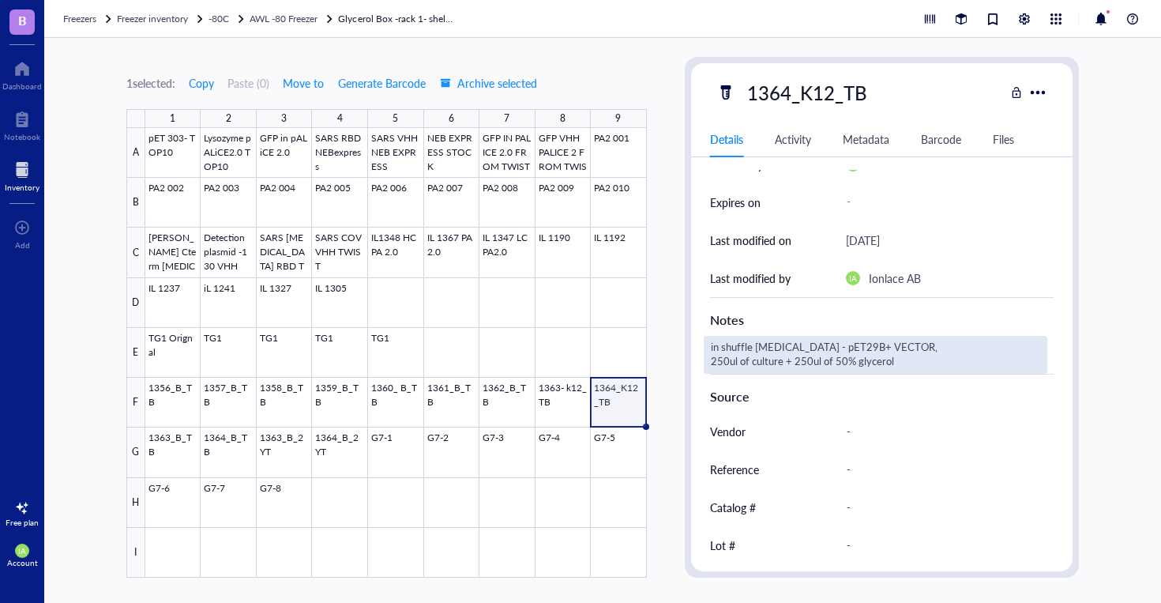
click at [757, 350] on div "in shuffle [MEDICAL_DATA] - pET29B+ VECTOR, 250ul of culture + 250ul of 50% gly…" at bounding box center [876, 355] width 344 height 38
click at [761, 349] on textarea "in shuffle [MEDICAL_DATA] - pET29B+ VECTOR, 250ul of culture + 250ul of 50% gly…" at bounding box center [876, 354] width 343 height 35
type textarea "in shuffle K12 cells - pET29B+ VECTOR, 250ul of culture + 250ul of 50% glycerol"
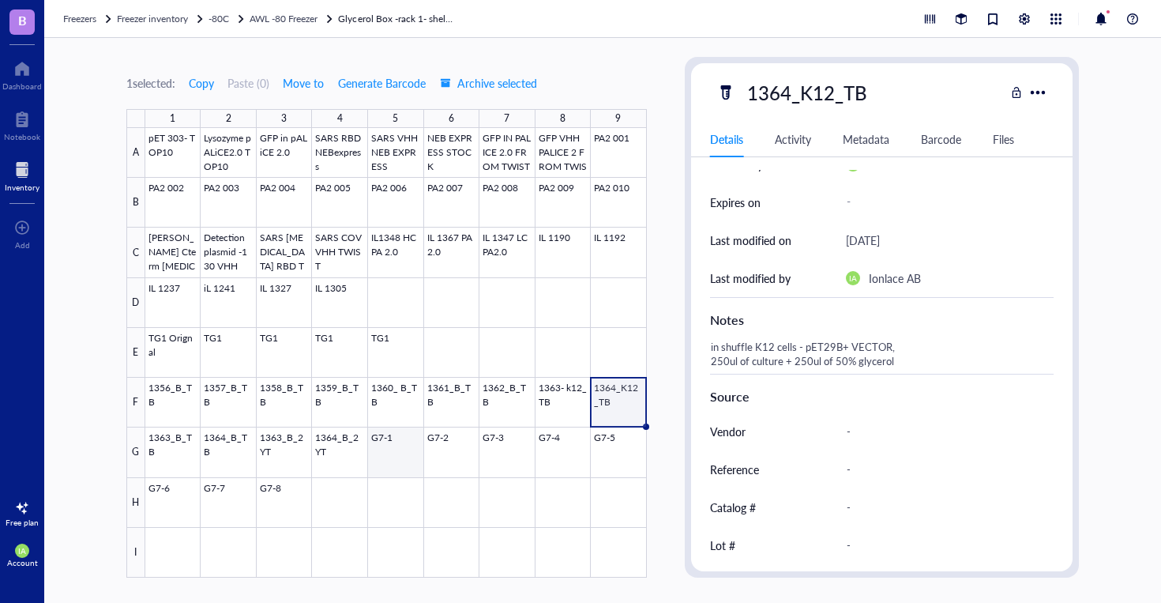
click at [385, 449] on div at bounding box center [396, 352] width 502 height 449
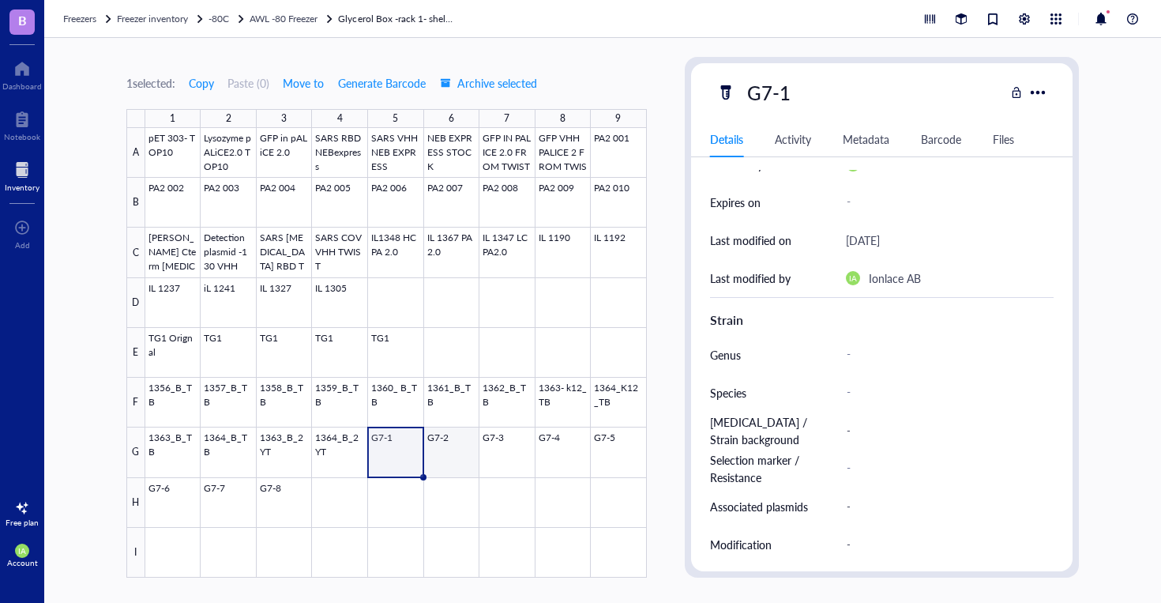
click at [455, 444] on div at bounding box center [396, 352] width 502 height 449
click at [400, 445] on div at bounding box center [396, 352] width 502 height 449
click at [427, 445] on div at bounding box center [396, 352] width 502 height 449
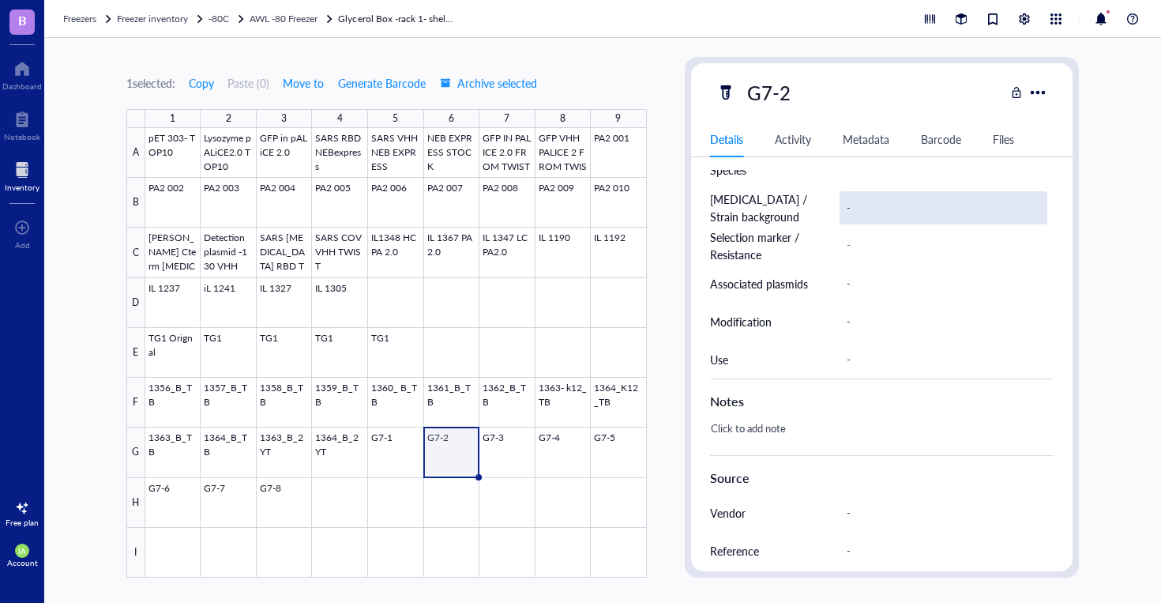
scroll to position [600, 0]
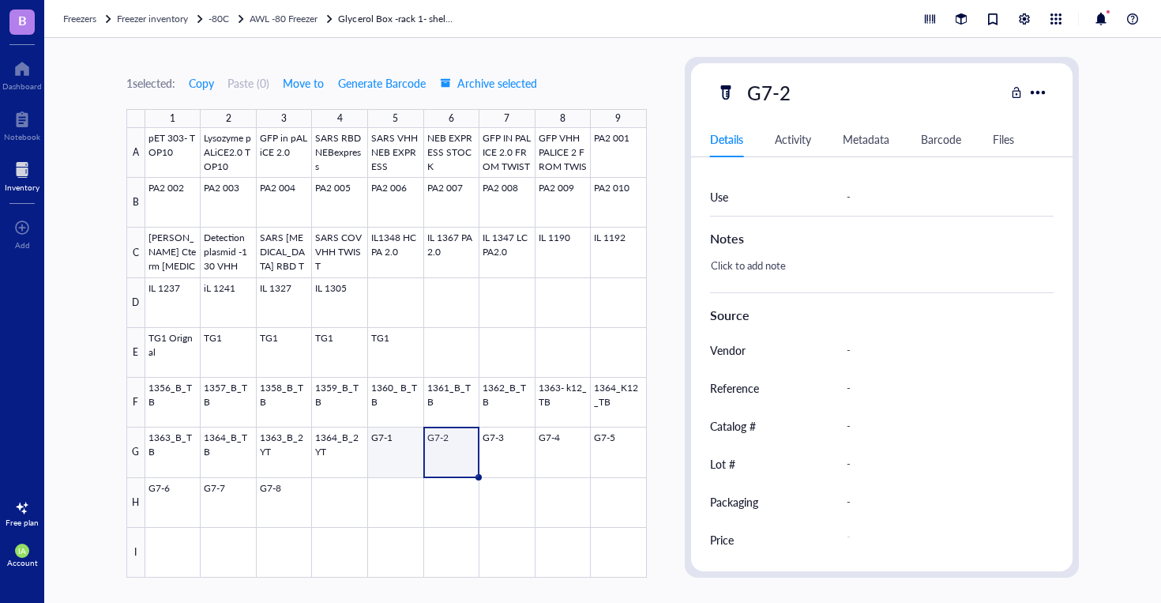
click at [396, 442] on div at bounding box center [396, 352] width 502 height 449
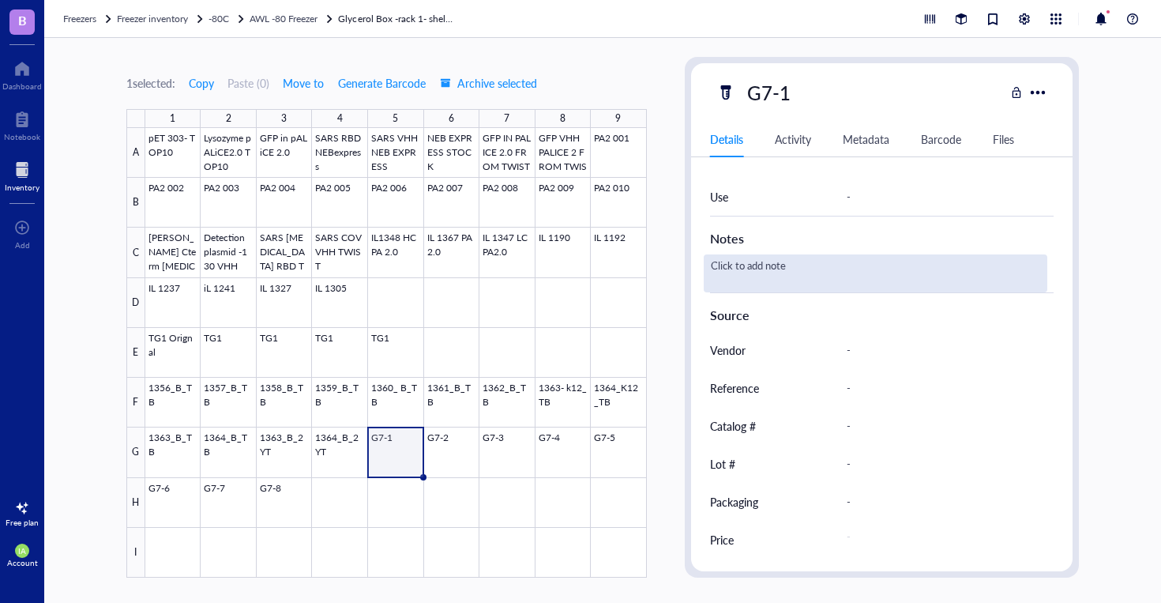
click at [761, 270] on div "Click to add note" at bounding box center [876, 273] width 344 height 38
type textarea "n"
type textarea "in NEBexpress- TWITS glycerol stock"
drag, startPoint x: 889, startPoint y: 266, endPoint x: 706, endPoint y: 266, distance: 182.5
click at [706, 266] on textarea "in NEBexpress- TWITS glycerol stock" at bounding box center [860, 273] width 310 height 35
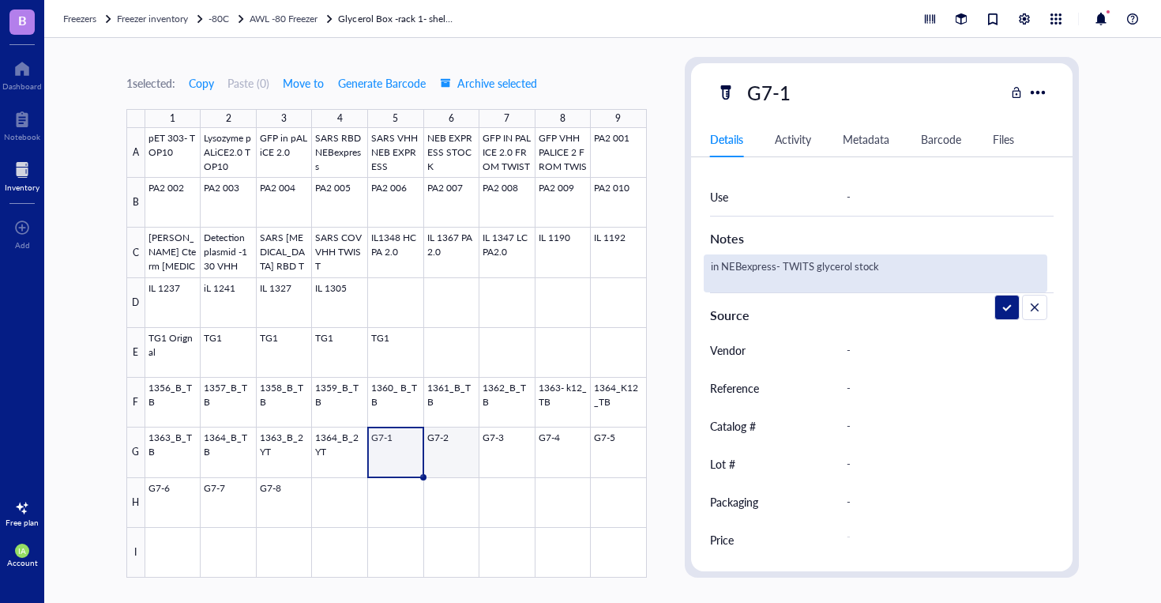
click at [440, 463] on div at bounding box center [396, 352] width 502 height 449
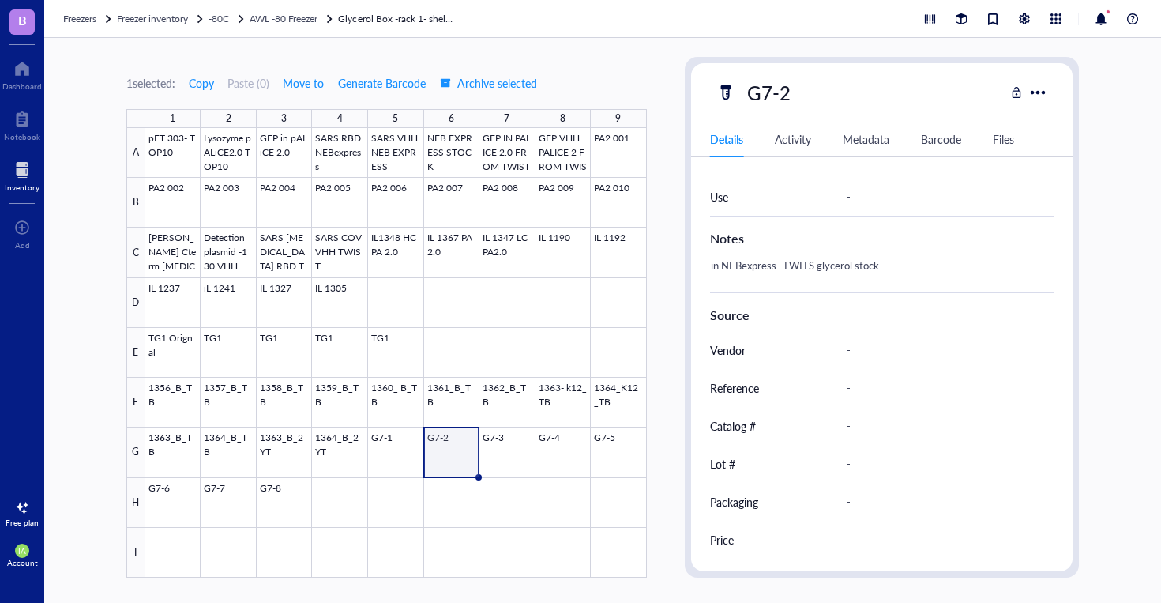
click at [448, 453] on div at bounding box center [396, 352] width 502 height 449
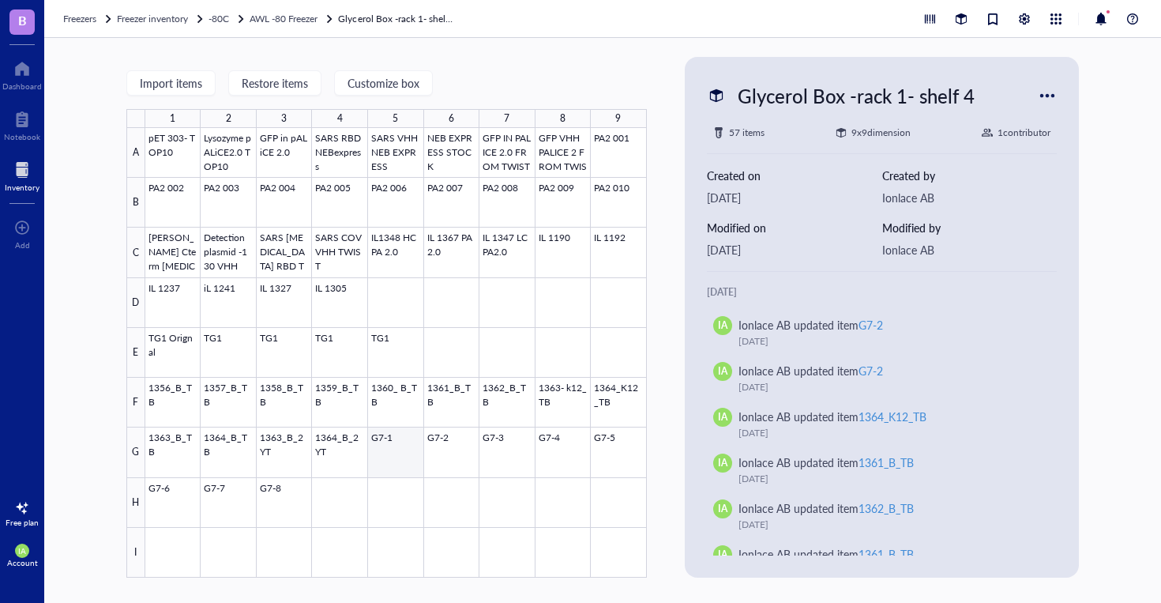
click at [385, 461] on div at bounding box center [396, 352] width 502 height 449
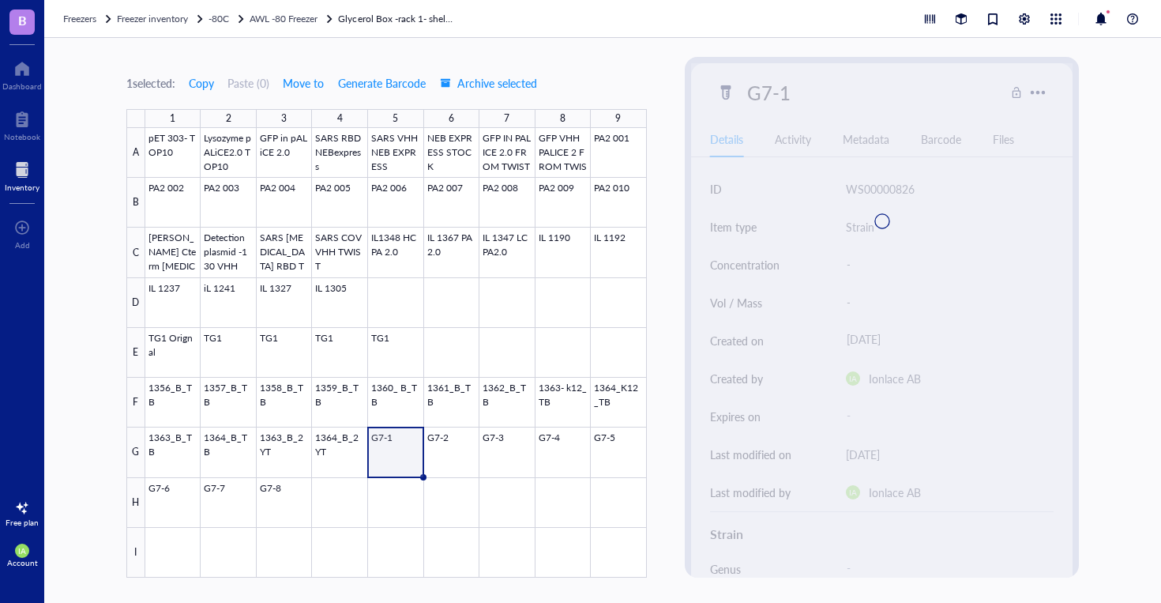
click at [434, 444] on div at bounding box center [396, 352] width 502 height 449
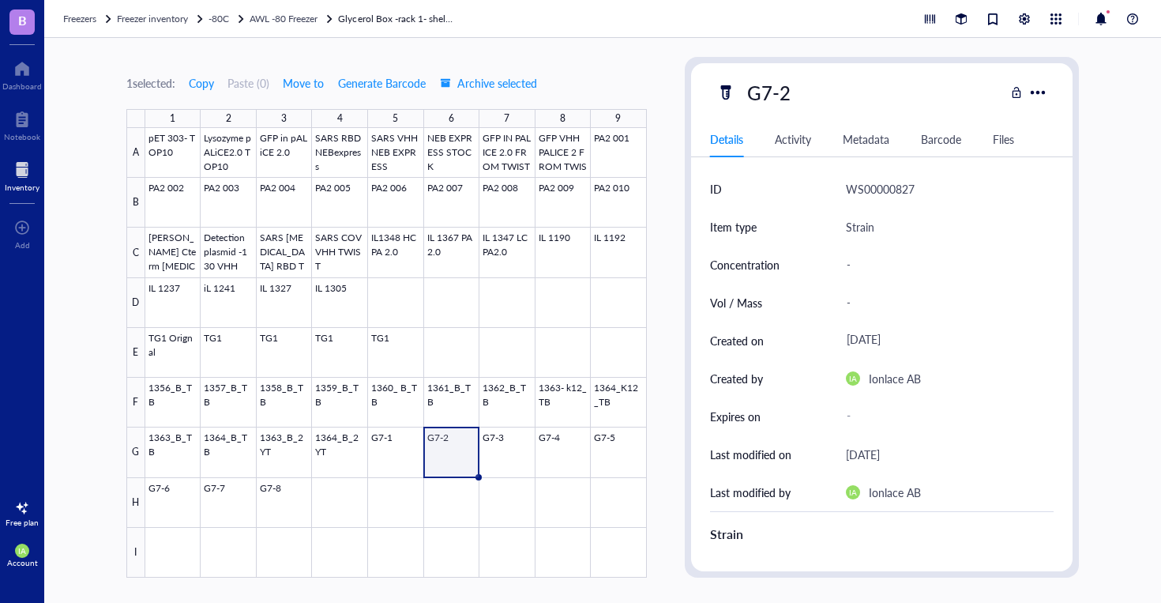
click at [451, 457] on div at bounding box center [396, 352] width 502 height 449
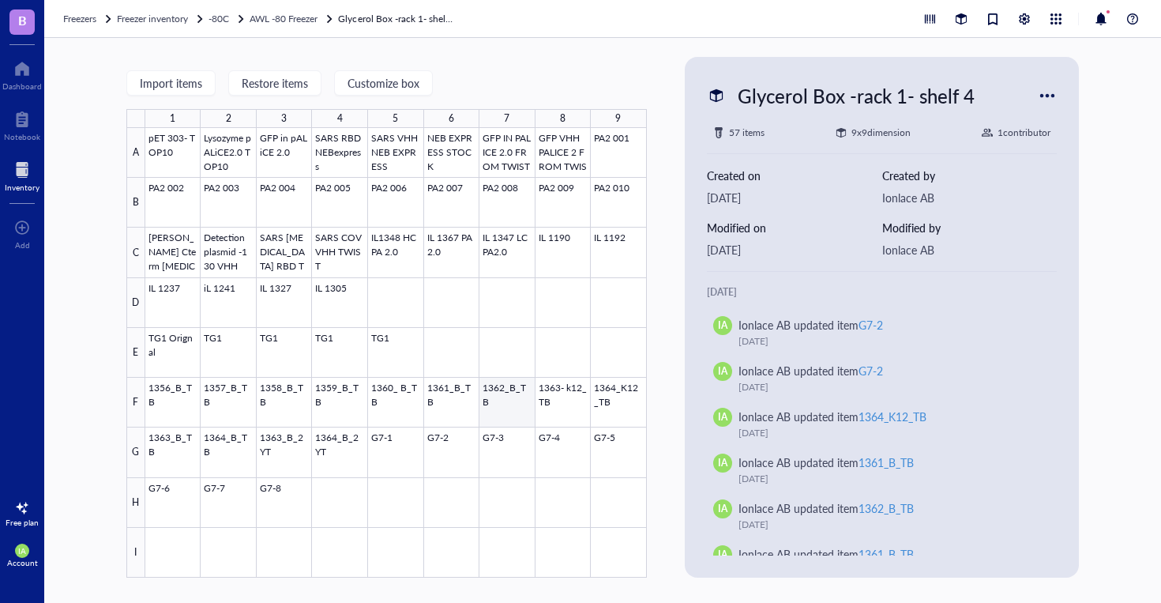
click at [439, 441] on div at bounding box center [396, 352] width 502 height 449
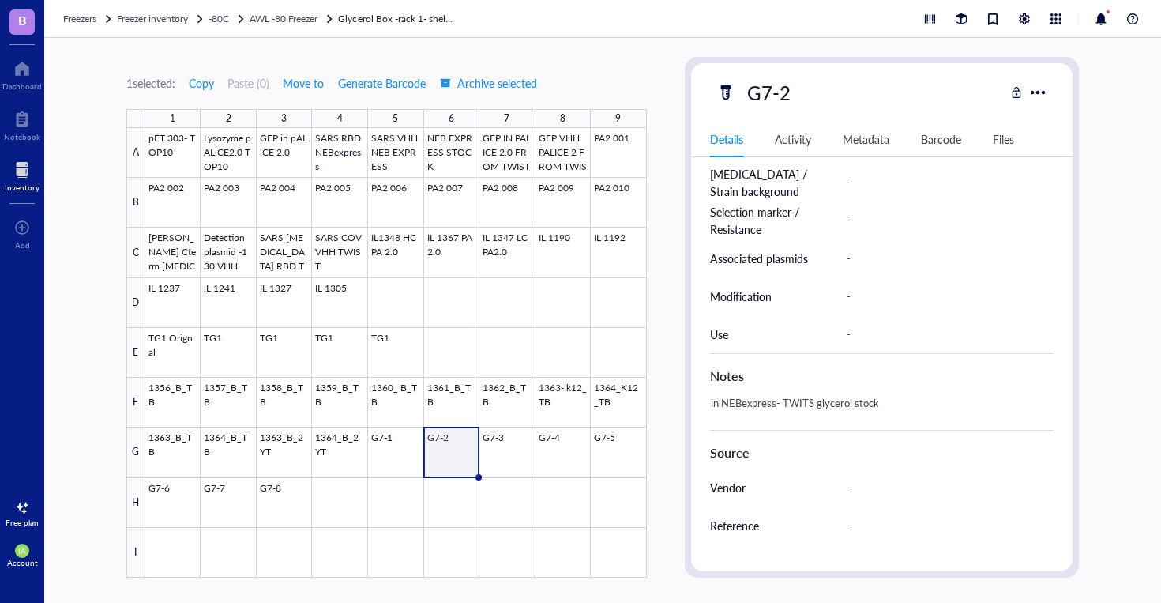
scroll to position [479, 0]
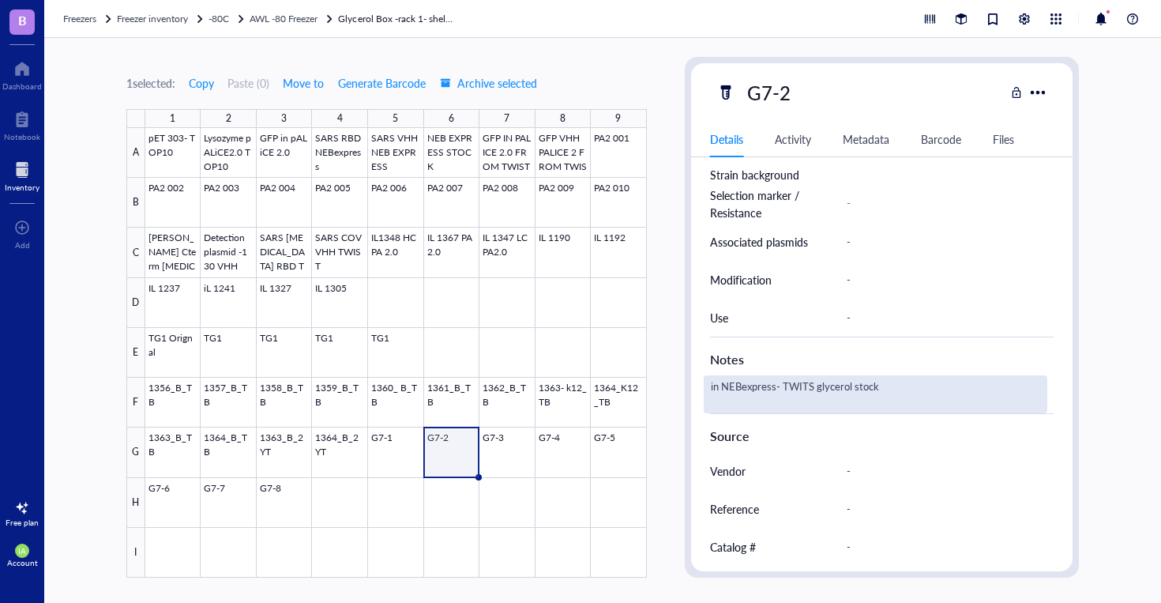
click at [828, 384] on div "in NEBexpress- TWITS glycerol stock" at bounding box center [876, 394] width 344 height 38
click at [807, 389] on textarea "in NEBexpress- TWITS glycerol stock" at bounding box center [860, 394] width 310 height 35
click at [810, 389] on textarea "in NEBexpress- TWITS glycerol stock" at bounding box center [860, 394] width 310 height 35
click at [815, 389] on textarea "in NEBexpress- TWITS glycerol stock" at bounding box center [860, 394] width 310 height 35
type textarea "in NEBexpress- TWIST glycerol stock"
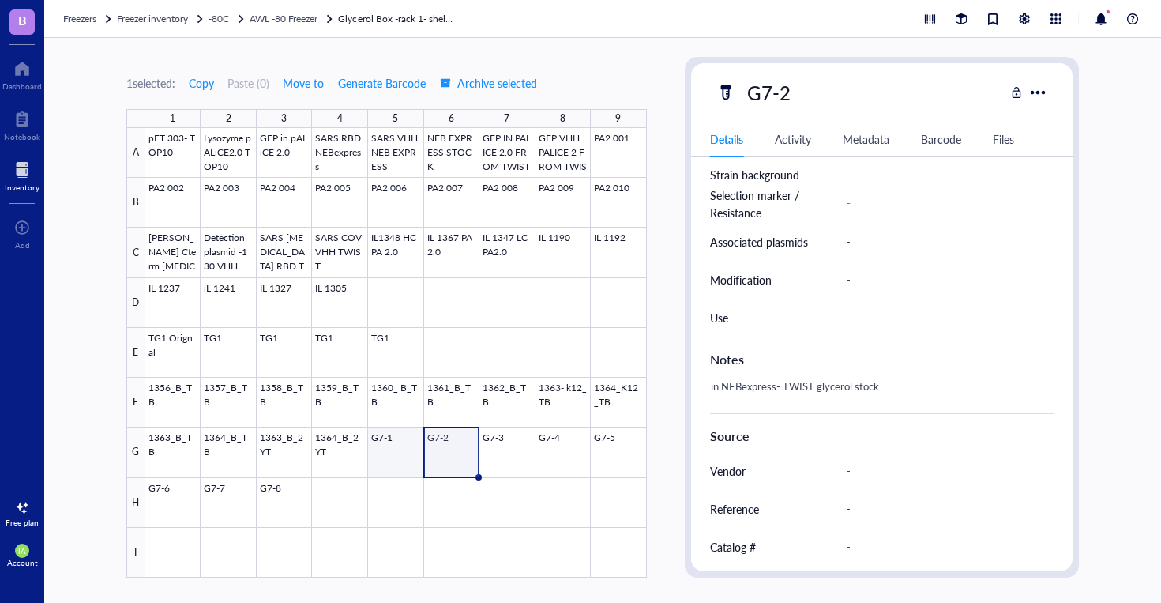
click at [392, 455] on div at bounding box center [396, 352] width 502 height 449
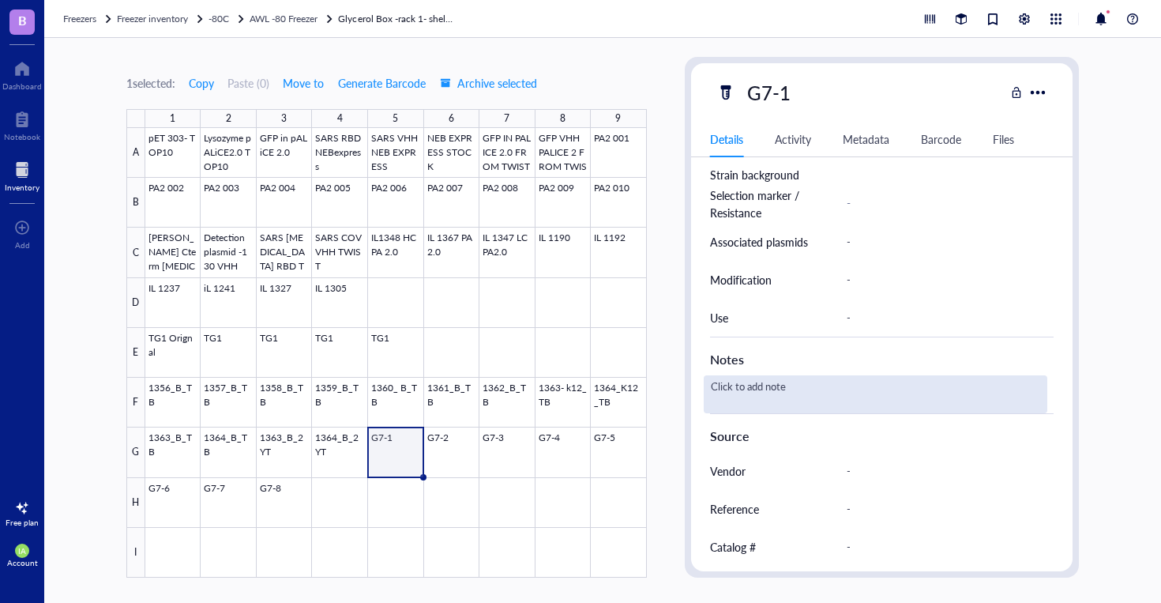
click at [773, 388] on div "Click to add note" at bounding box center [876, 394] width 344 height 38
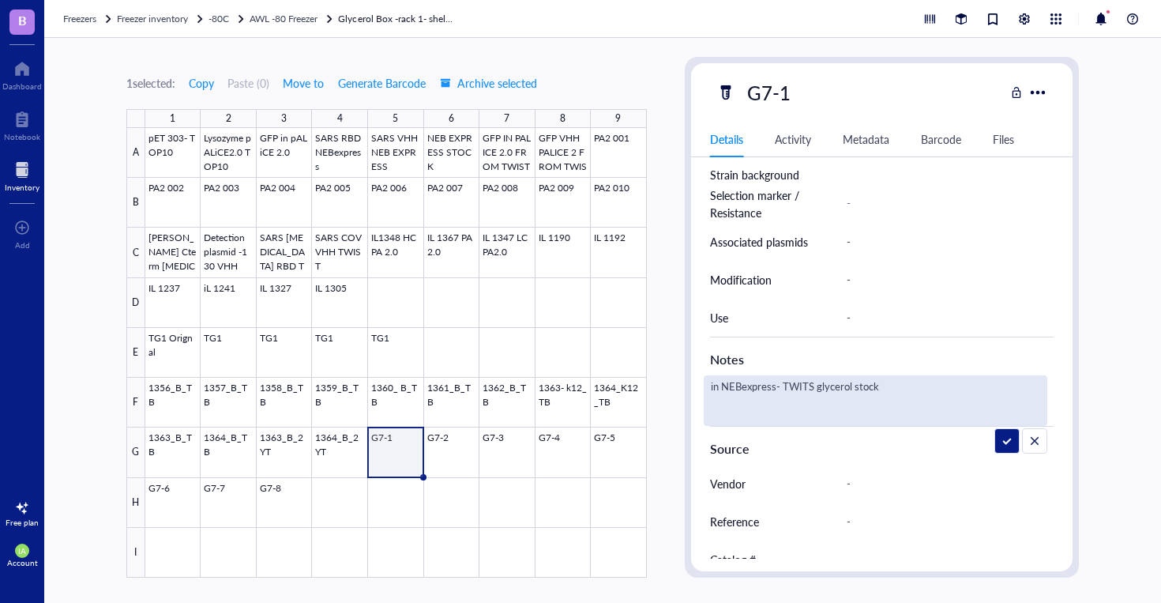
click at [814, 390] on textarea "in NEBexpress- TWITS glycerol stock" at bounding box center [860, 400] width 310 height 49
type textarea "in NEBexpress- TWIST glycerol stock"
drag, startPoint x: 881, startPoint y: 382, endPoint x: 703, endPoint y: 384, distance: 177.7
click at [704, 384] on div "in NEBexpress- TWIST glycerol stock" at bounding box center [876, 400] width 344 height 51
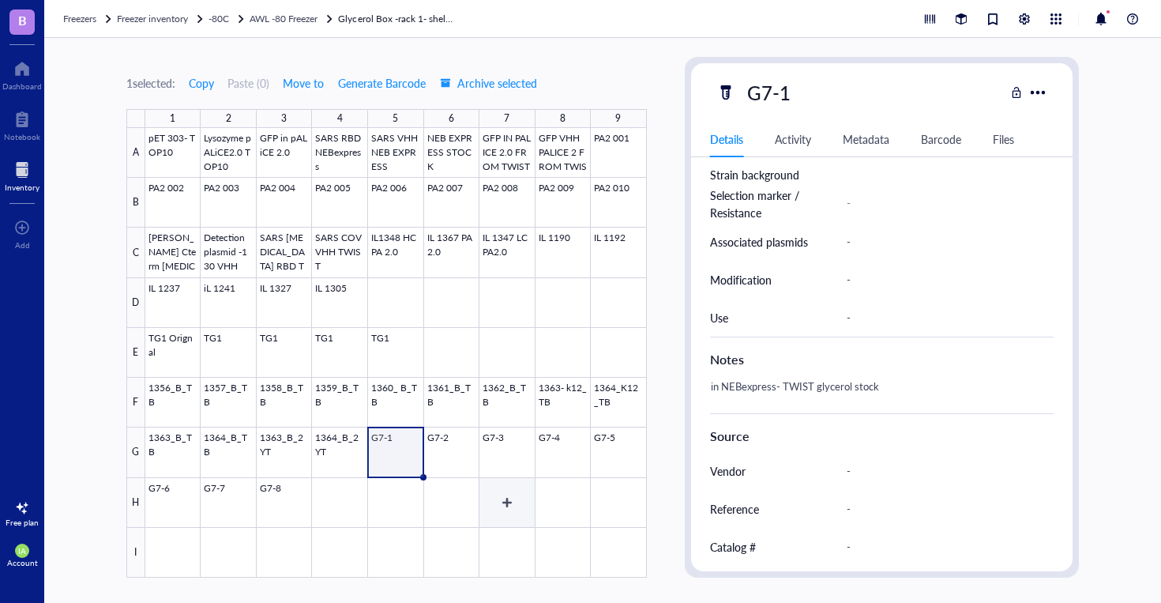
click at [509, 456] on div at bounding box center [396, 352] width 502 height 449
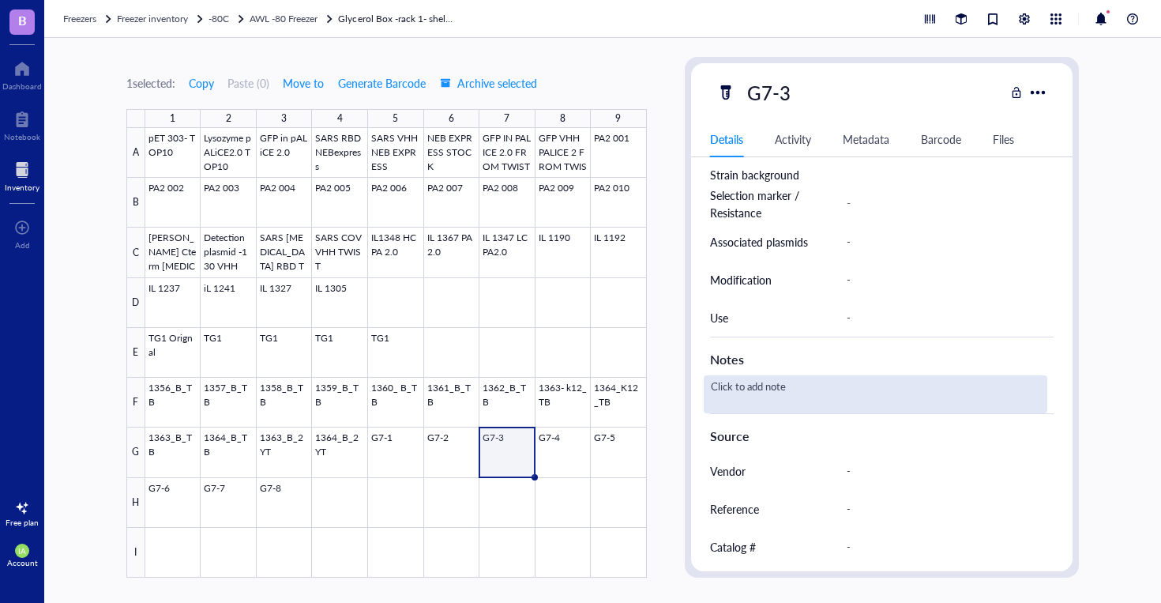
click at [741, 398] on div "Click to add note" at bounding box center [876, 394] width 344 height 38
type textarea "in NEBexpress- TWIST glycerol stock"
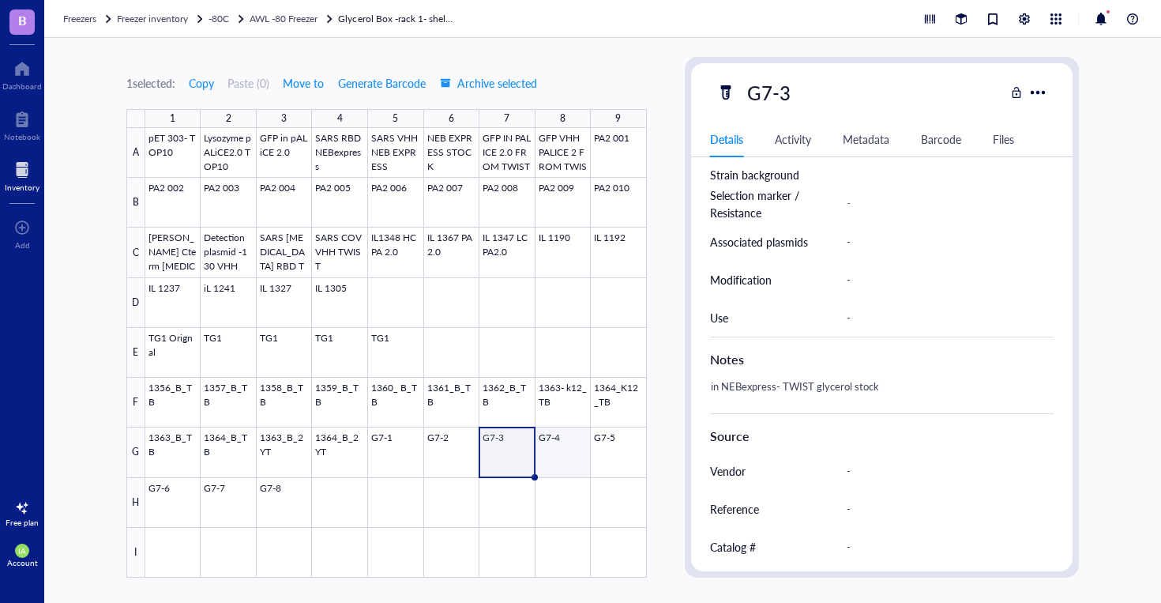
click at [568, 450] on div at bounding box center [396, 352] width 502 height 449
click at [624, 448] on div at bounding box center [396, 352] width 502 height 449
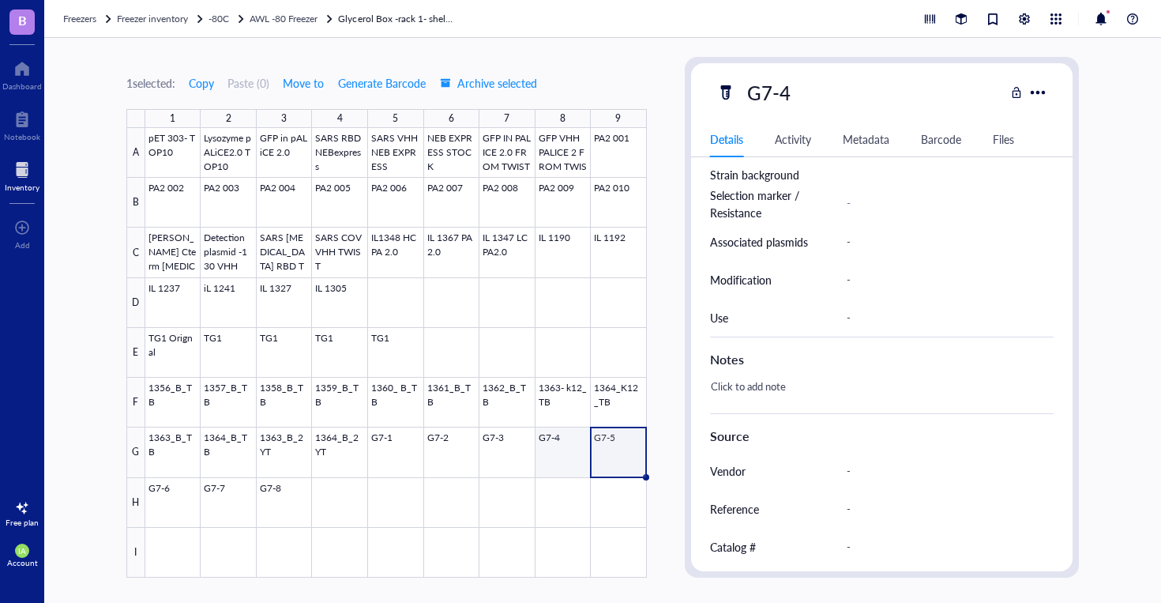
click at [537, 447] on div at bounding box center [396, 352] width 502 height 449
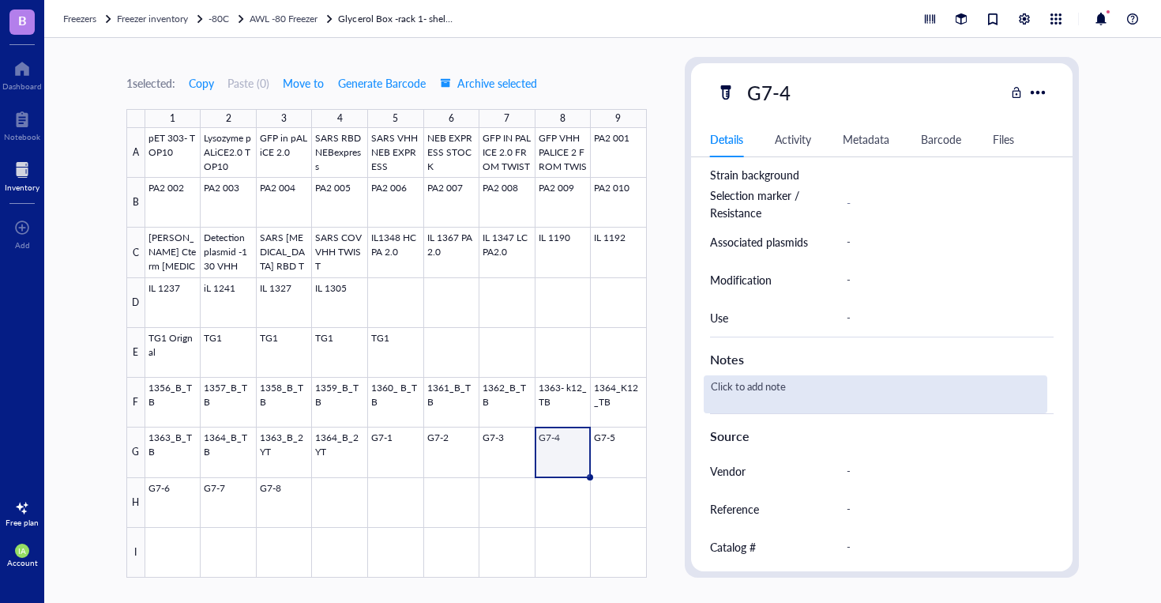
click at [743, 398] on div "Click to add note" at bounding box center [876, 394] width 344 height 38
type textarea "in NEBexpress- TWIST glycerol stock"
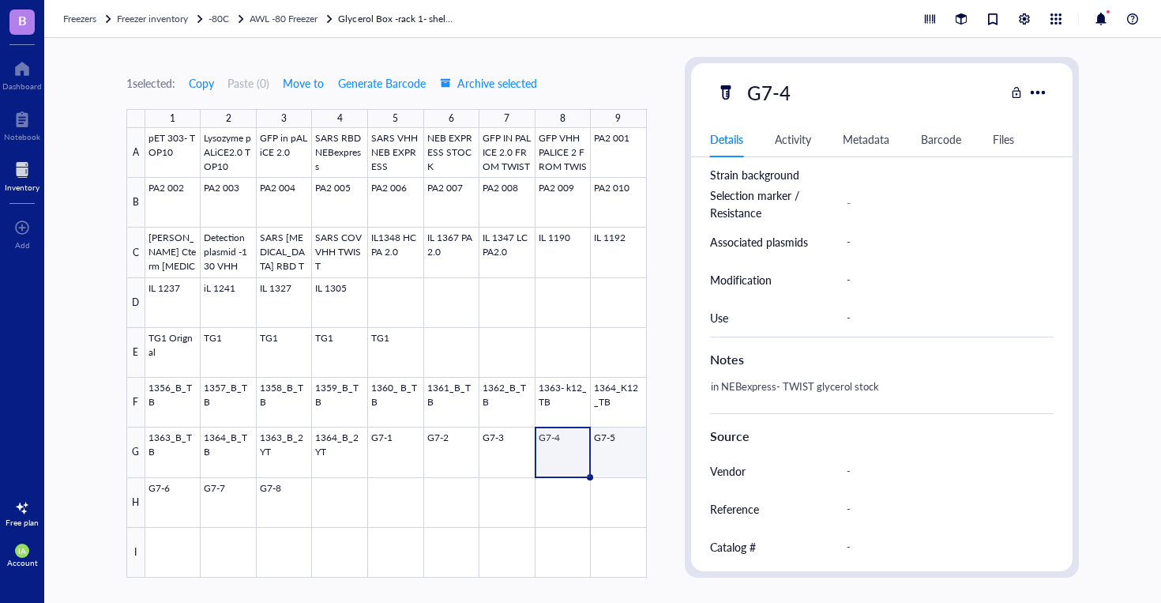
click at [627, 449] on div at bounding box center [396, 352] width 502 height 449
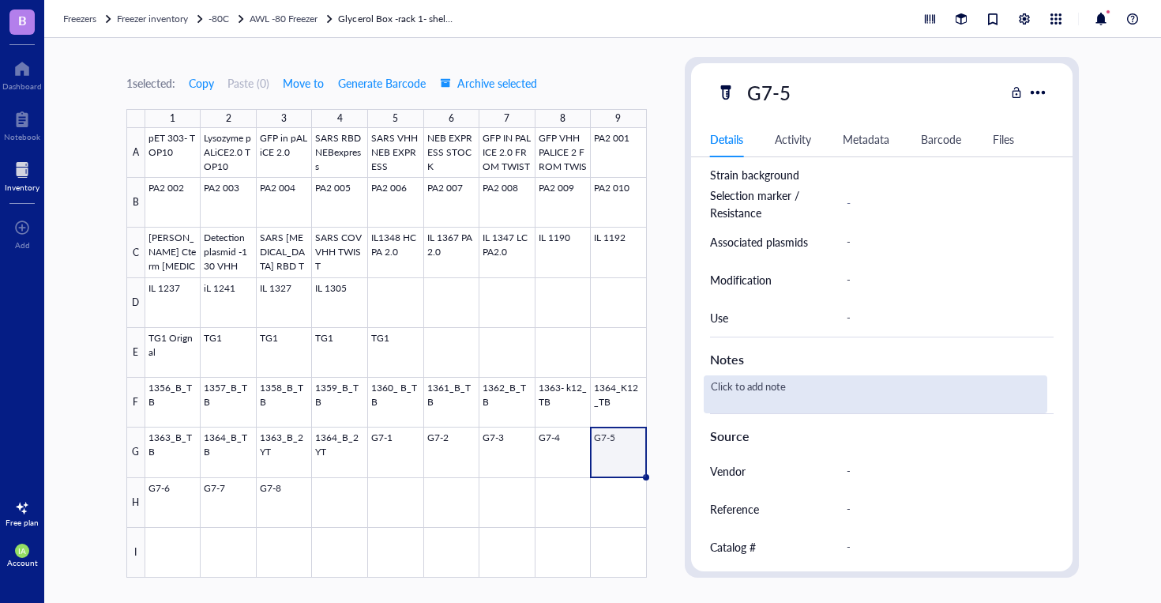
click at [774, 392] on div "Click to add note" at bounding box center [876, 394] width 344 height 38
type textarea "in NEBexpress- TWIST glycerol stock"
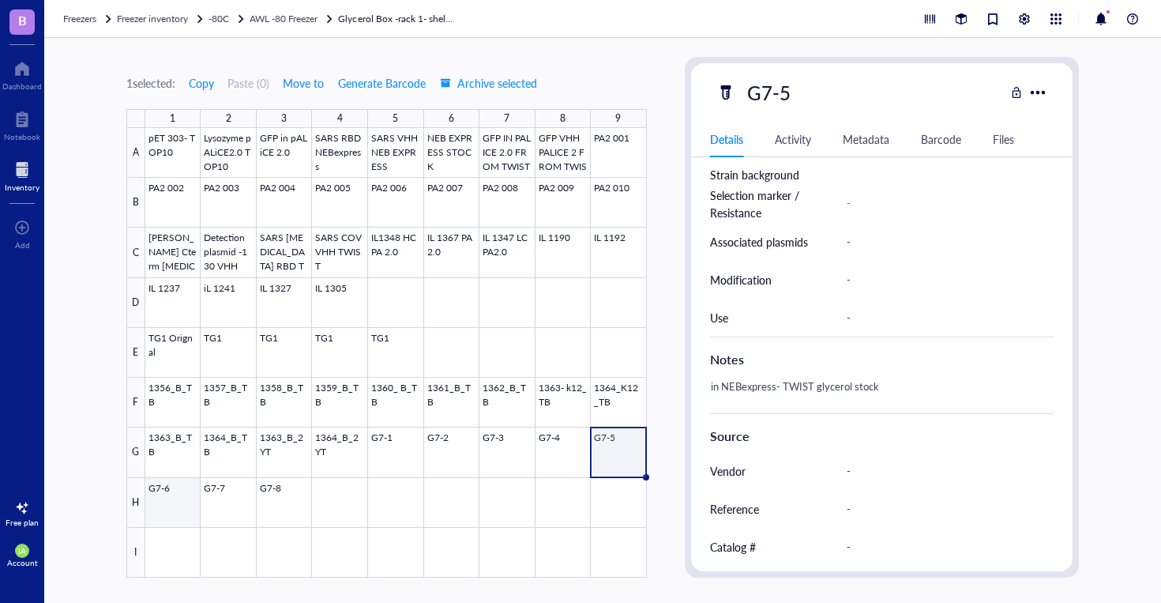
click at [167, 491] on div at bounding box center [396, 352] width 502 height 449
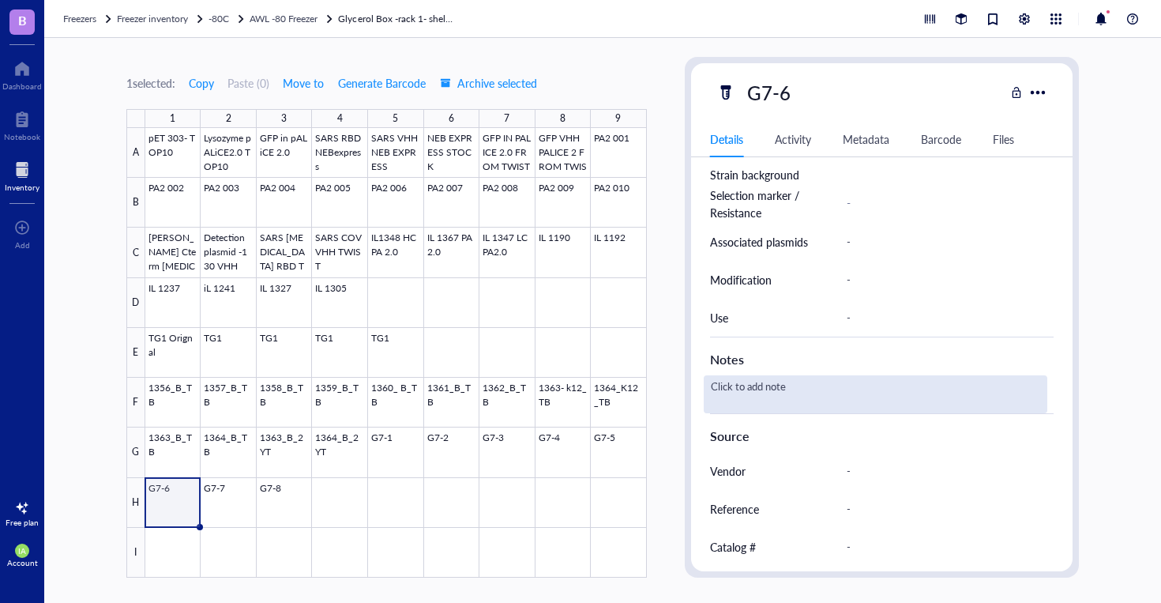
click at [775, 393] on div "Click to add note" at bounding box center [876, 394] width 344 height 38
type textarea "in NEBexpress- TWIST glycerol stock"
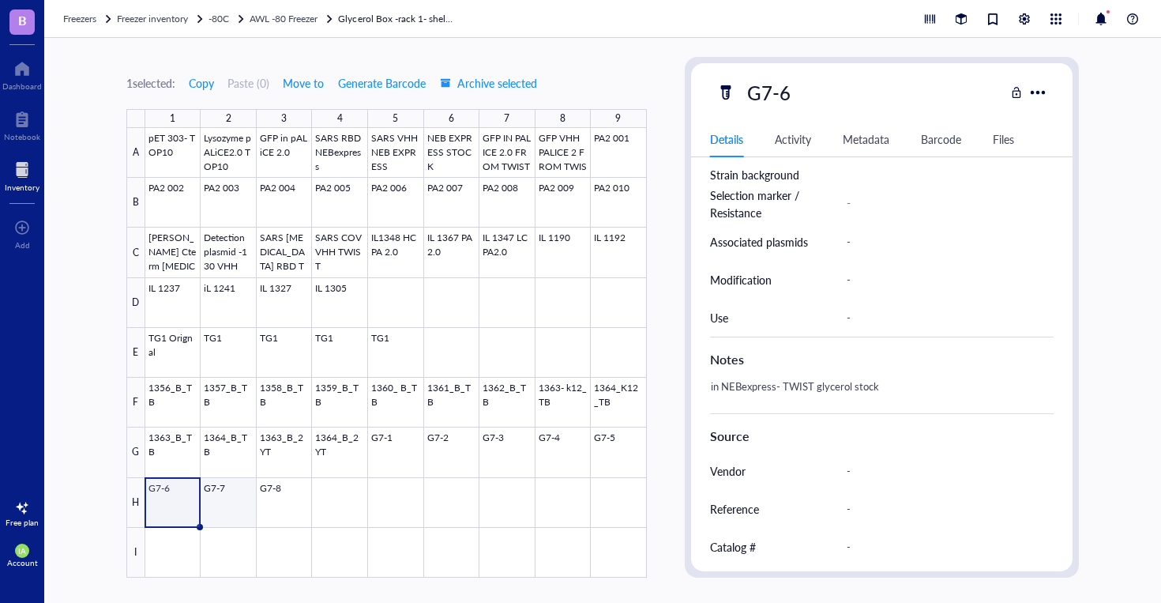
click at [216, 499] on div at bounding box center [396, 352] width 502 height 449
click at [221, 490] on div at bounding box center [396, 352] width 502 height 449
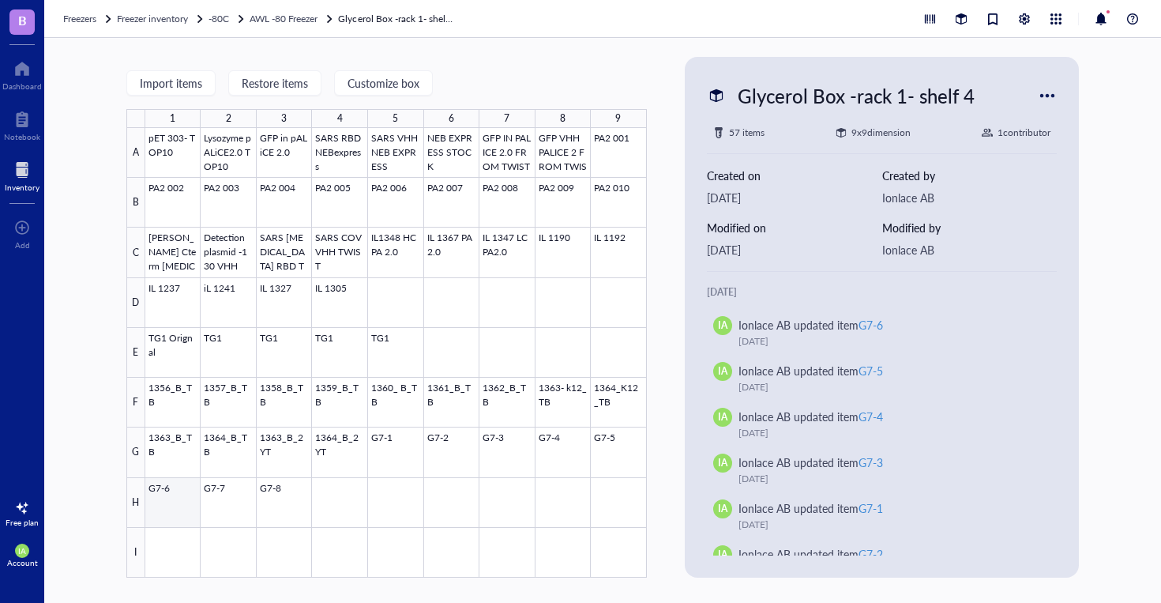
click at [156, 501] on div at bounding box center [396, 352] width 502 height 449
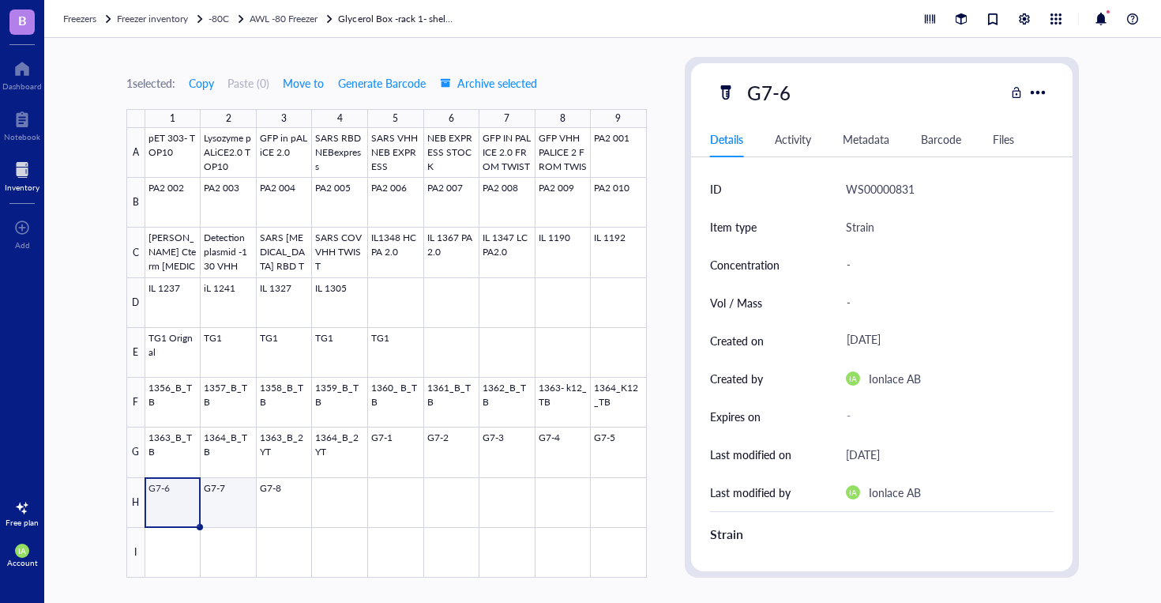
click at [212, 494] on div at bounding box center [396, 352] width 502 height 449
click at [214, 498] on div at bounding box center [396, 352] width 502 height 449
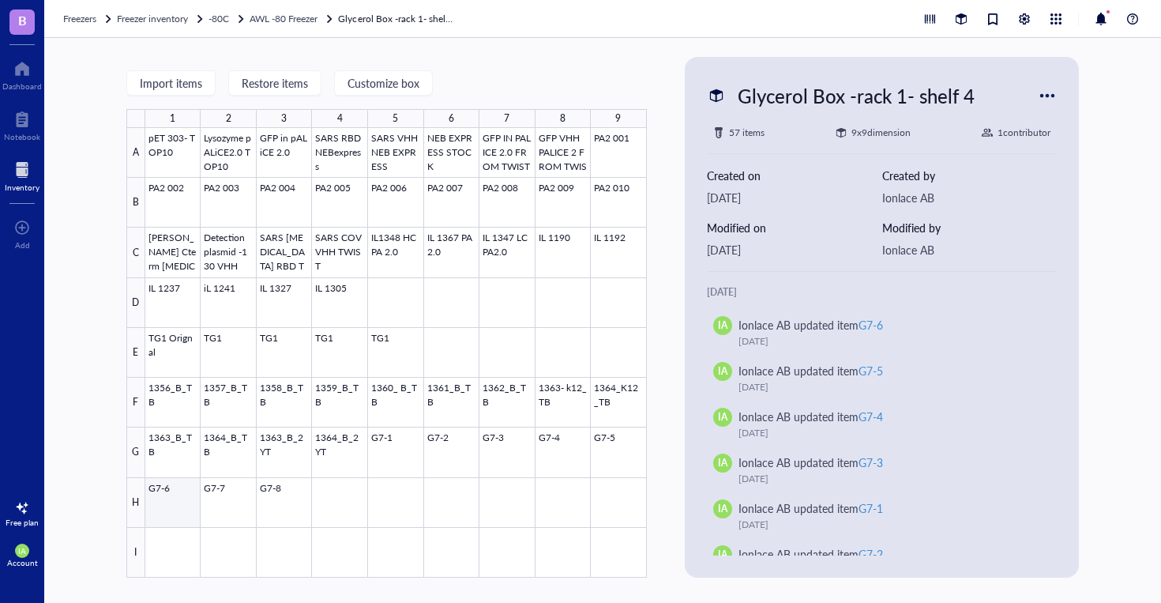
click at [173, 502] on div at bounding box center [396, 352] width 502 height 449
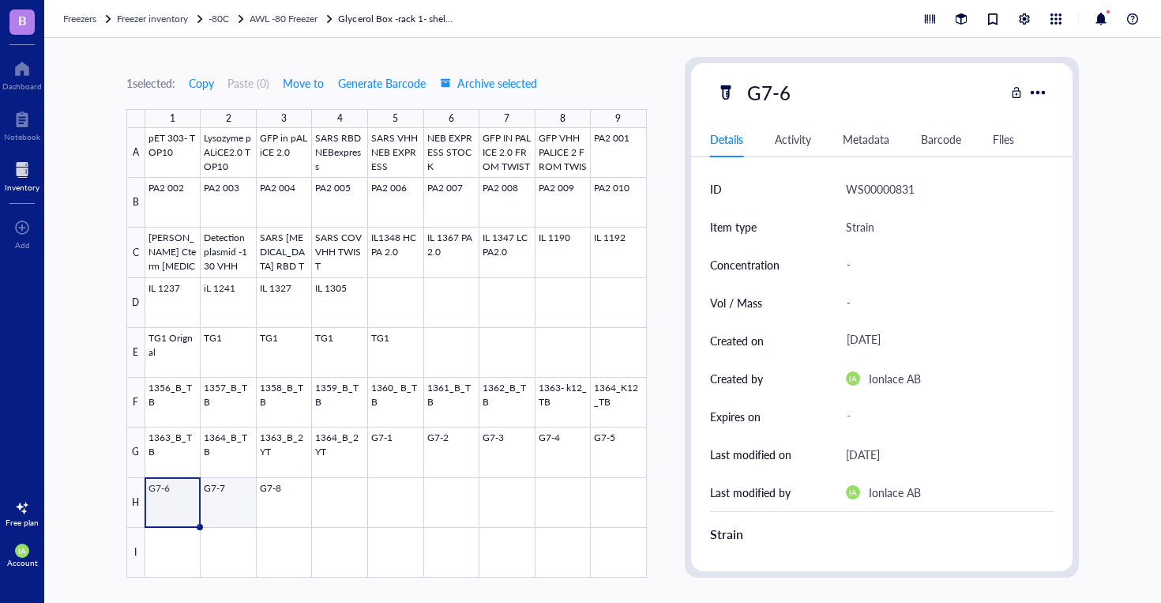
click at [205, 501] on div at bounding box center [396, 352] width 502 height 449
click at [592, 441] on div at bounding box center [396, 352] width 502 height 449
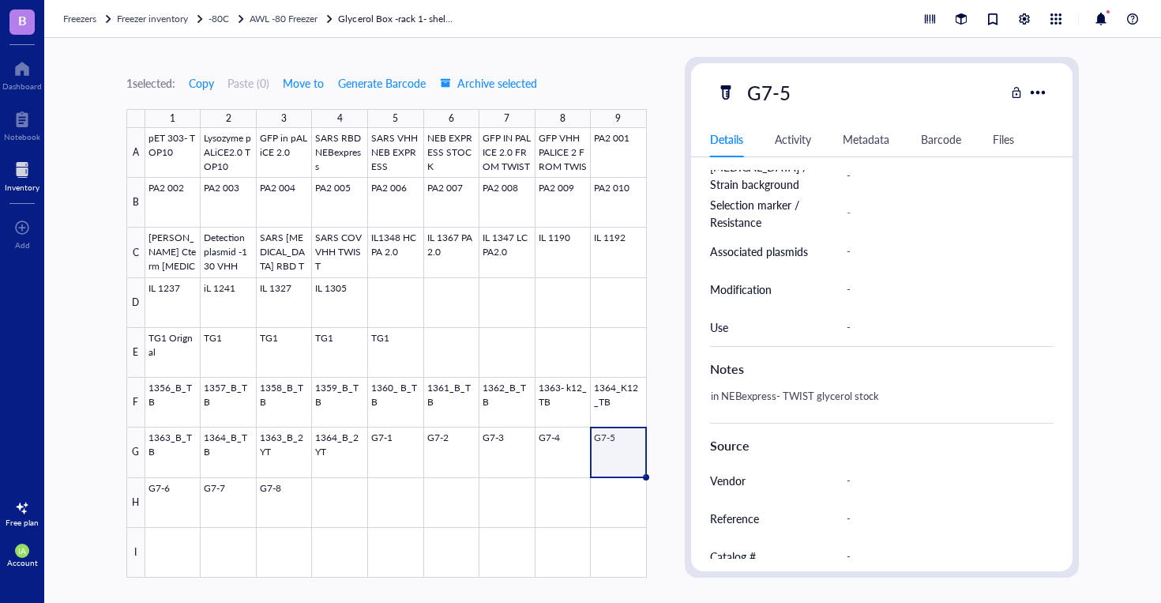
scroll to position [524, 0]
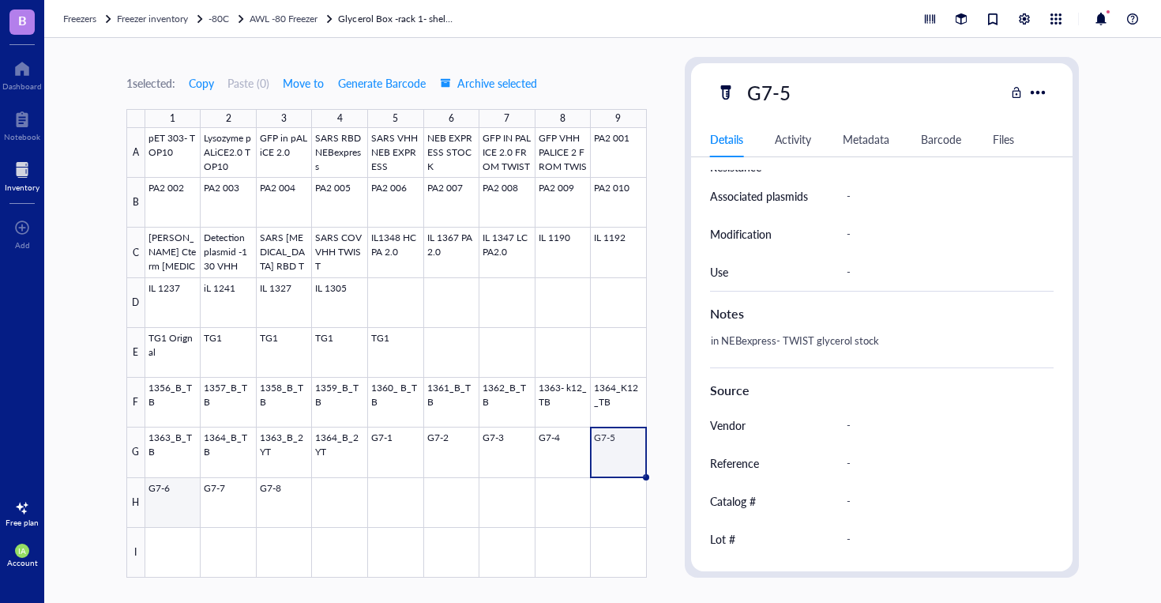
click at [173, 489] on div at bounding box center [396, 352] width 502 height 449
click at [235, 502] on div at bounding box center [396, 352] width 502 height 449
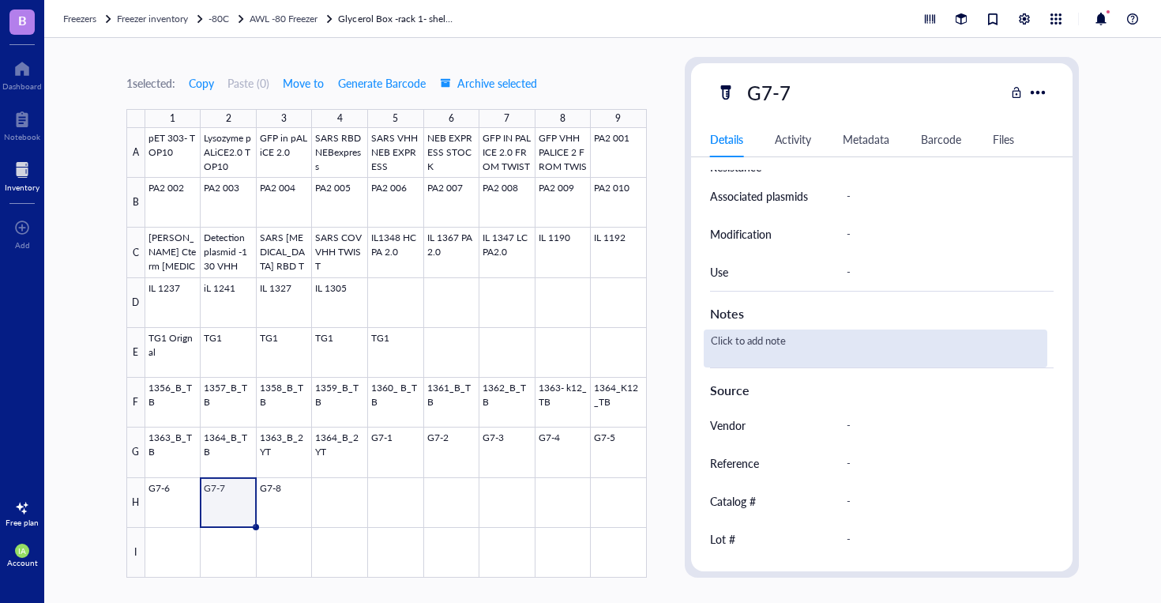
click at [771, 350] on div "Click to add note" at bounding box center [876, 348] width 344 height 38
type textarea "in NEBexpress- TWIST glycerol stock"
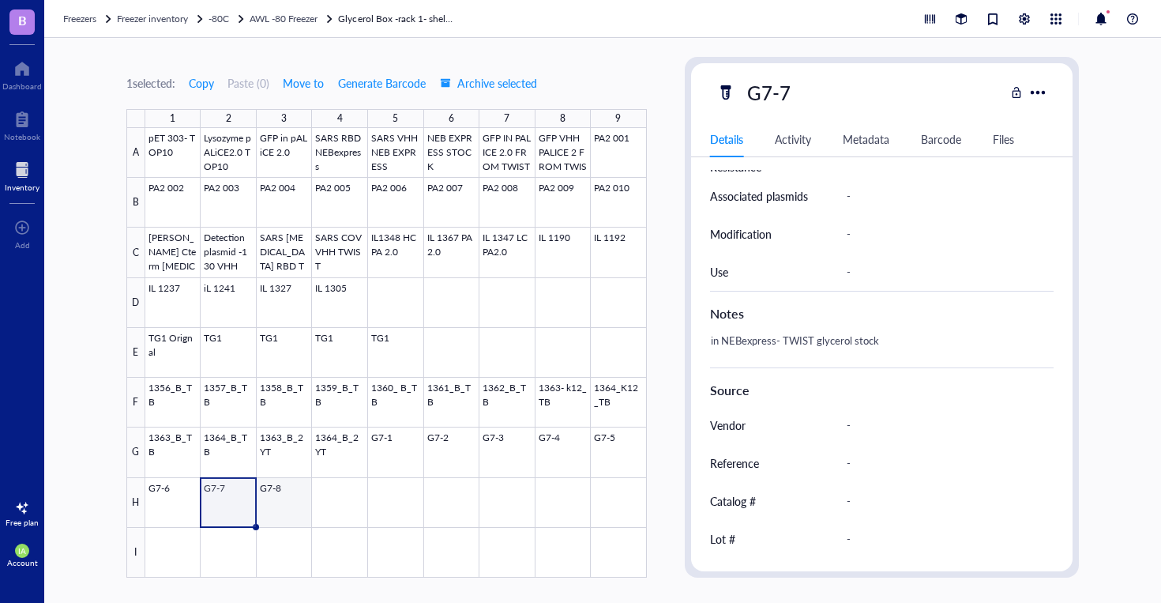
click at [277, 494] on div at bounding box center [396, 352] width 502 height 449
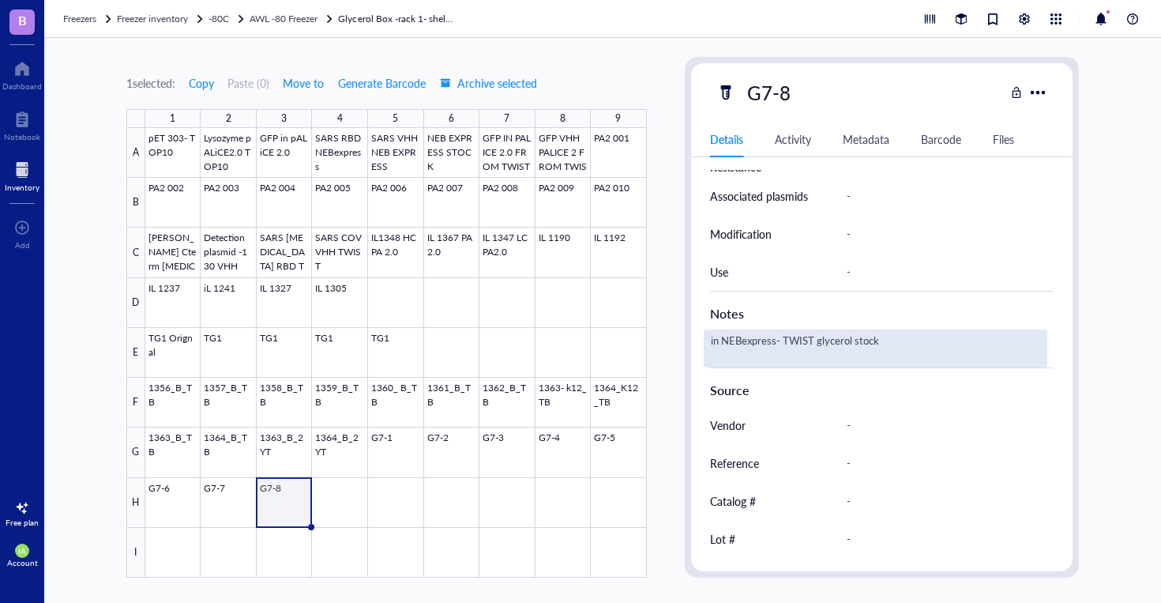
click at [806, 353] on div "in NEBexpress- TWIST glycerol stock" at bounding box center [876, 348] width 344 height 38
click at [227, 499] on div at bounding box center [396, 352] width 502 height 449
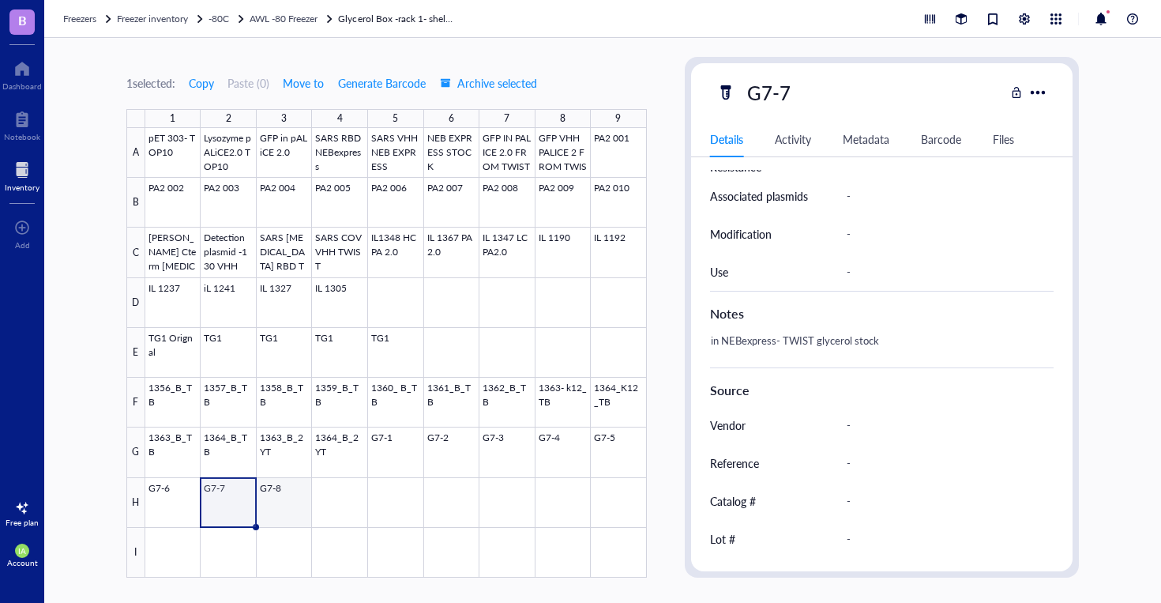
click at [276, 497] on div at bounding box center [396, 352] width 502 height 449
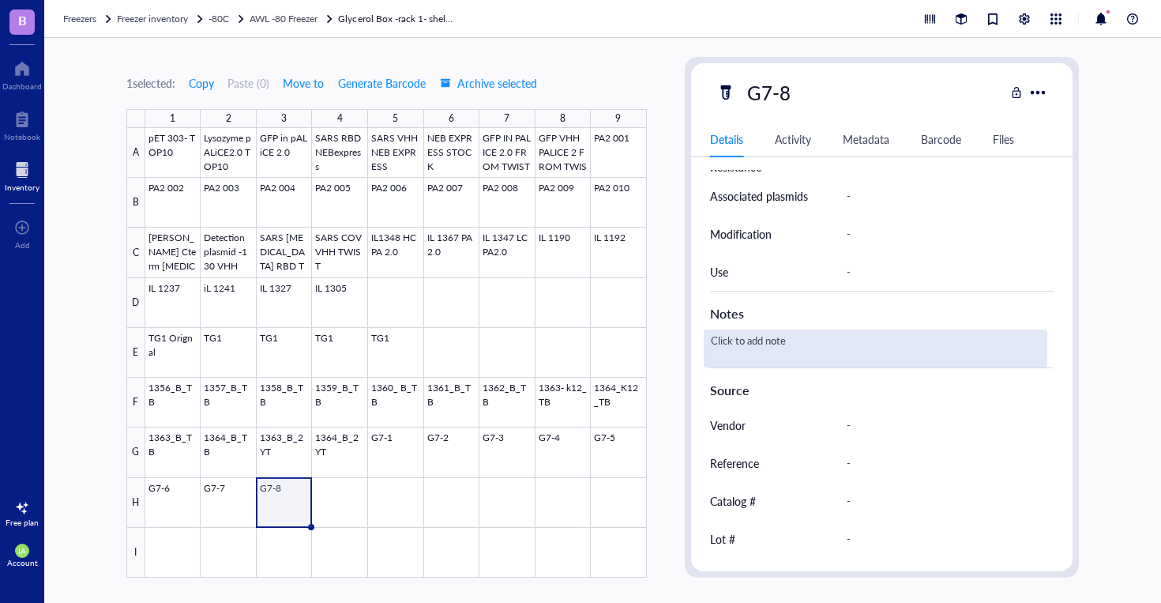
click at [834, 356] on div "Click to add note" at bounding box center [876, 348] width 344 height 38
type textarea "in NEBexpress- TWIST glycerol stock"
